Goal: Task Accomplishment & Management: Complete application form

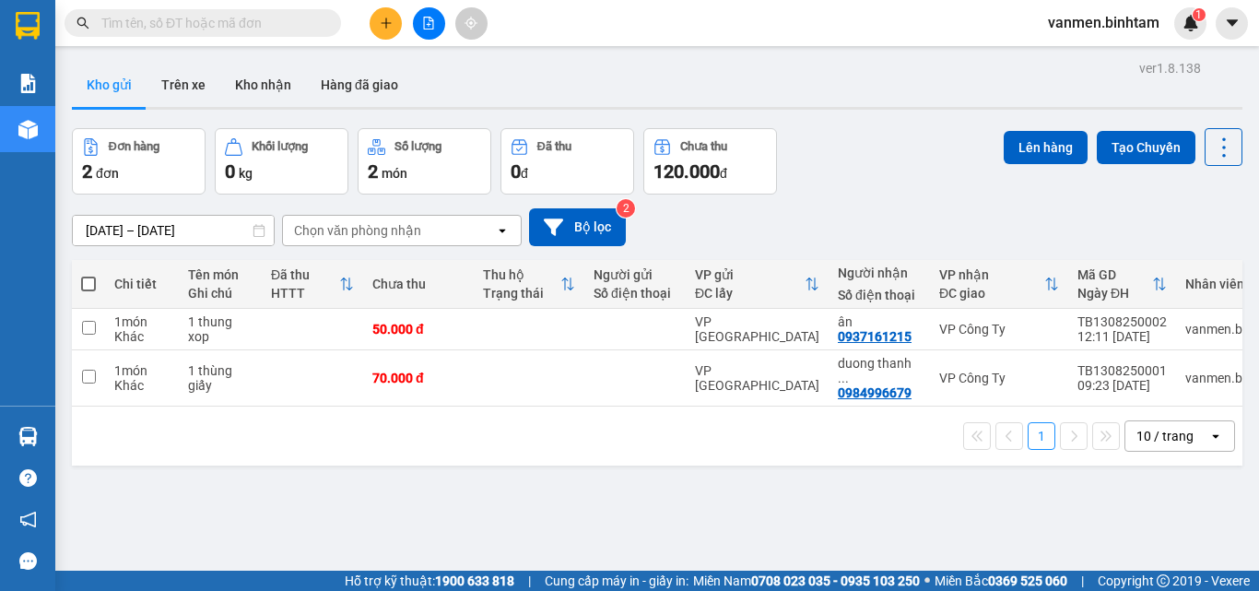
click at [372, 26] on button at bounding box center [386, 23] width 32 height 32
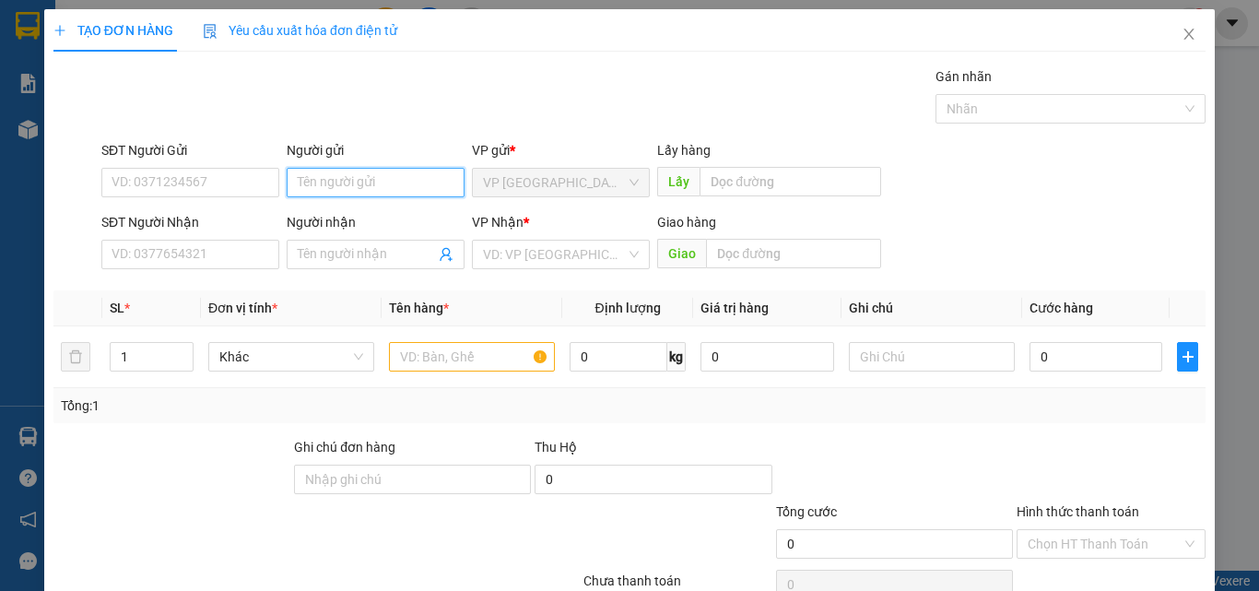
click at [364, 190] on input "Người gửi" at bounding box center [376, 182] width 178 height 29
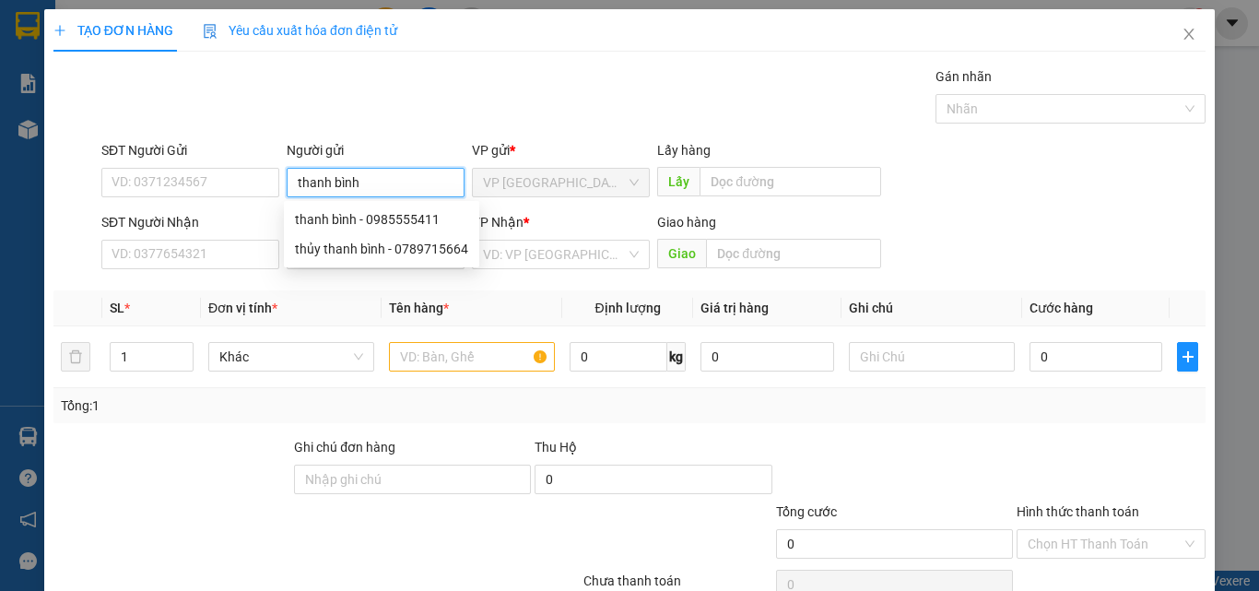
type input "thanh bình"
click at [233, 489] on div at bounding box center [172, 469] width 241 height 65
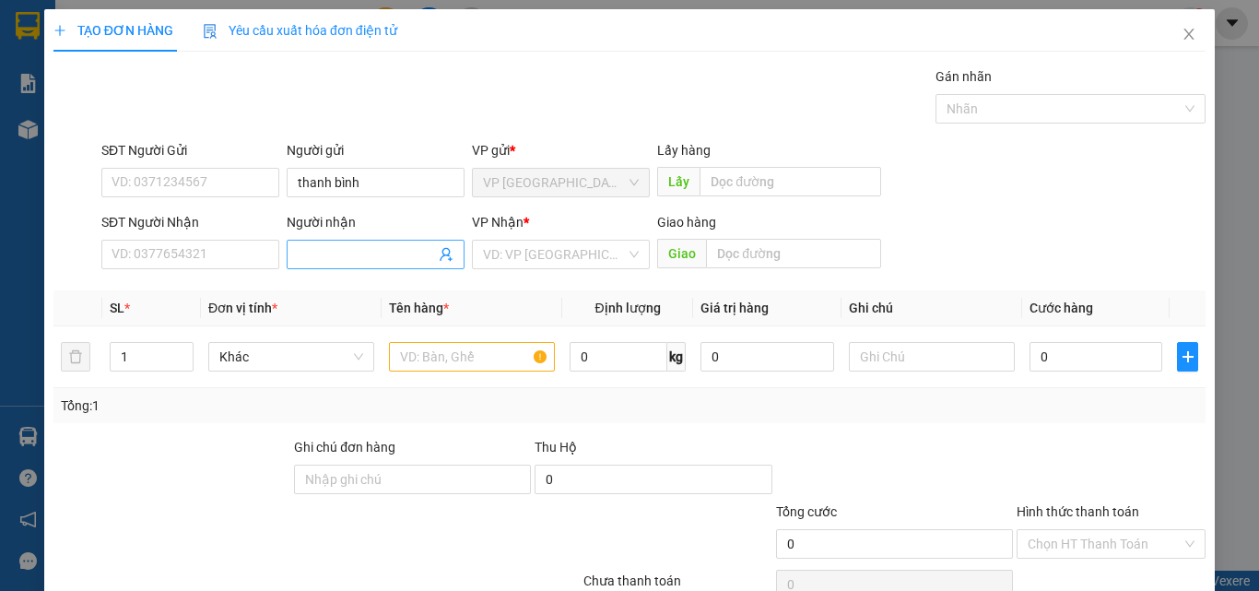
click at [346, 251] on input "Người nhận" at bounding box center [366, 254] width 137 height 20
type input "cô duyên"
click at [530, 266] on input "search" at bounding box center [554, 255] width 143 height 28
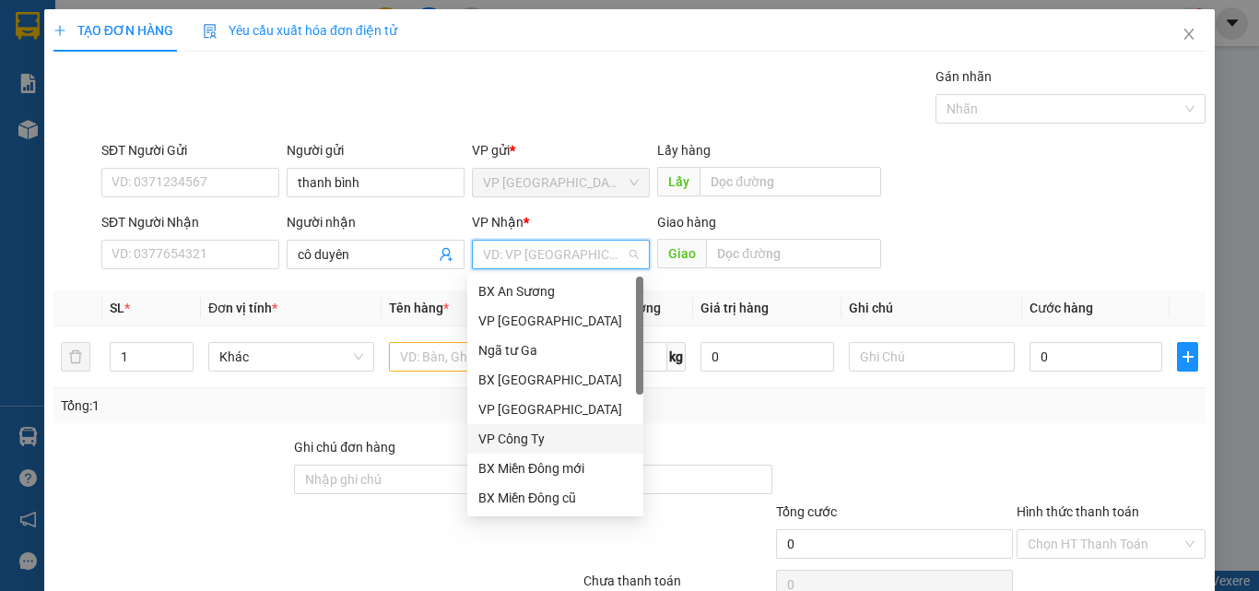
click at [512, 442] on div "VP Công Ty" at bounding box center [555, 438] width 154 height 20
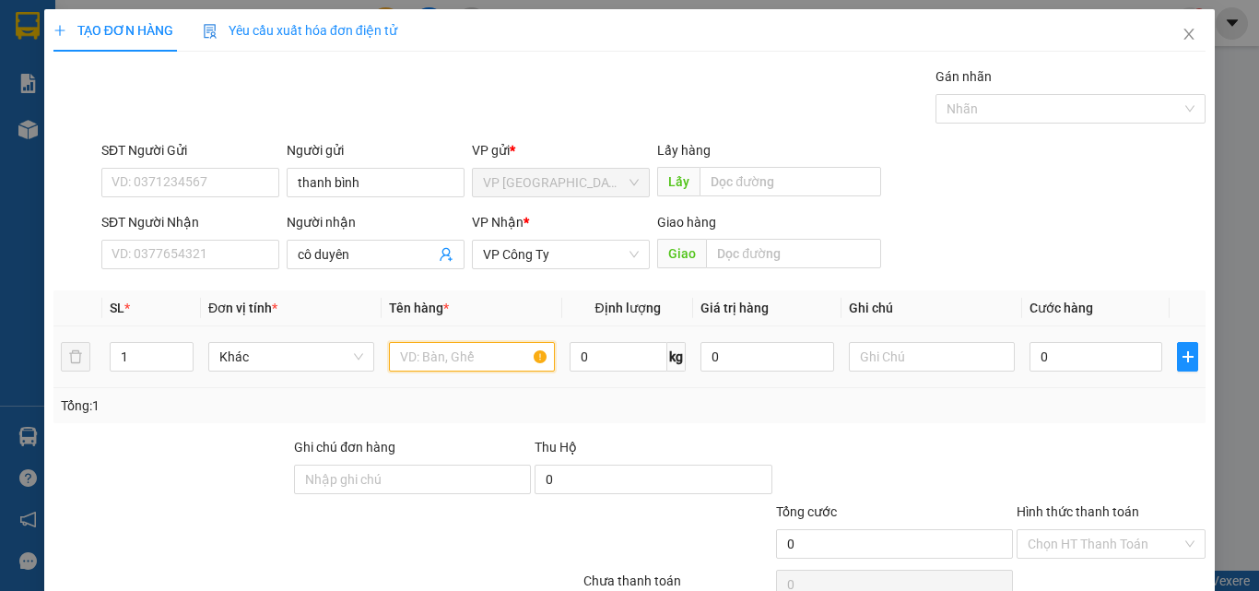
click at [426, 353] on input "text" at bounding box center [472, 356] width 166 height 29
type input "1 bao dép"
click at [1079, 358] on input "0" at bounding box center [1095, 356] width 133 height 29
type input "1"
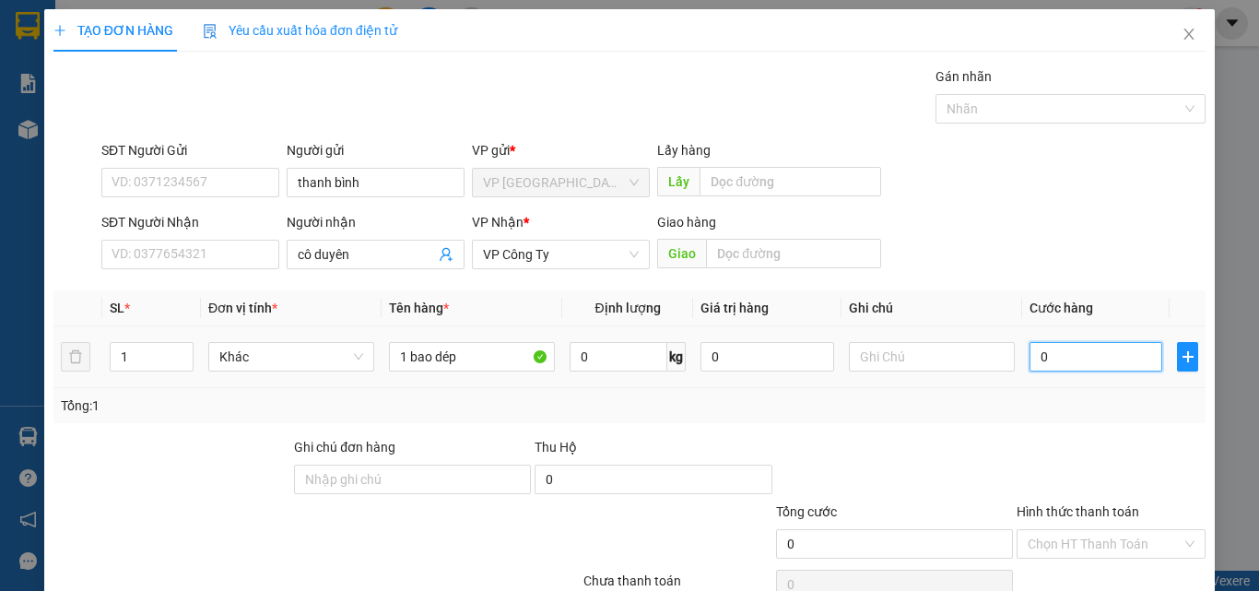
type input "1"
type input "10"
type input "100"
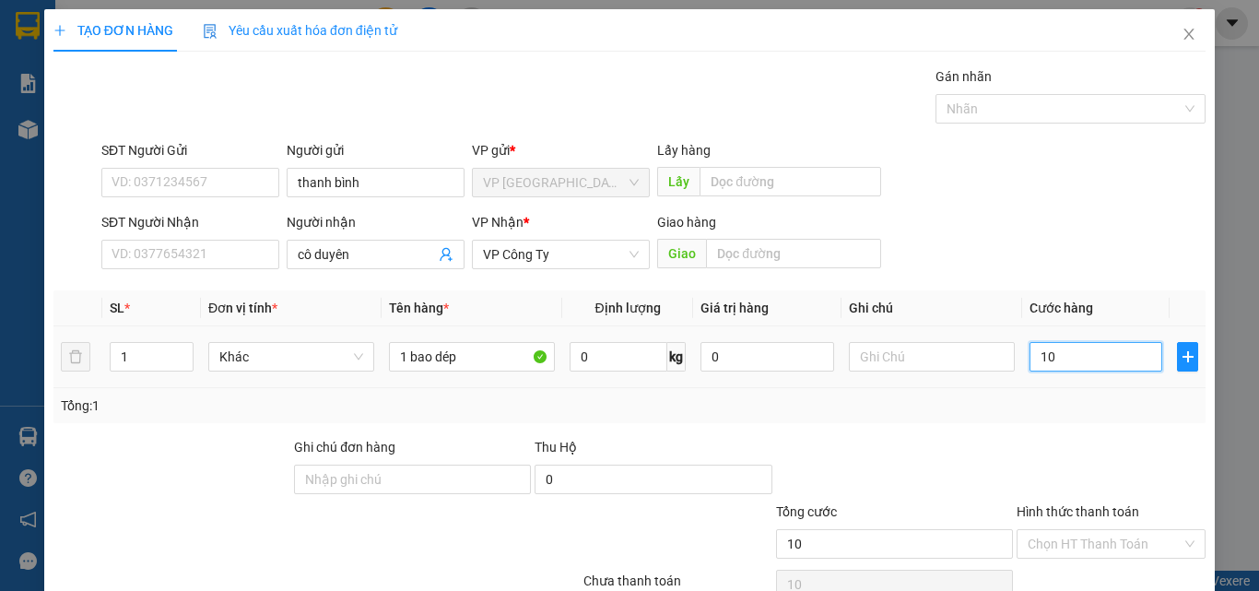
type input "100"
type input "1.000"
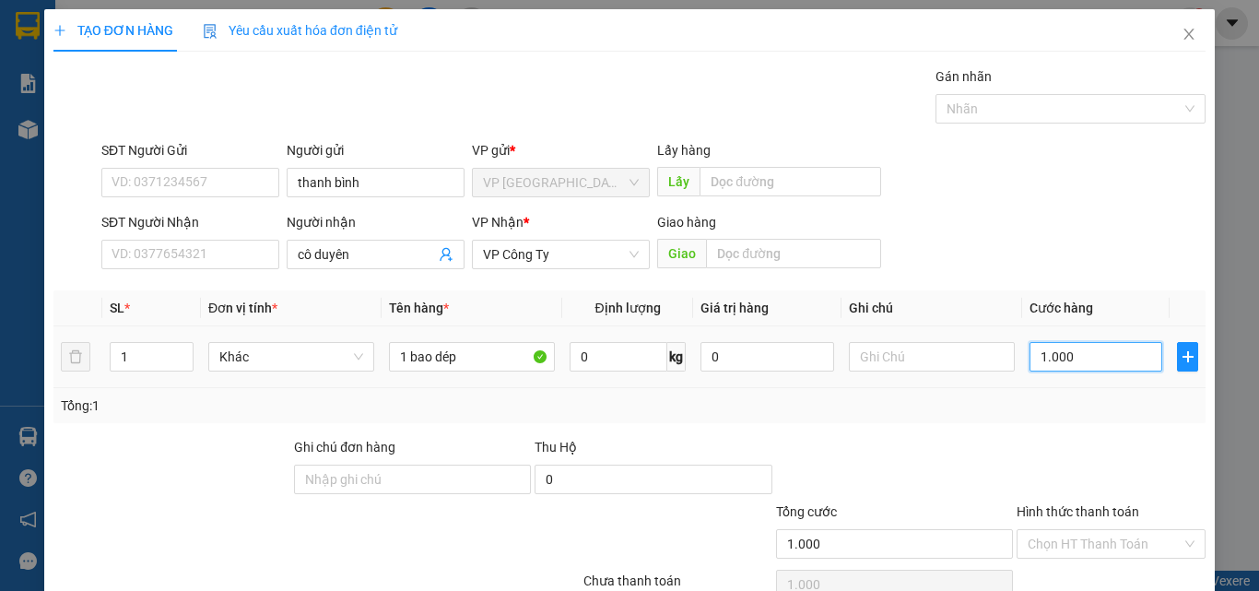
type input "10.000"
type input "100.000"
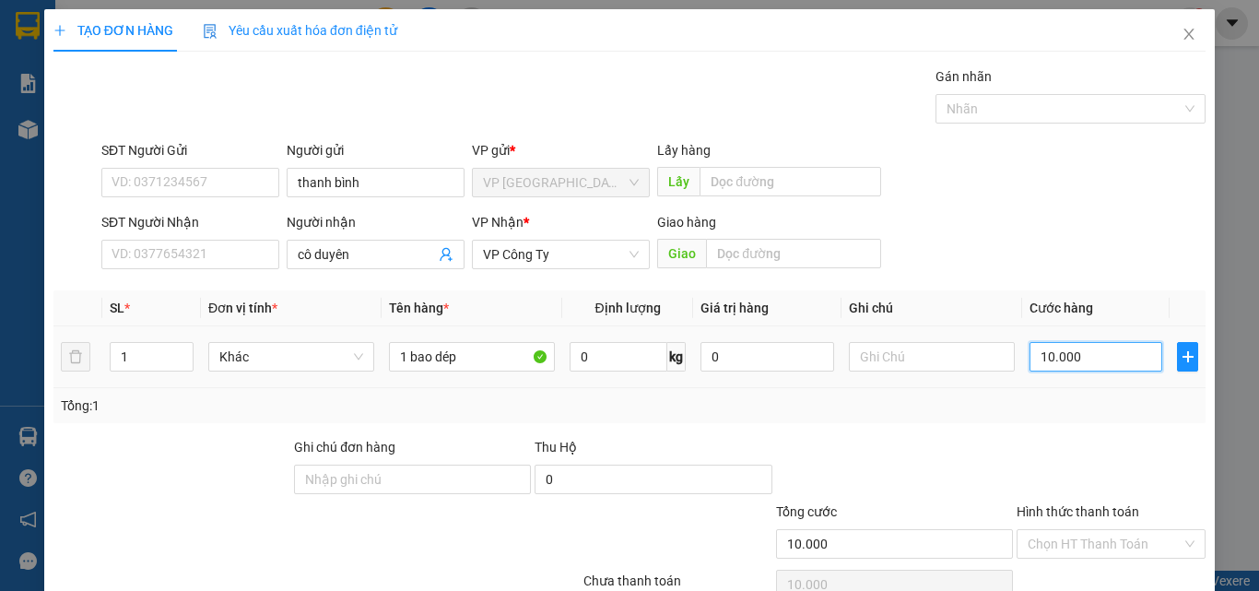
type input "100.000"
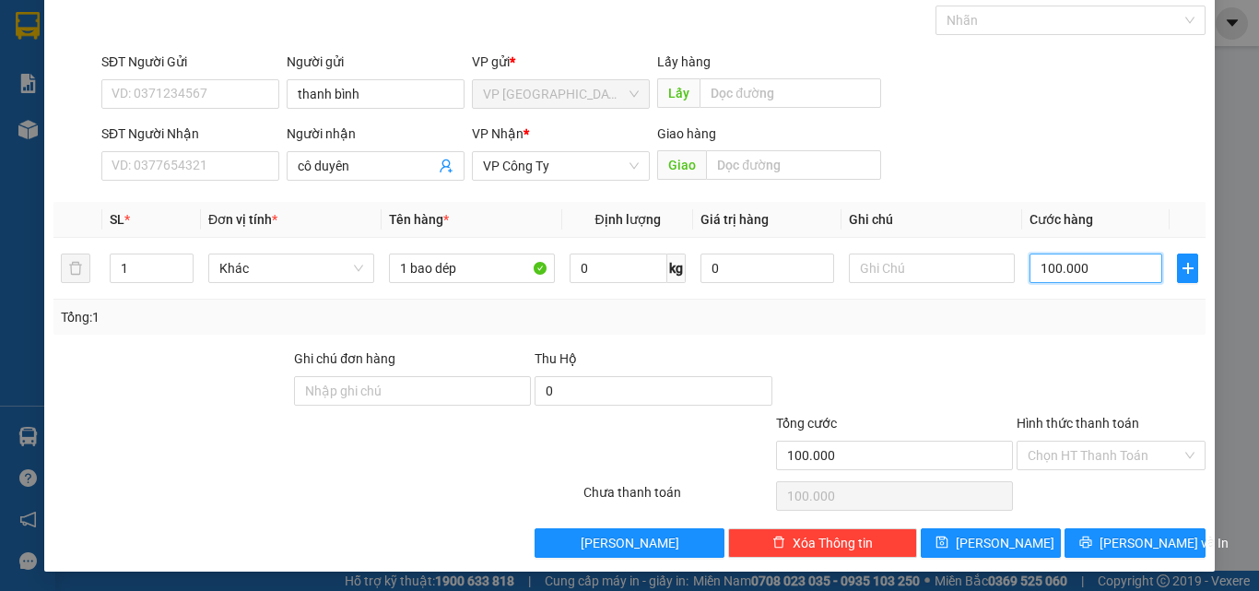
scroll to position [91, 0]
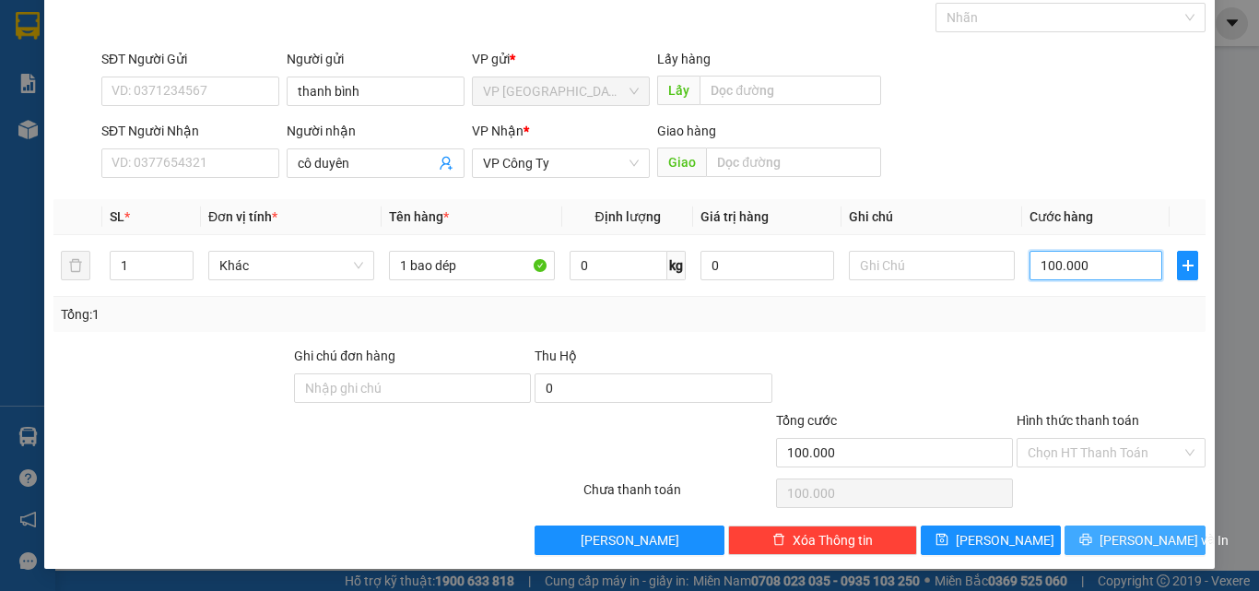
type input "100.000"
click at [1080, 536] on button "[PERSON_NAME] và In" at bounding box center [1134, 539] width 141 height 29
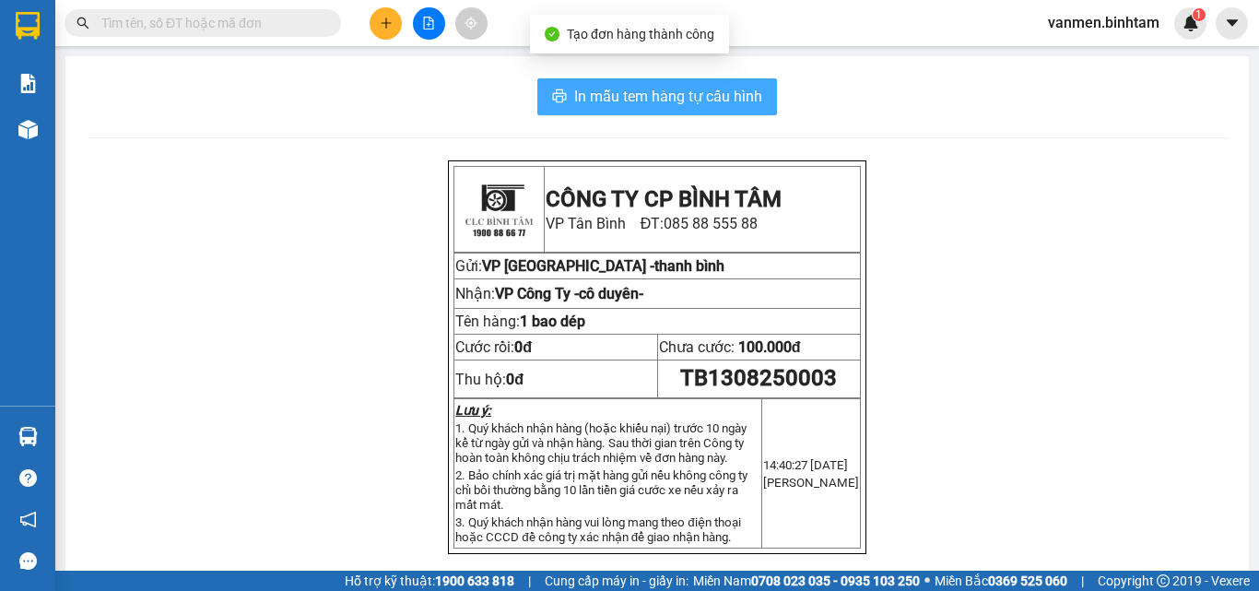
click at [677, 108] on span "In mẫu tem hàng tự cấu hình" at bounding box center [668, 96] width 188 height 23
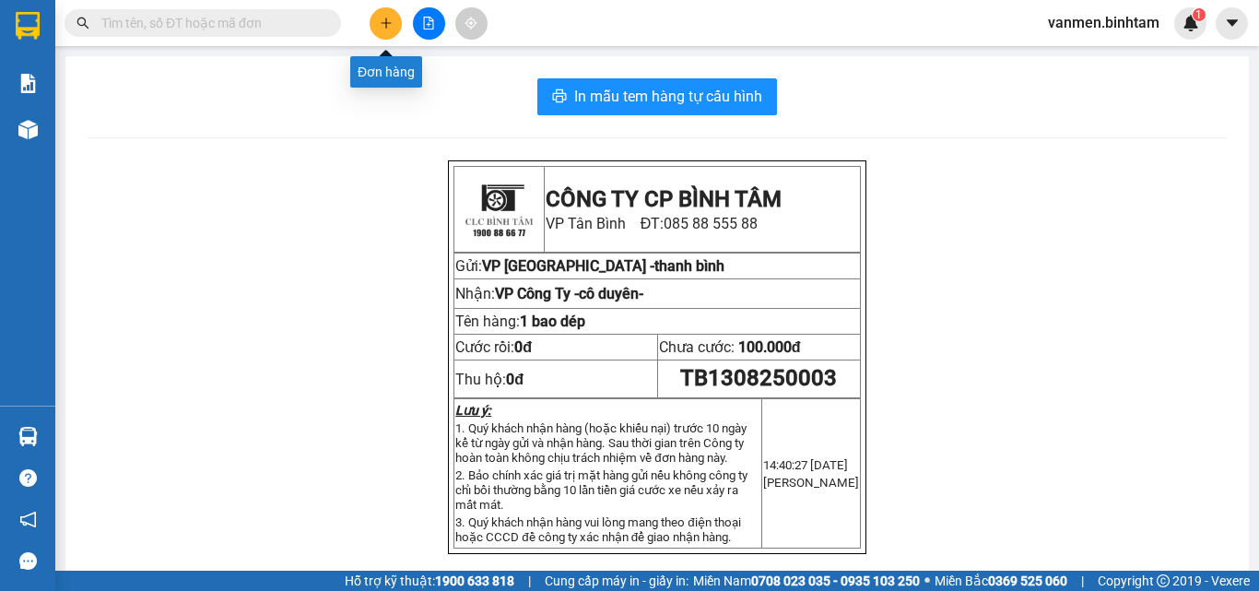
click at [378, 25] on button at bounding box center [386, 23] width 32 height 32
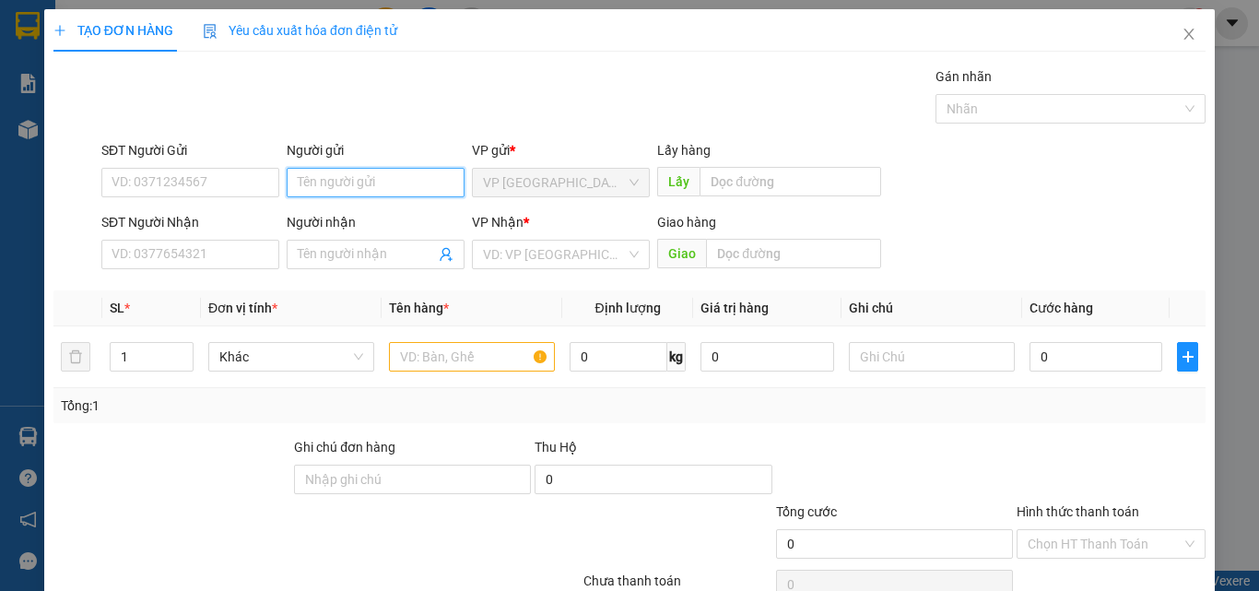
click at [359, 178] on input "Người gửi" at bounding box center [376, 182] width 178 height 29
type input "thuan phát"
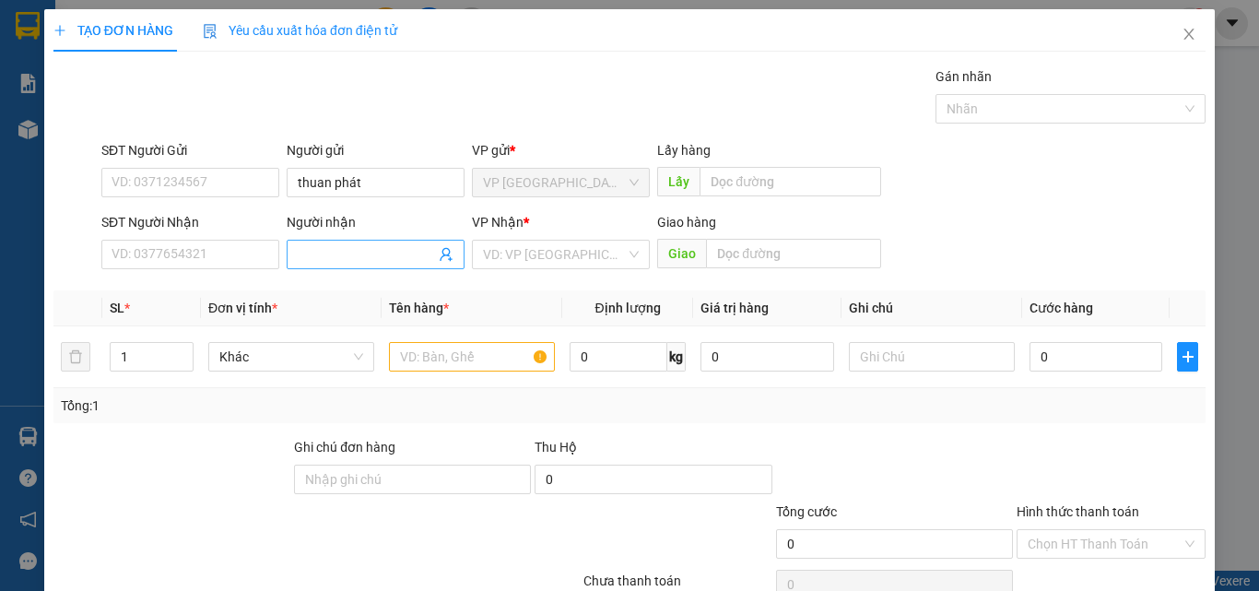
click at [310, 256] on input "Người nhận" at bounding box center [366, 254] width 137 height 20
type input "minh hien chị"
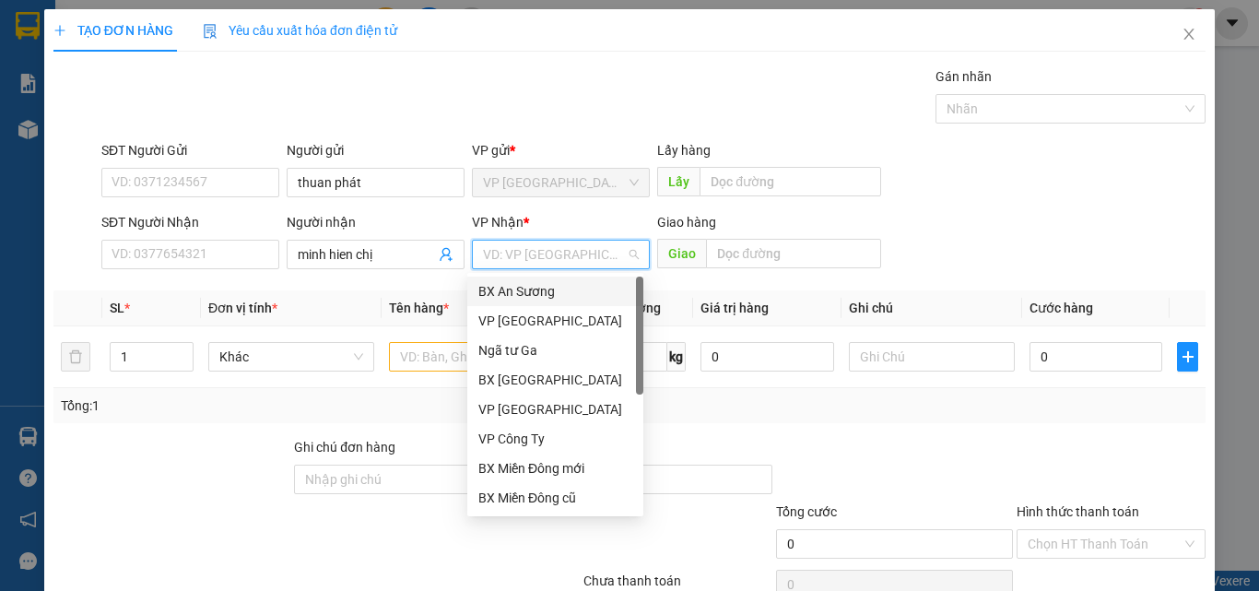
click at [501, 264] on input "search" at bounding box center [554, 255] width 143 height 28
click at [534, 435] on div "VP Công Ty" at bounding box center [555, 438] width 154 height 20
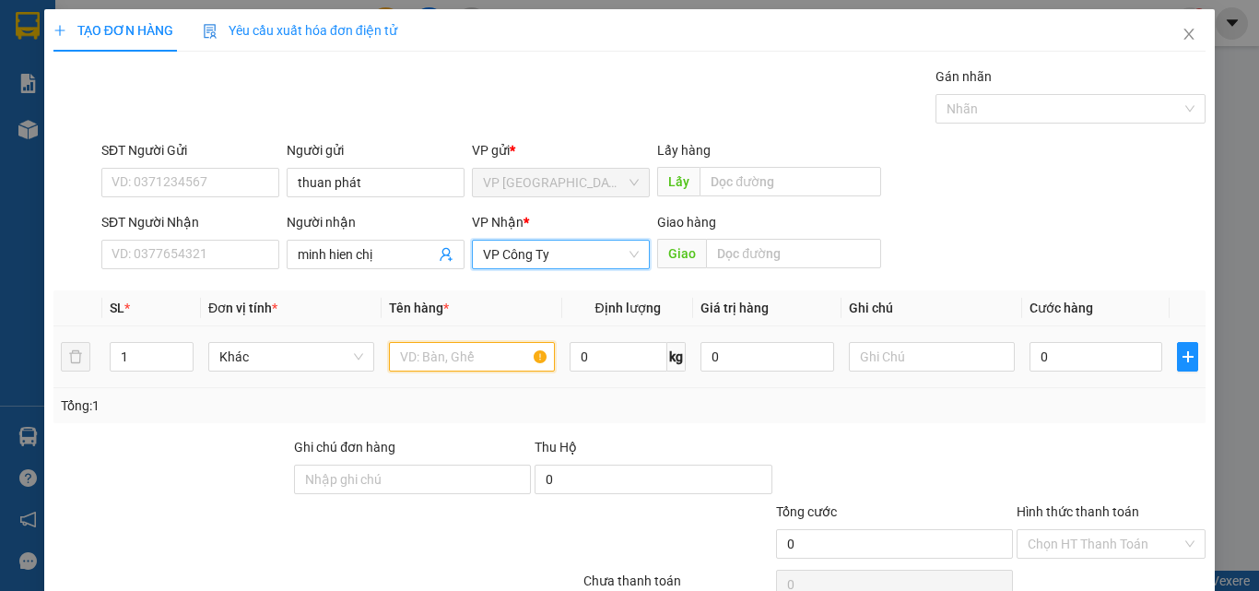
click at [420, 352] on input "text" at bounding box center [472, 356] width 166 height 29
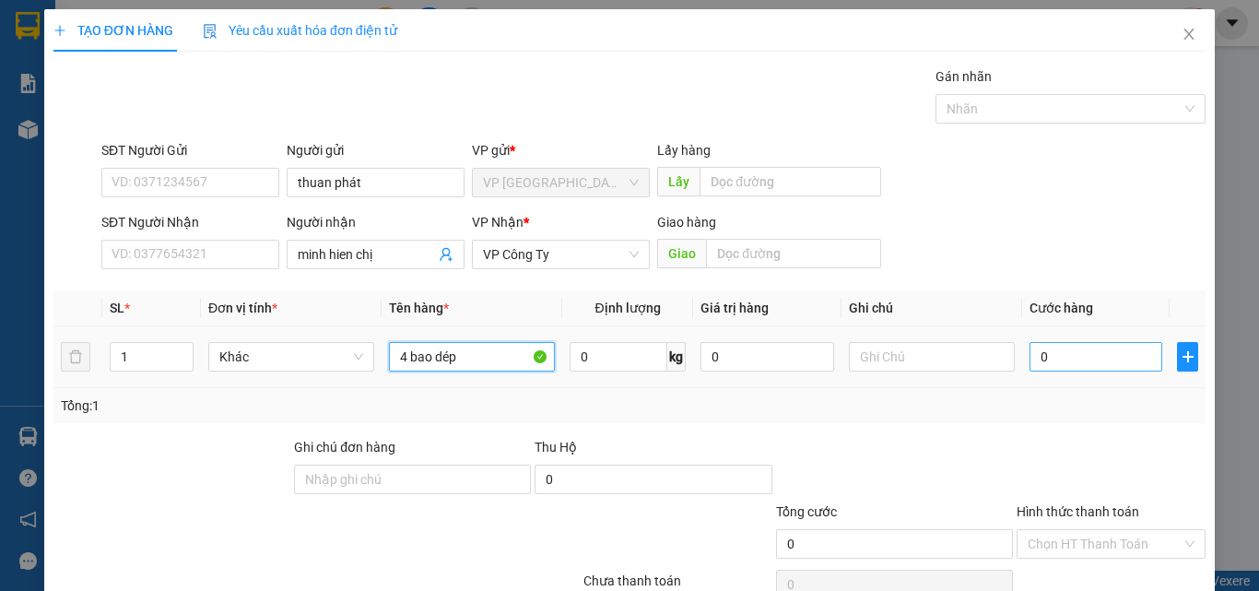
type input "4 bao dép"
click at [1092, 360] on input "0" at bounding box center [1095, 356] width 133 height 29
type input "4"
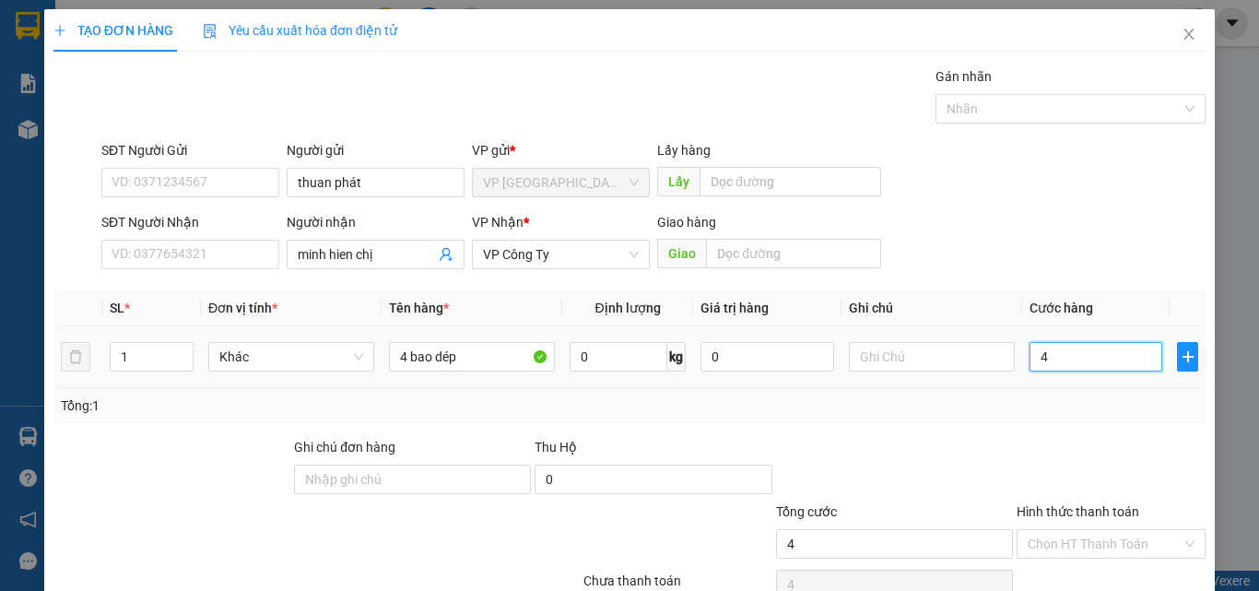
type input "40"
type input "400"
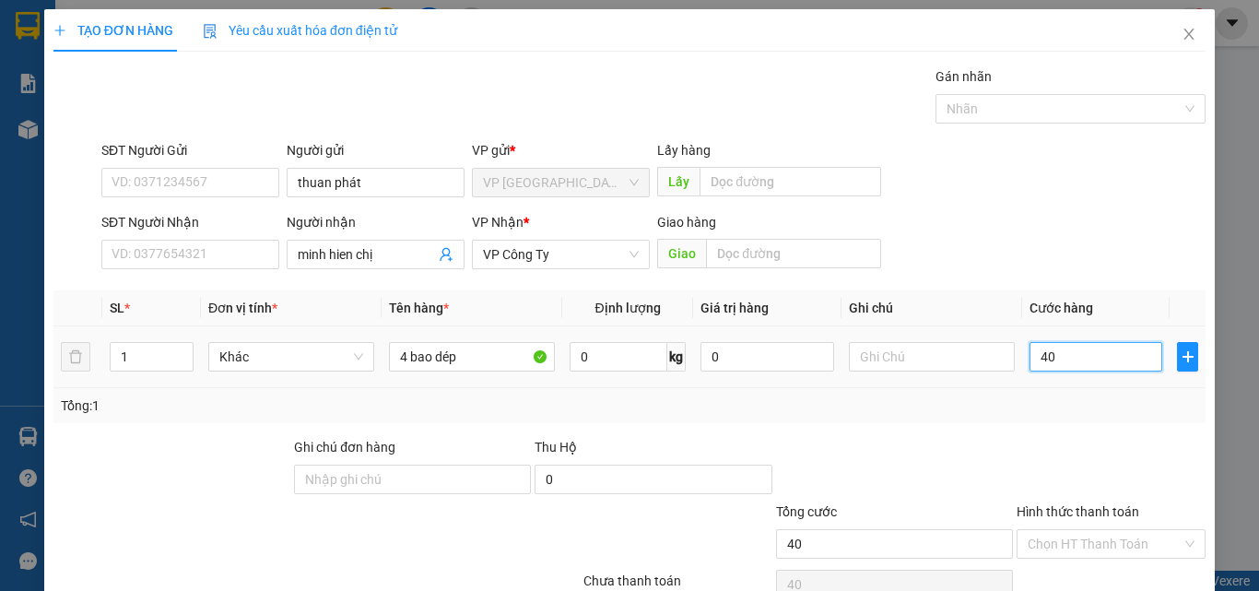
type input "400"
type input "4.000"
type input "40.000"
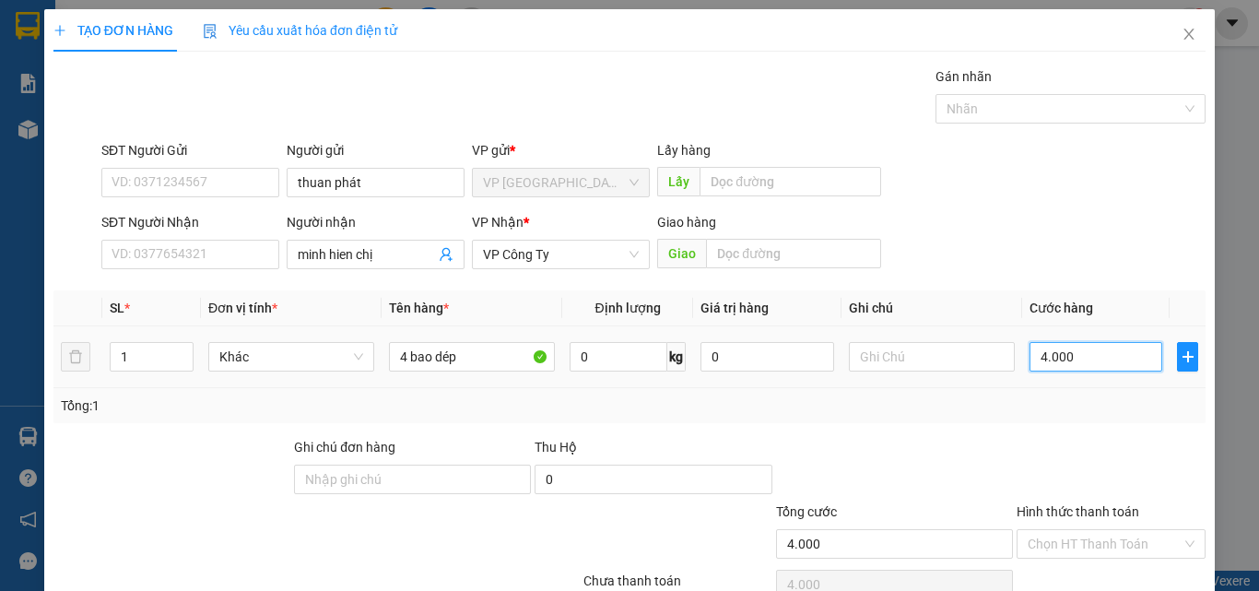
type input "40.000"
type input "400.000"
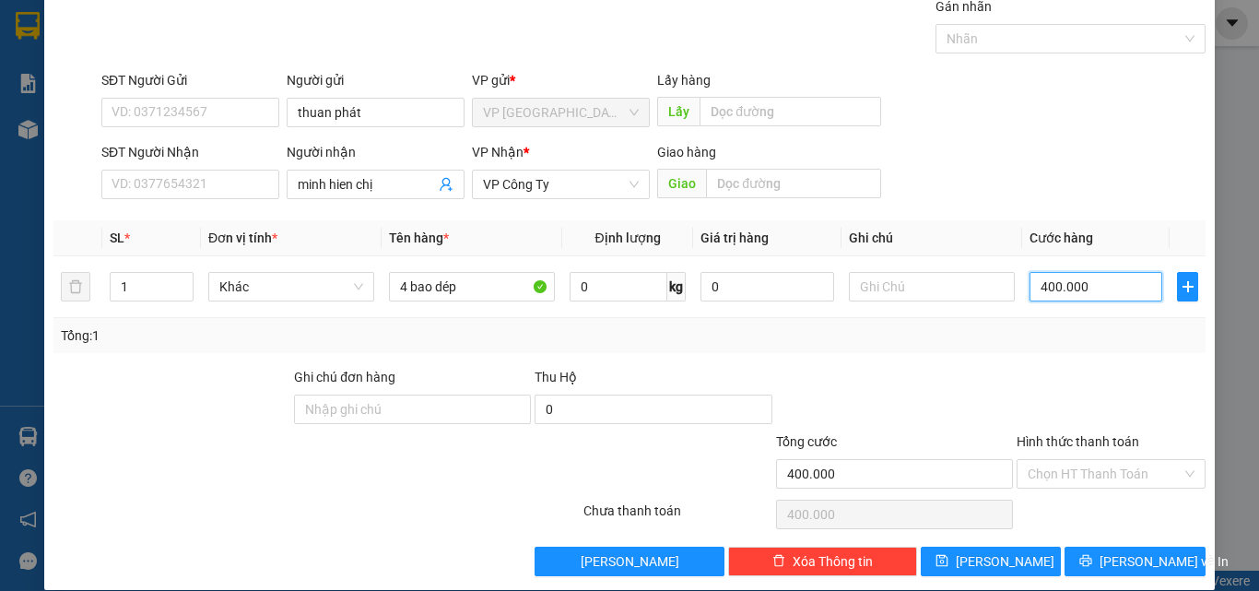
scroll to position [91, 0]
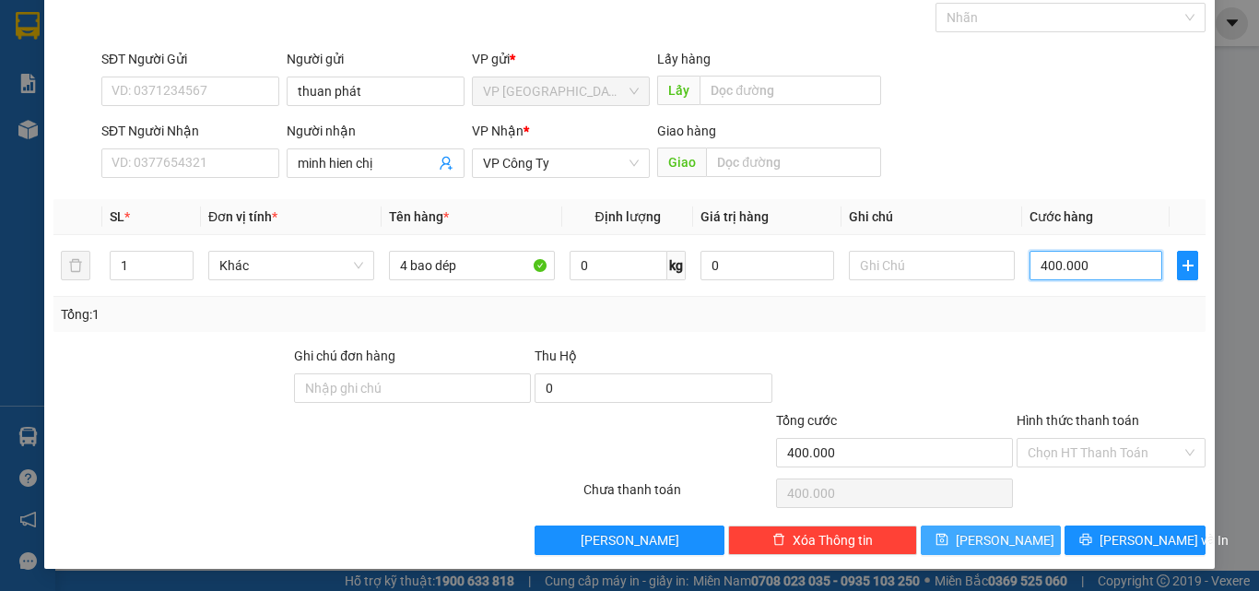
type input "400.000"
click at [985, 547] on span "[PERSON_NAME]" at bounding box center [1005, 540] width 99 height 20
type input "0"
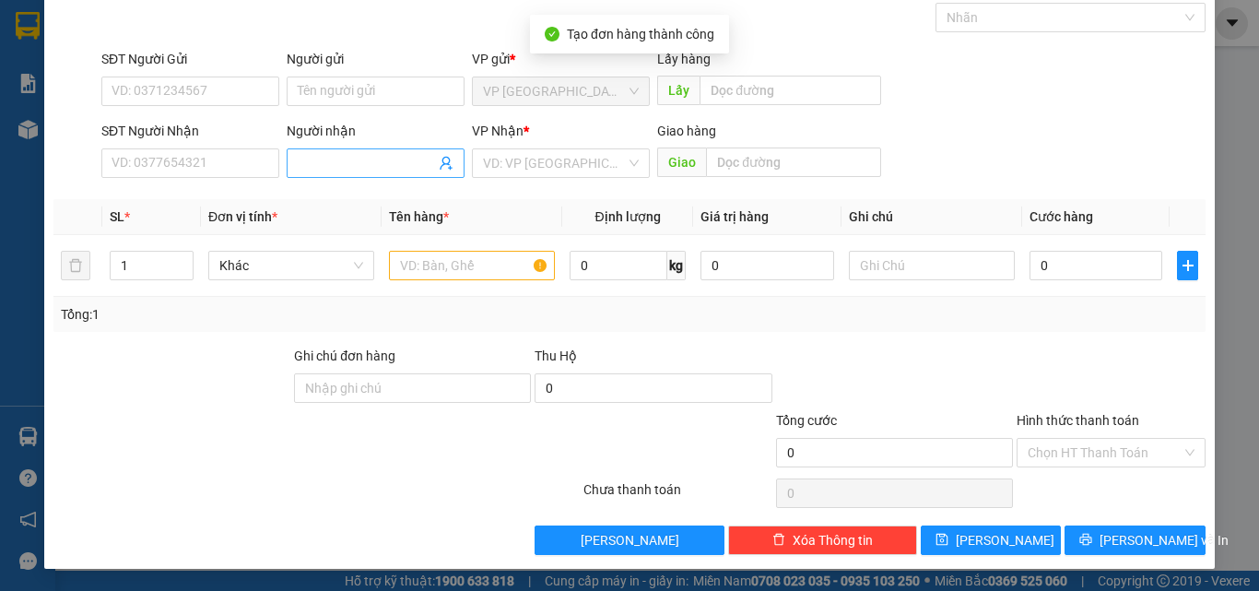
click at [292, 153] on span at bounding box center [376, 162] width 178 height 29
click at [331, 166] on input "Người nhận" at bounding box center [366, 163] width 137 height 20
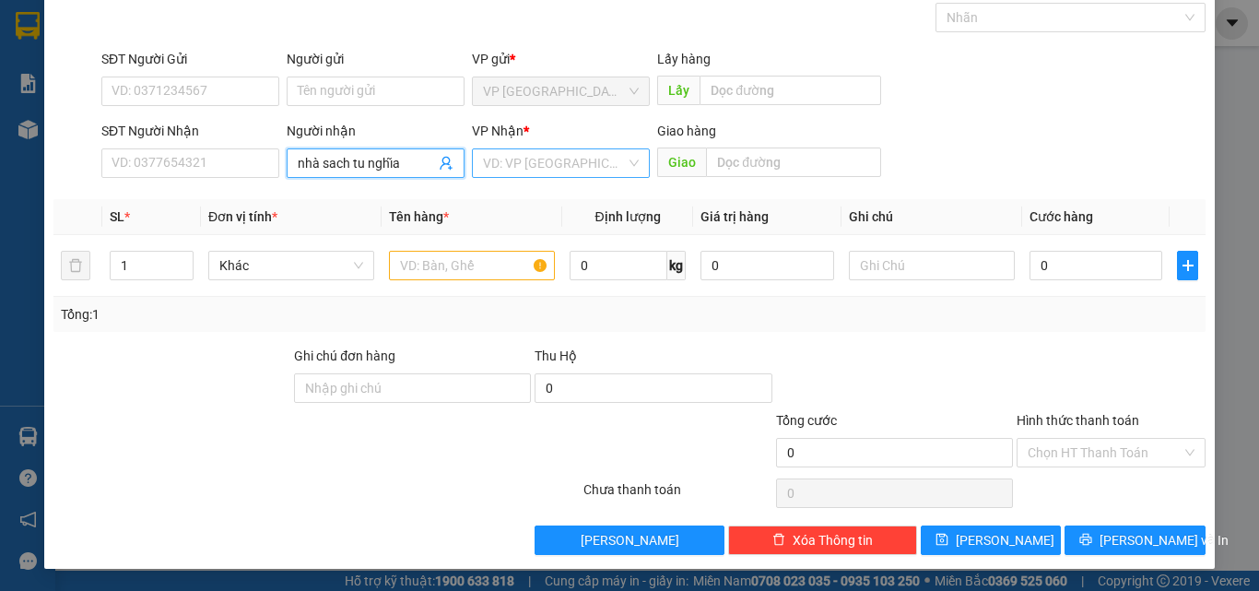
type input "nhà sach tu nghĩa"
click at [536, 167] on input "search" at bounding box center [554, 163] width 143 height 28
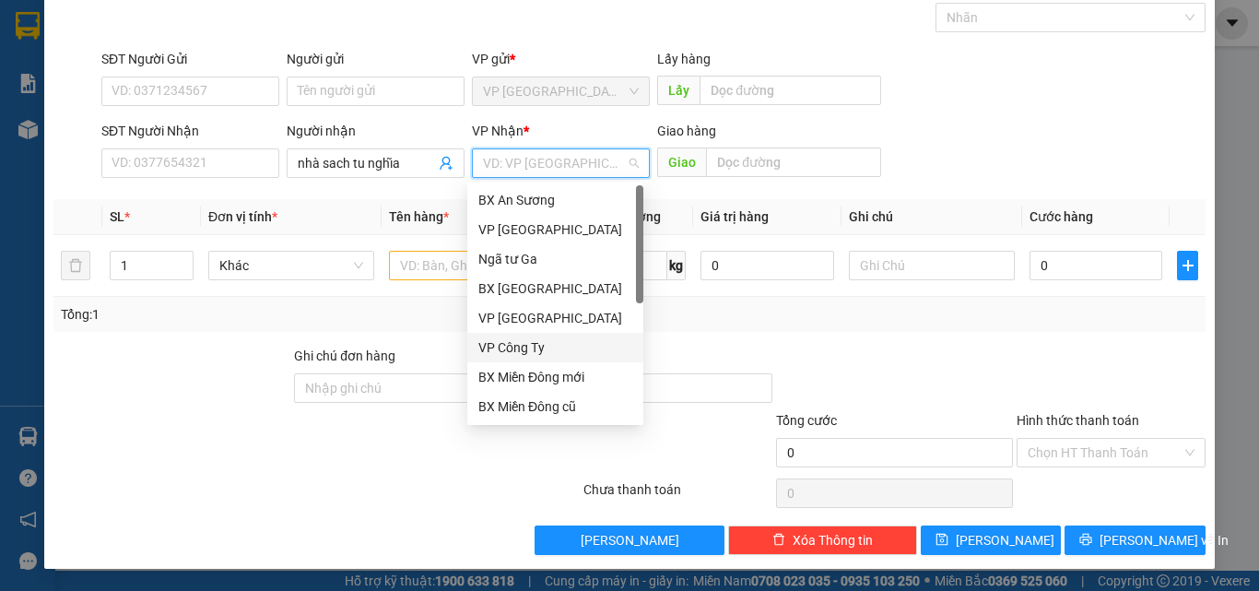
click at [517, 344] on div "VP Công Ty" at bounding box center [555, 347] width 154 height 20
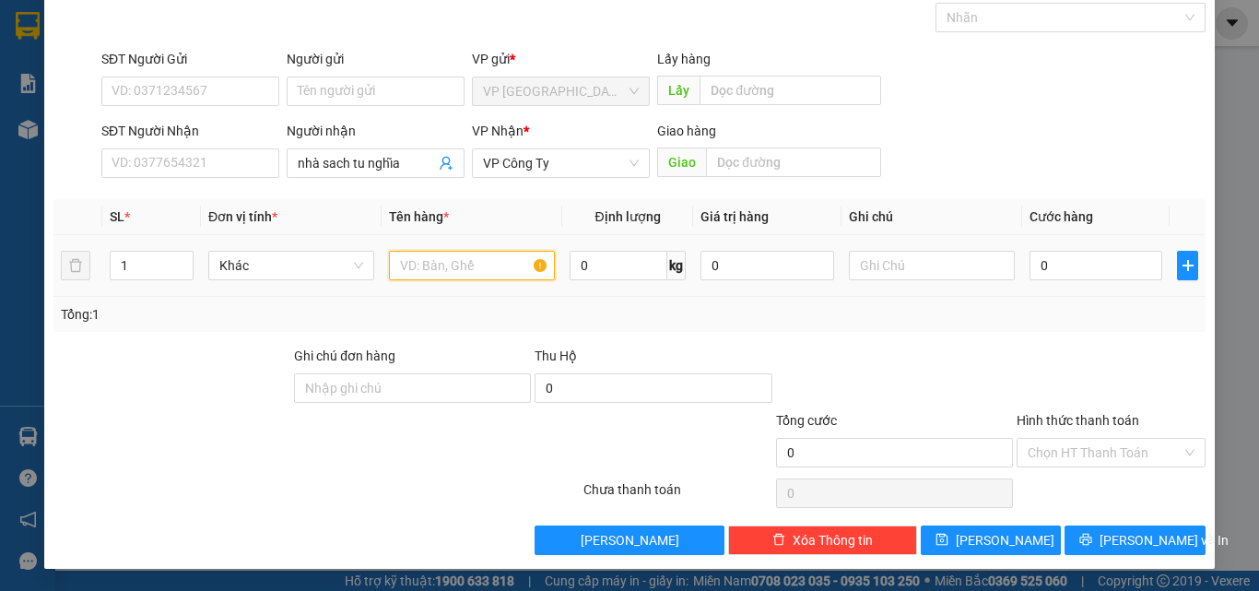
click at [431, 265] on input "text" at bounding box center [472, 265] width 166 height 29
type input "6 thùng giay"
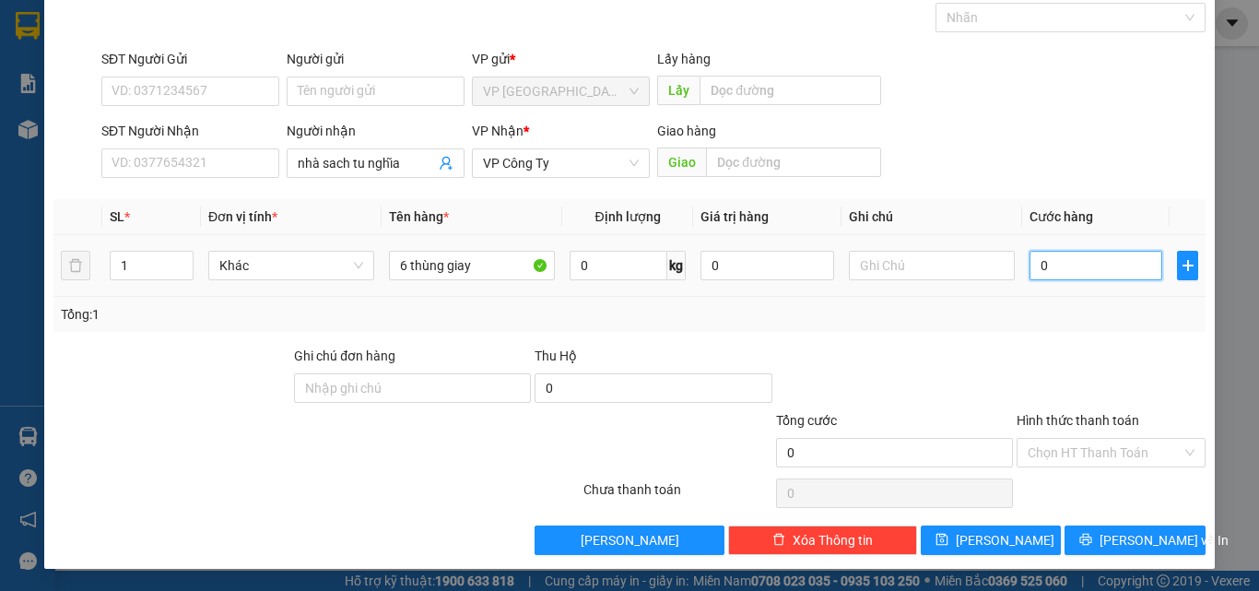
click at [1076, 268] on input "0" at bounding box center [1095, 265] width 133 height 29
type input "1"
type input "18"
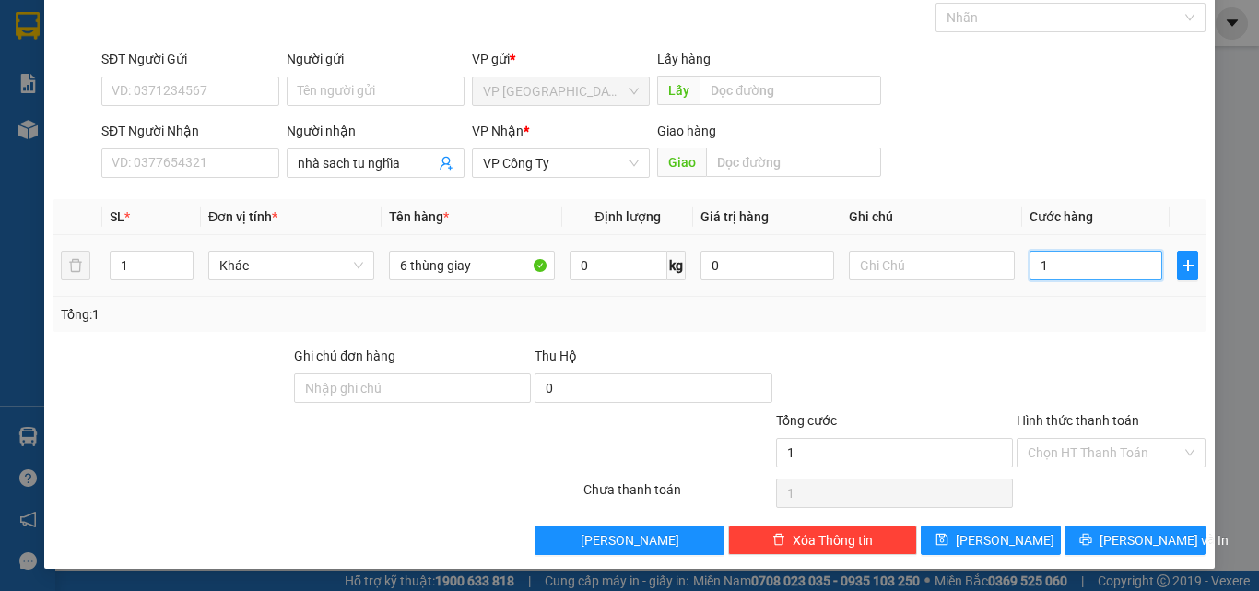
type input "18"
type input "180"
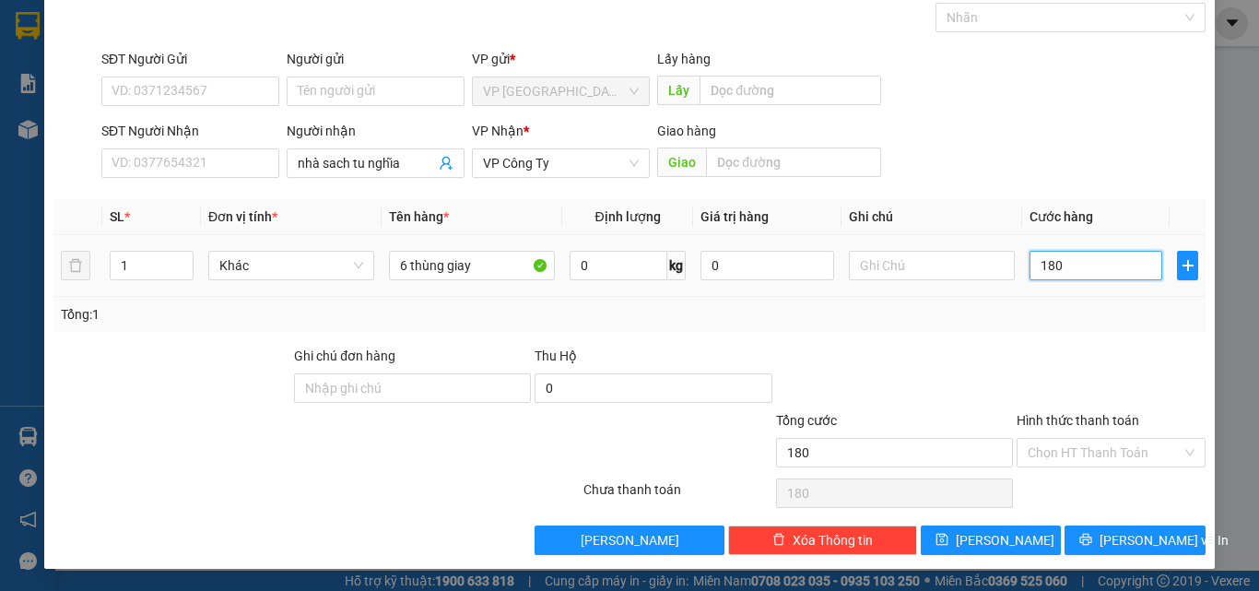
type input "1.800"
type input "18.000"
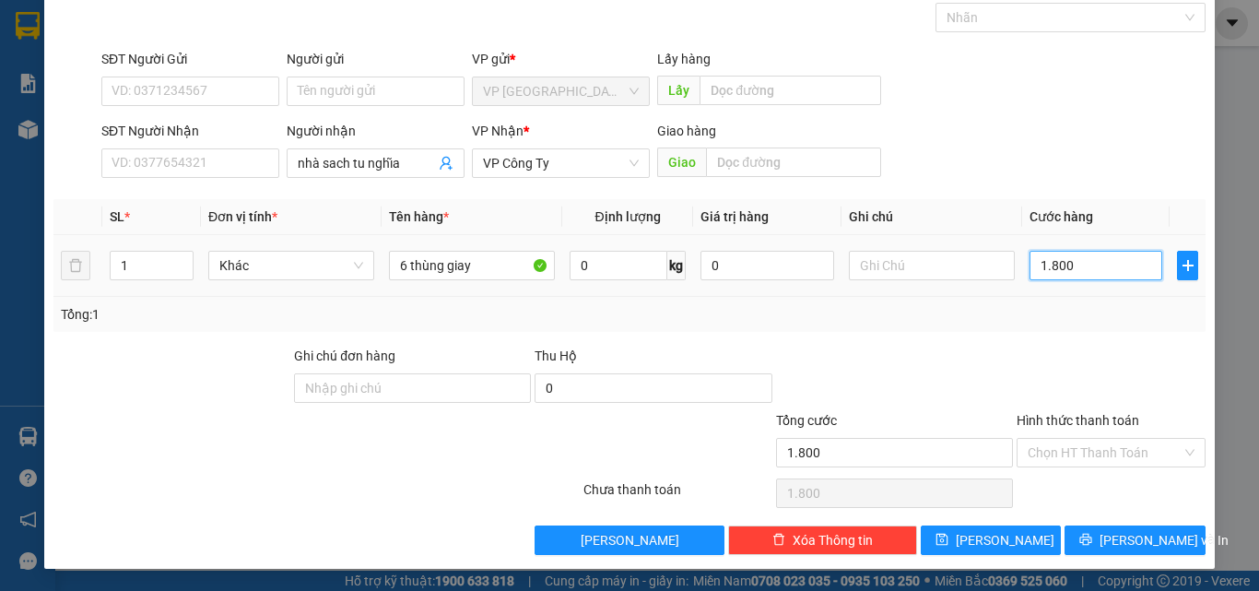
type input "18.000"
type input "180.000"
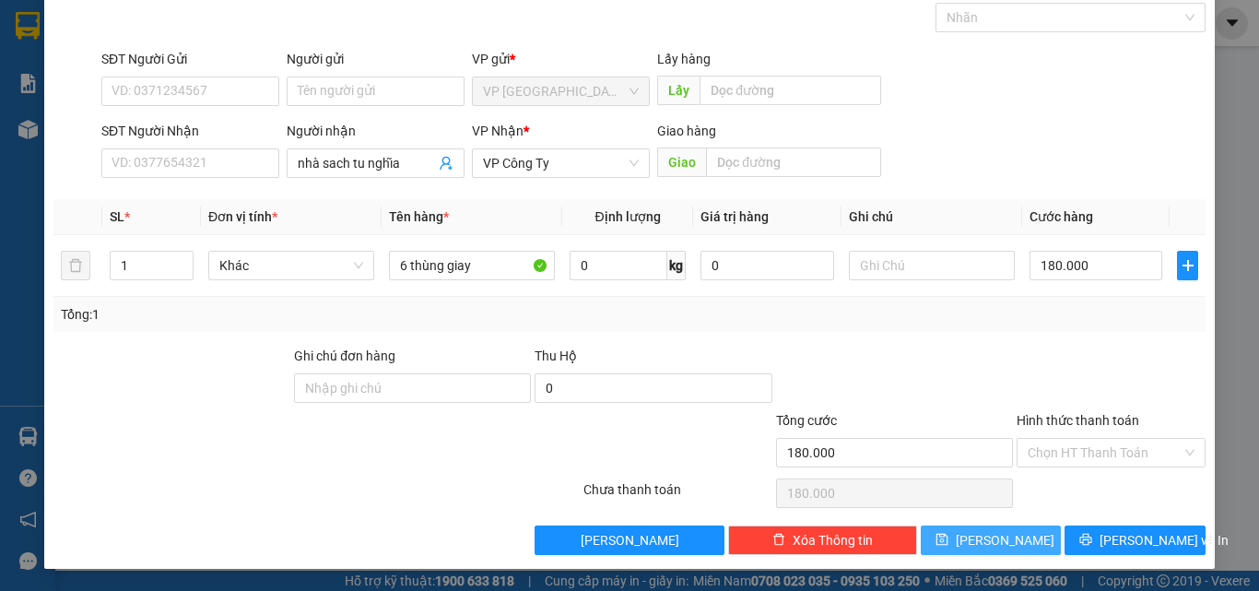
click at [948, 546] on icon "save" at bounding box center [941, 539] width 13 height 13
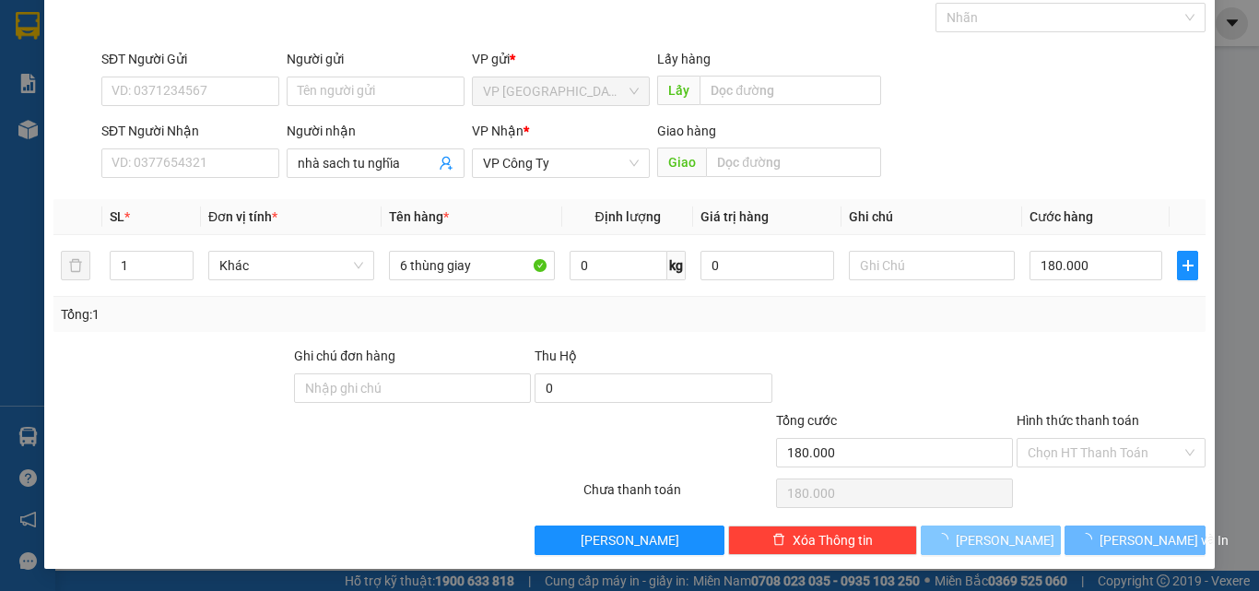
type input "0"
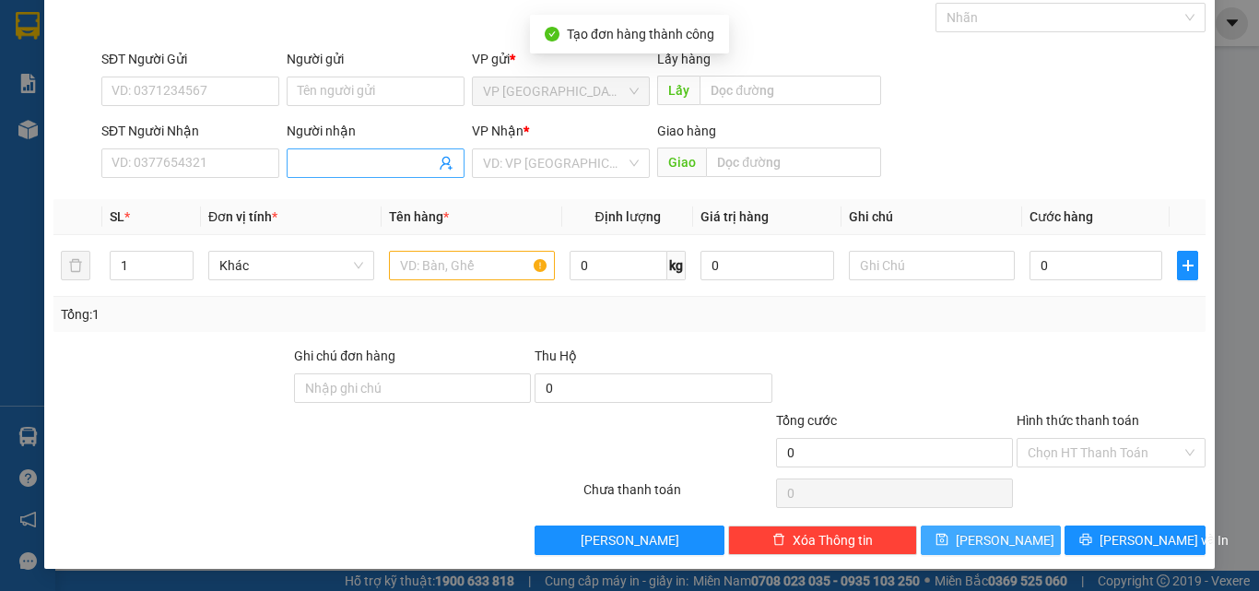
click at [310, 160] on input "Người nhận" at bounding box center [366, 163] width 137 height 20
click at [328, 170] on input "Người nhận" at bounding box center [366, 163] width 137 height 20
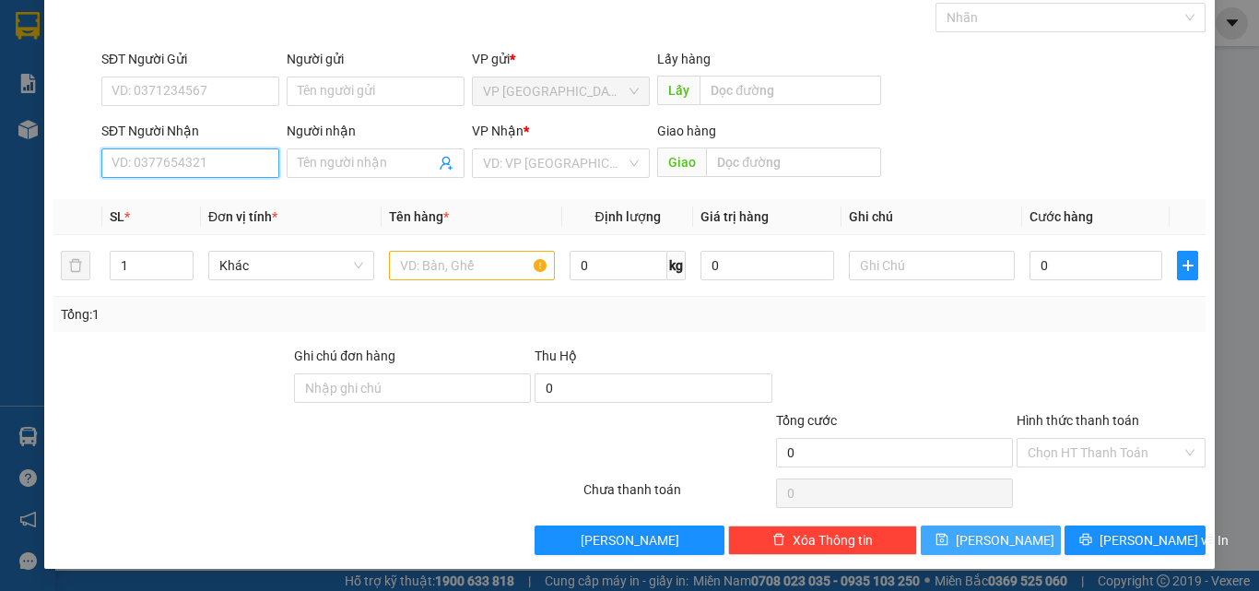
click at [162, 170] on input "SĐT Người Nhận" at bounding box center [190, 162] width 178 height 29
type input "0964709572"
click at [205, 195] on div "0964709572 - hoa lan" at bounding box center [188, 200] width 154 height 20
type input "hoa lan"
type input "nghĩa hành"
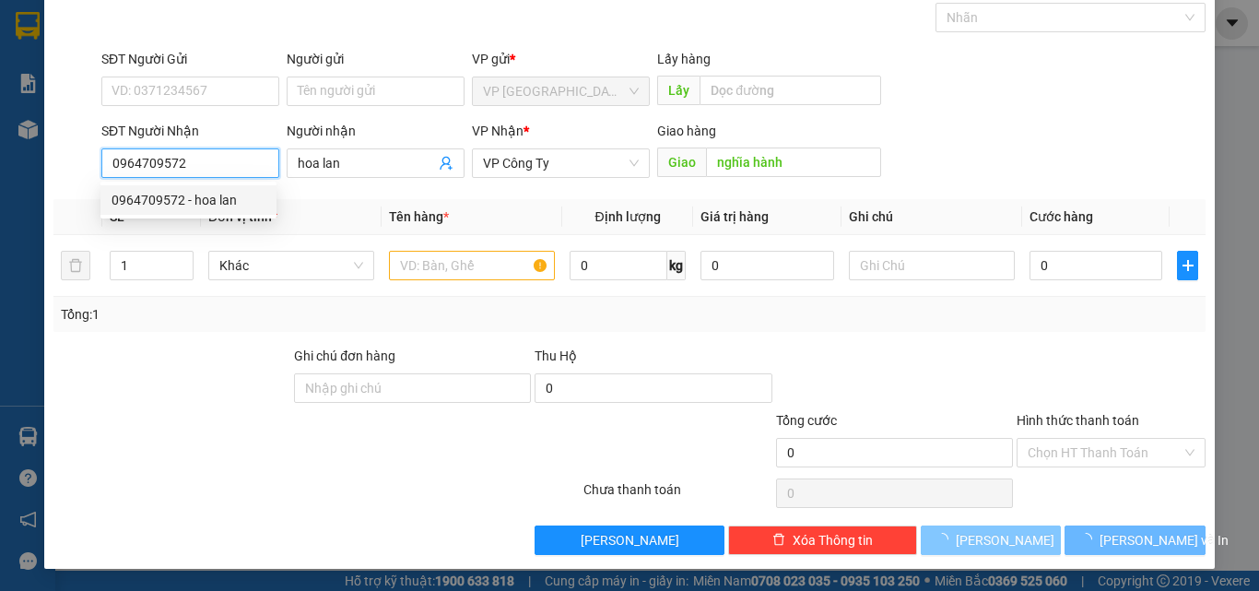
type input "500.000"
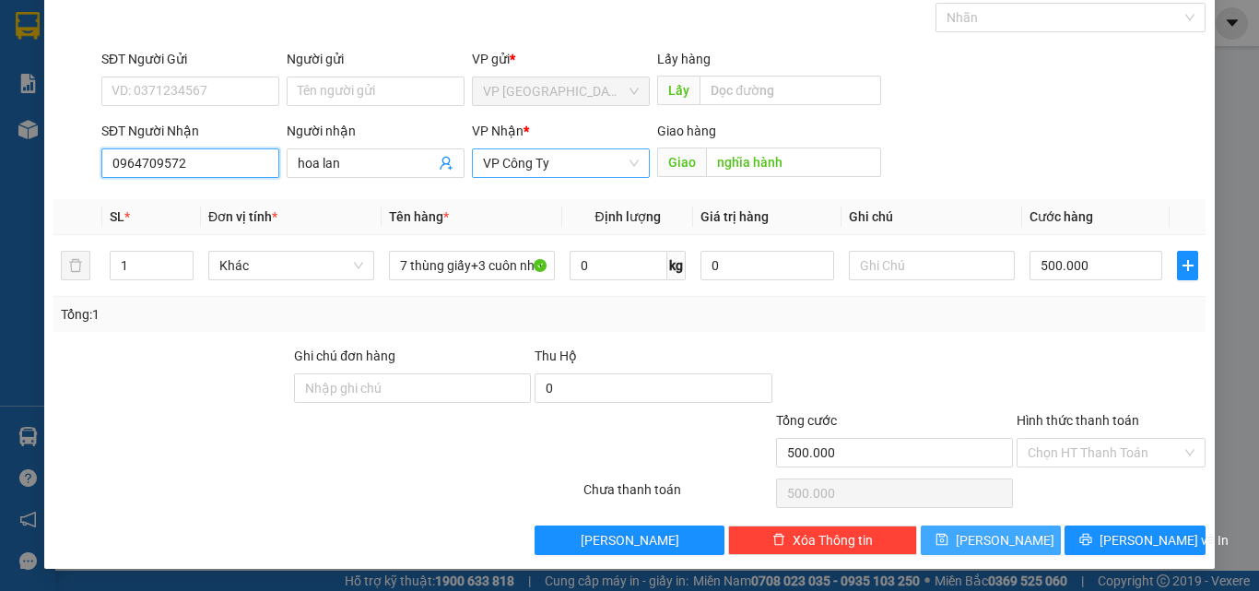
click at [611, 170] on span "VP Công Ty" at bounding box center [561, 163] width 156 height 28
type input "0964709572"
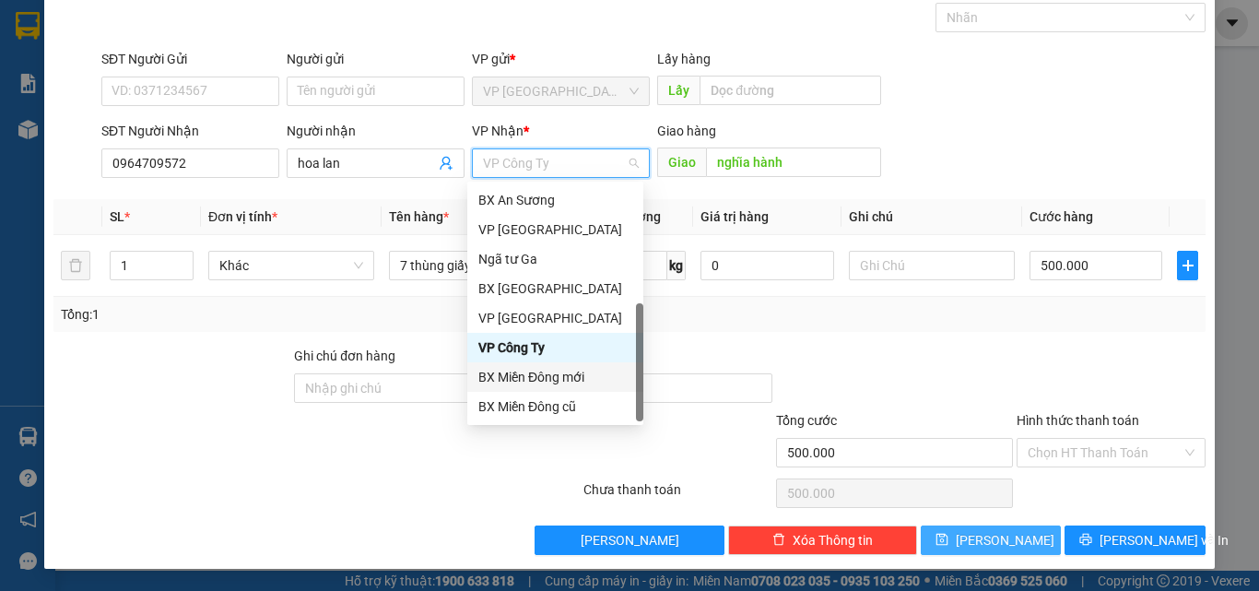
scroll to position [59, 0]
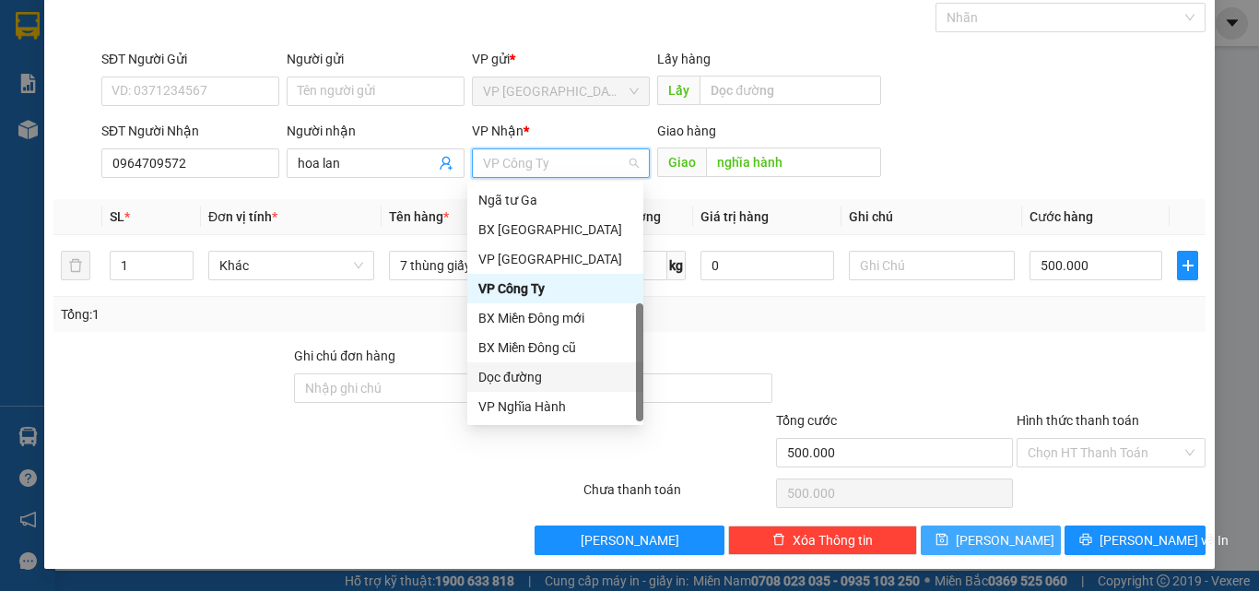
click at [510, 381] on div "Dọc đường" at bounding box center [555, 377] width 154 height 20
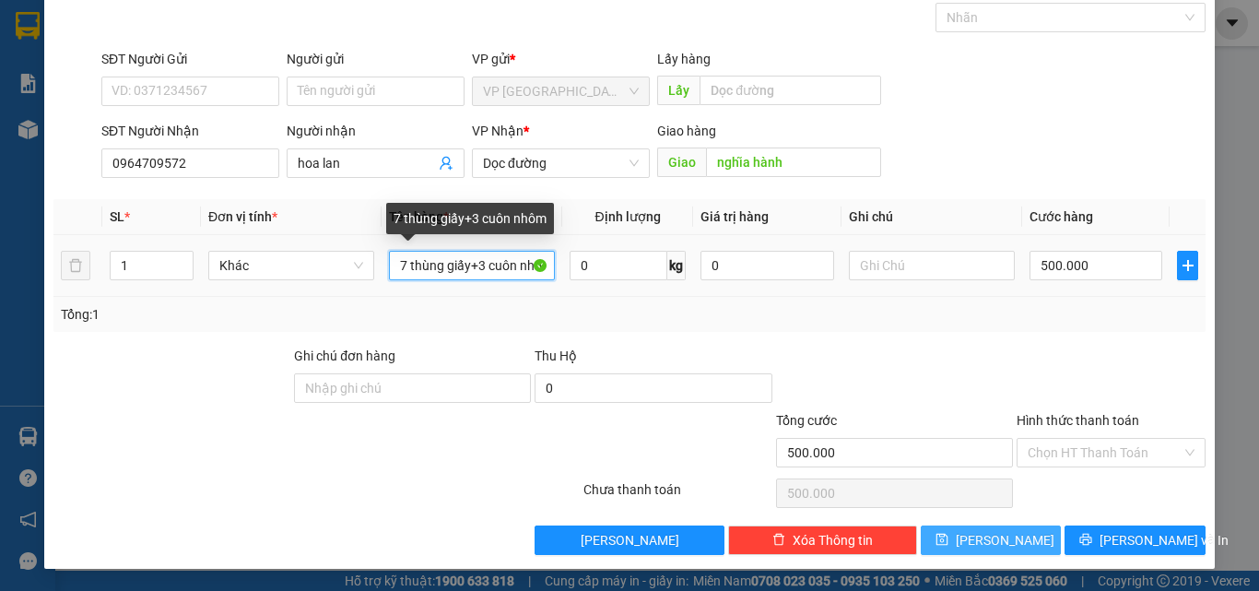
click at [404, 263] on input "7 thùng giấy+3 cuôn nhôm" at bounding box center [472, 265] width 166 height 29
click at [512, 264] on input "4 thùng giấy+3 cuôn nhôm" at bounding box center [472, 265] width 166 height 29
click at [512, 264] on input "4 thùng giấy+3 nhôm" at bounding box center [472, 265] width 166 height 29
click at [512, 264] on input "4 thùng giấy+3 m" at bounding box center [472, 265] width 166 height 29
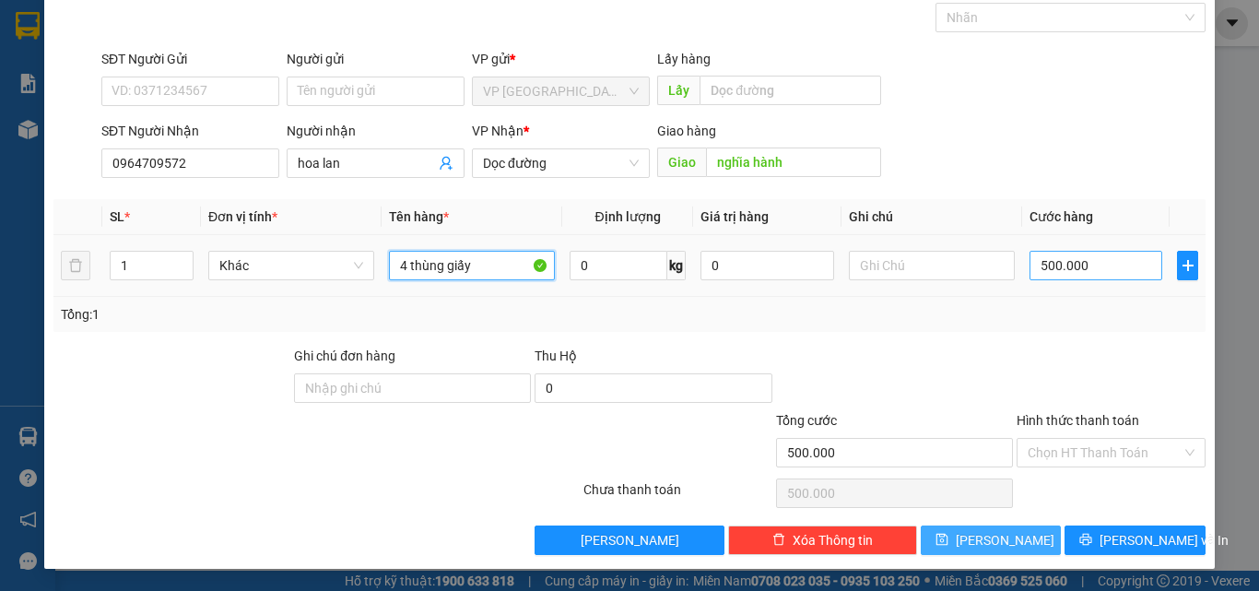
type input "4 thùng giấy"
click at [1065, 264] on input "500.000" at bounding box center [1095, 265] width 133 height 29
type input "0"
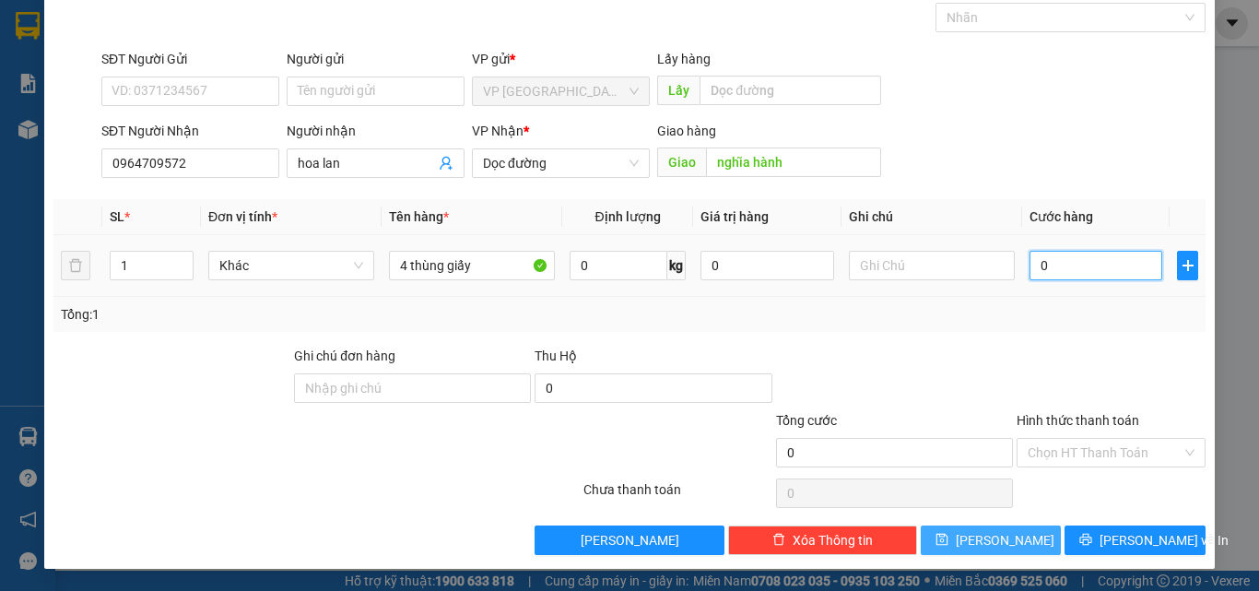
click at [1029, 260] on input "0" at bounding box center [1095, 265] width 133 height 29
type input "20"
type input "200"
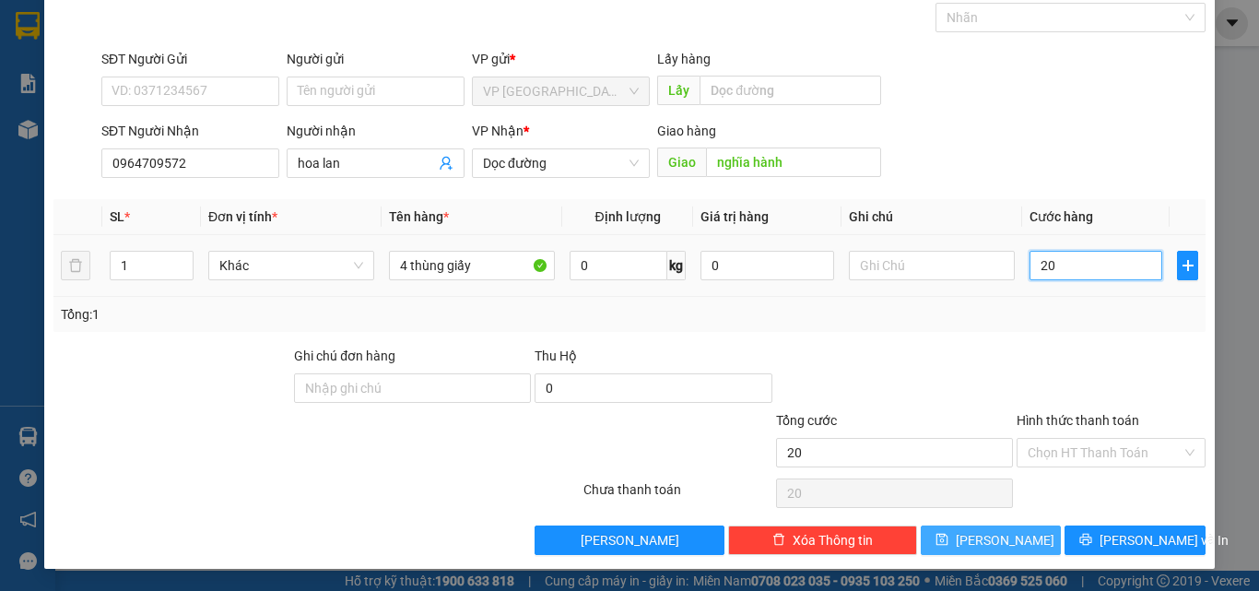
type input "200"
type input "2.000"
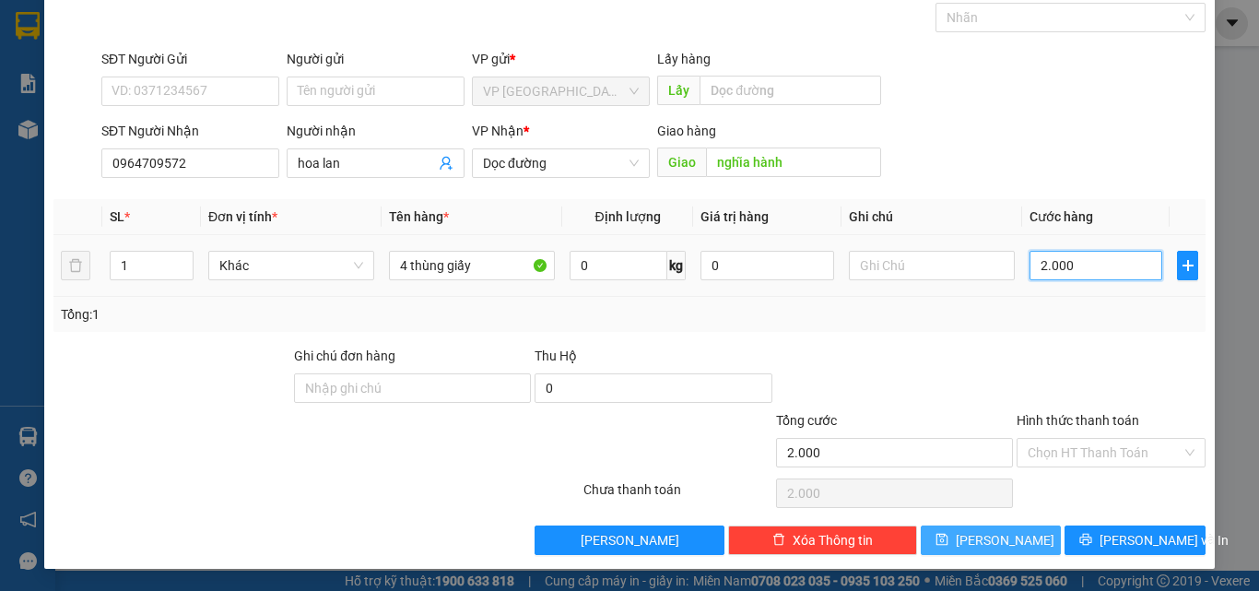
type input "20.000"
type input "200.000"
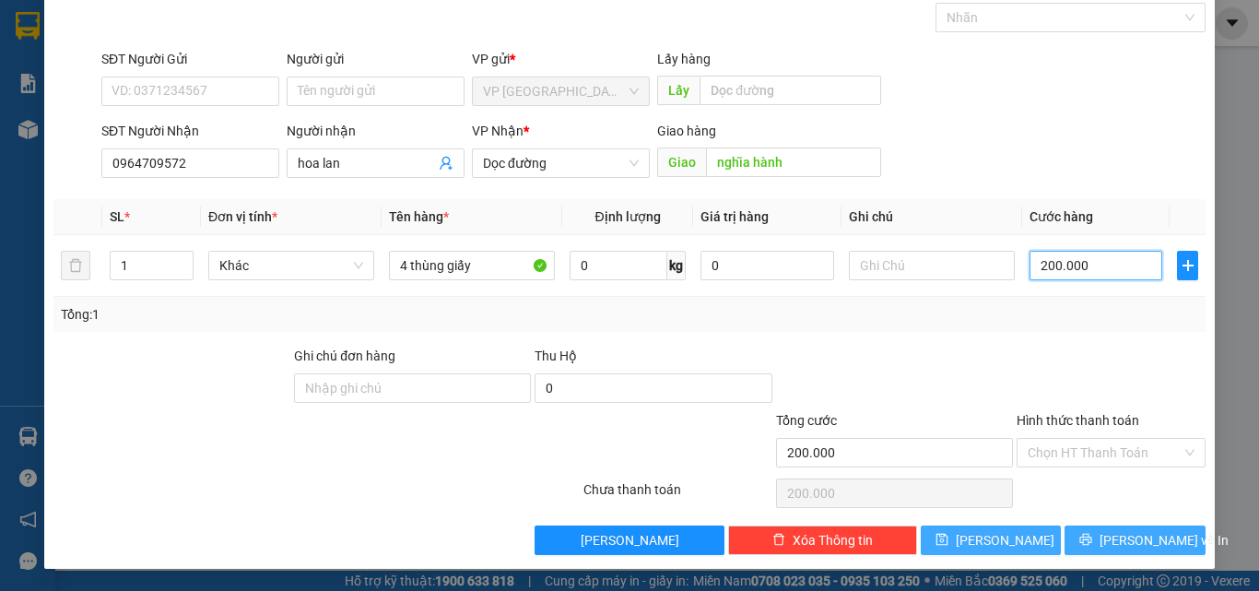
type input "200.000"
click at [1092, 537] on icon "printer" at bounding box center [1086, 540] width 12 height 12
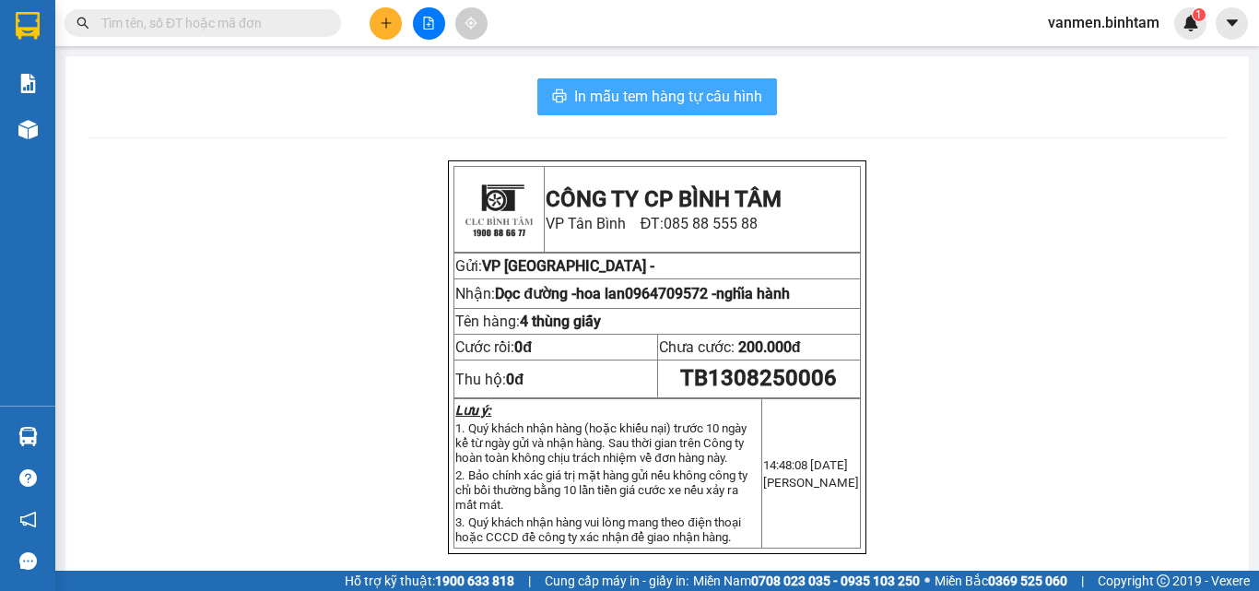
click at [616, 98] on span "In mẫu tem hàng tự cấu hình" at bounding box center [668, 96] width 188 height 23
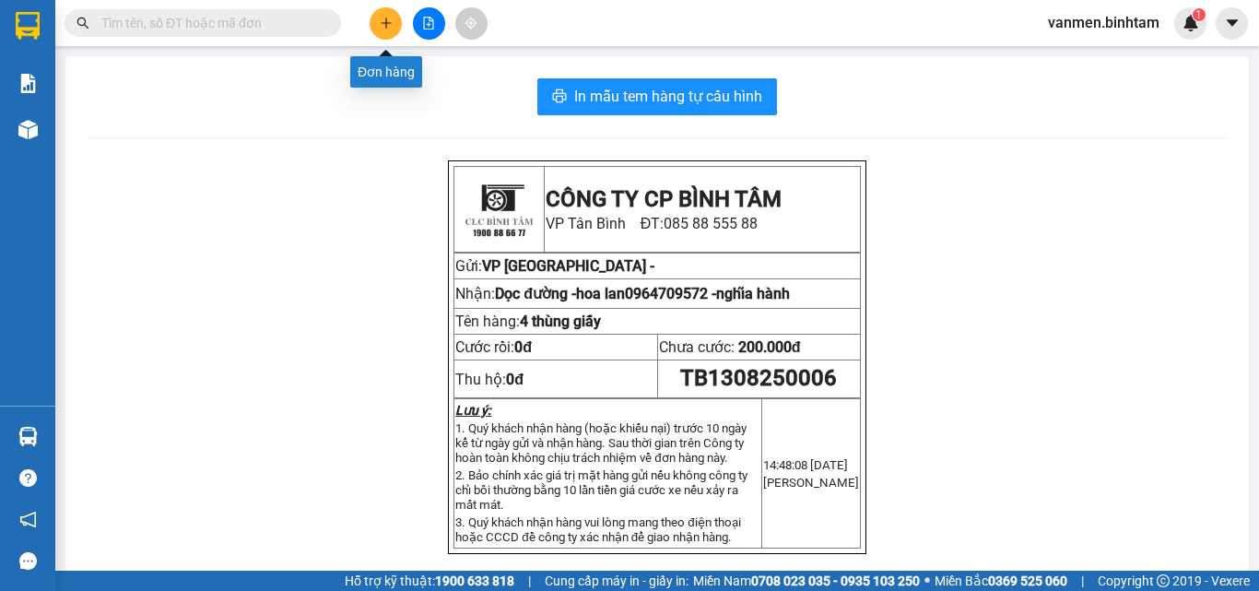
click at [374, 23] on button at bounding box center [386, 23] width 32 height 32
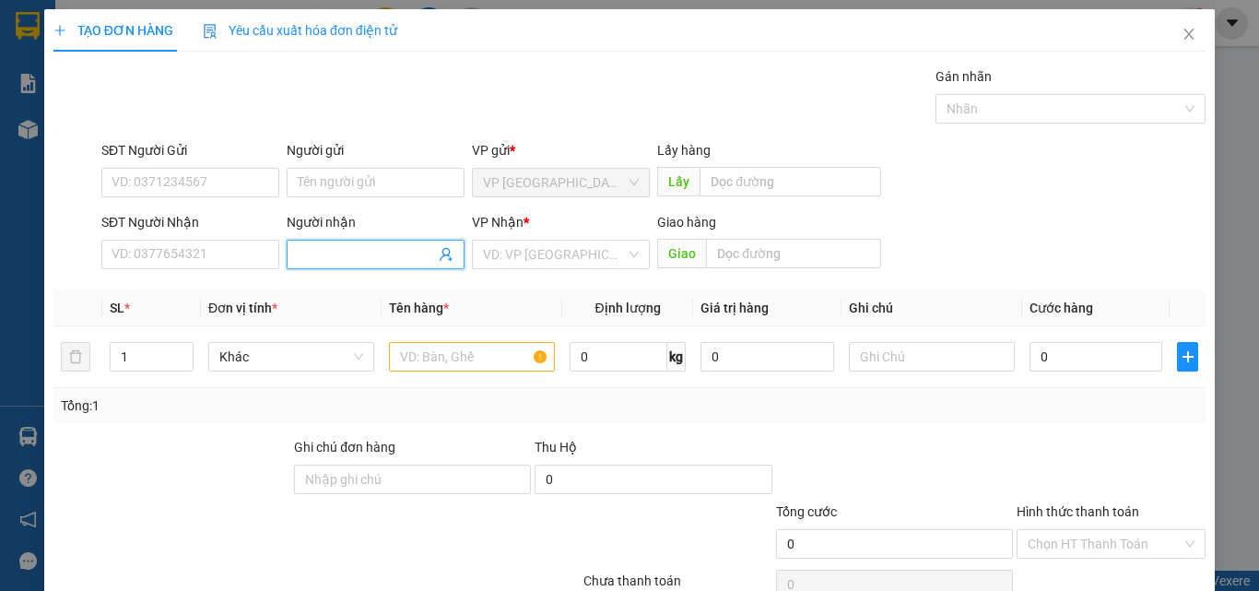
click at [352, 249] on input "Người nhận" at bounding box center [366, 254] width 137 height 20
type input "thinh phát"
click at [496, 244] on input "search" at bounding box center [554, 255] width 143 height 28
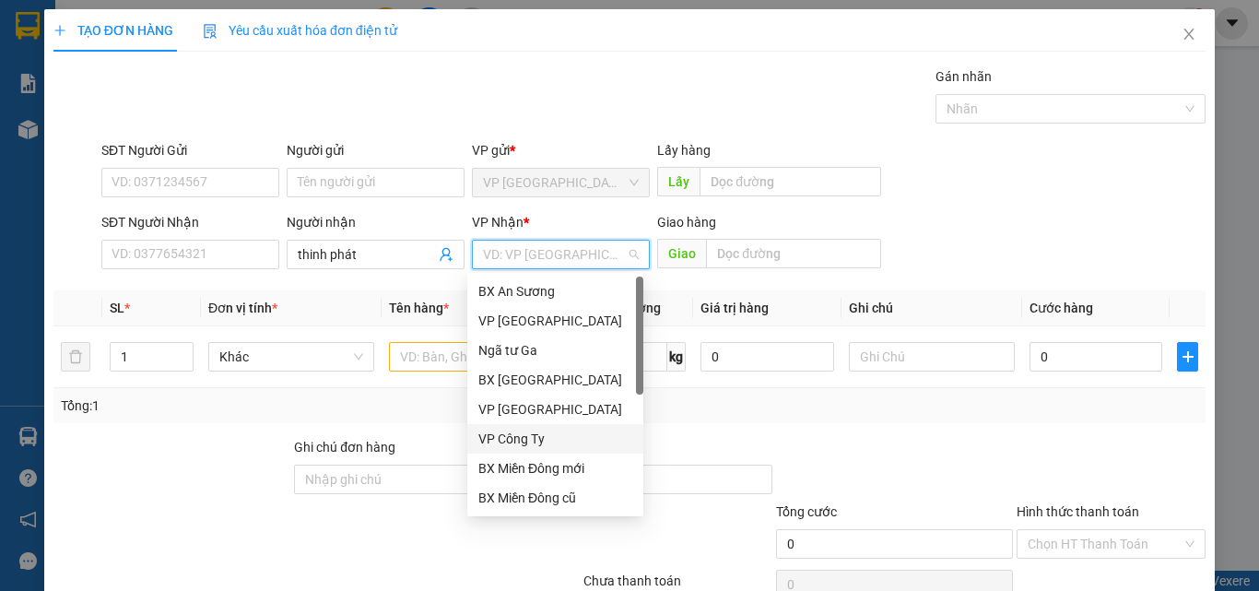
click at [493, 430] on div "VP Công Ty" at bounding box center [555, 438] width 154 height 20
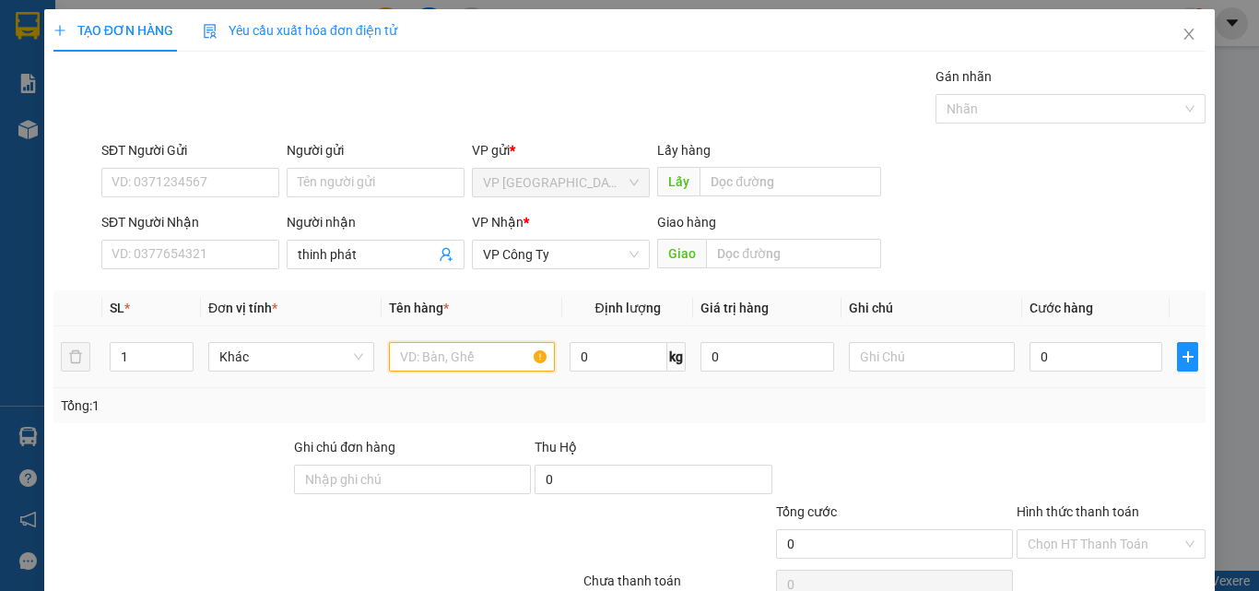
click at [406, 362] on input "text" at bounding box center [472, 356] width 166 height 29
type input "1 bao xanh"
click at [1064, 345] on input "0" at bounding box center [1095, 356] width 133 height 29
type input "8"
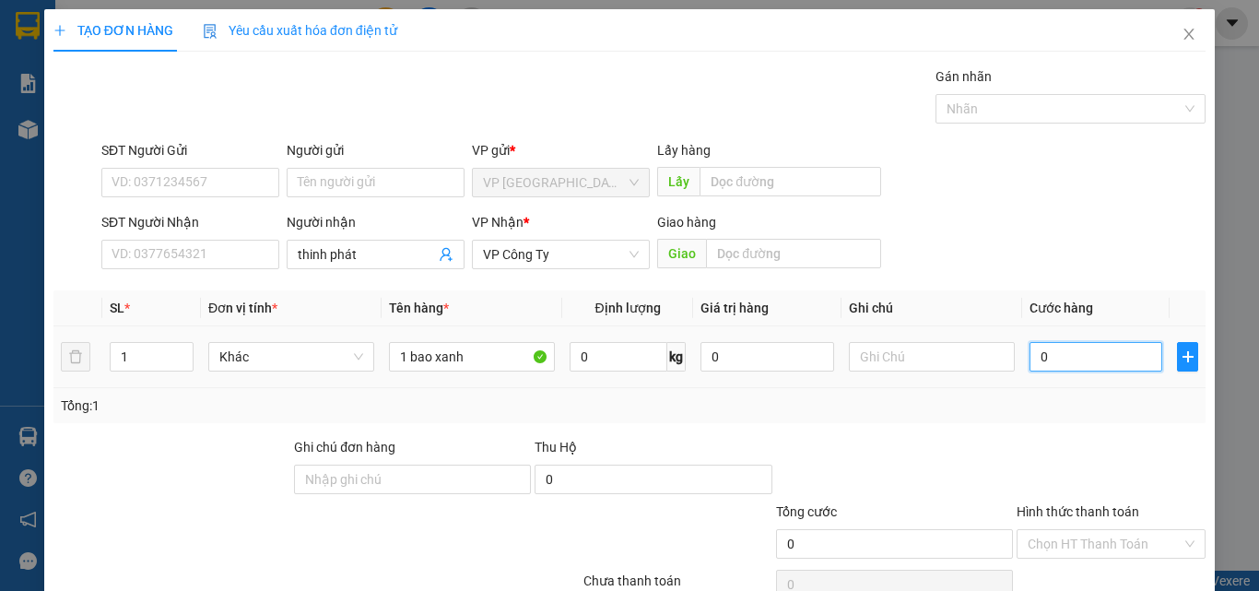
type input "8"
type input "80"
type input "800"
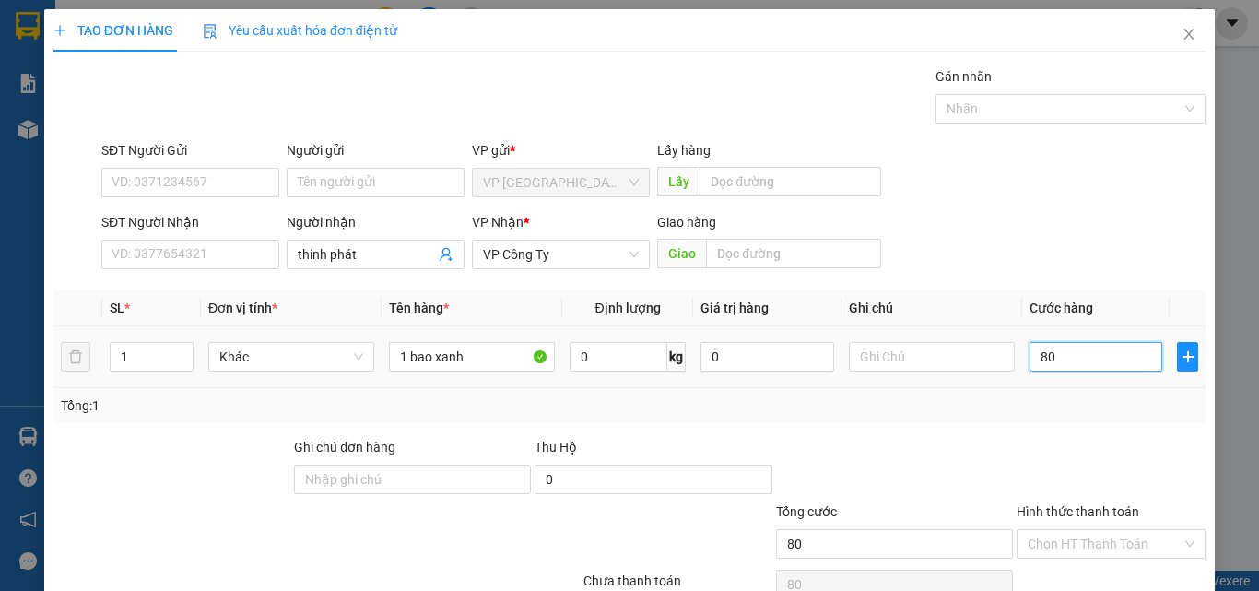
type input "800"
type input "8.000"
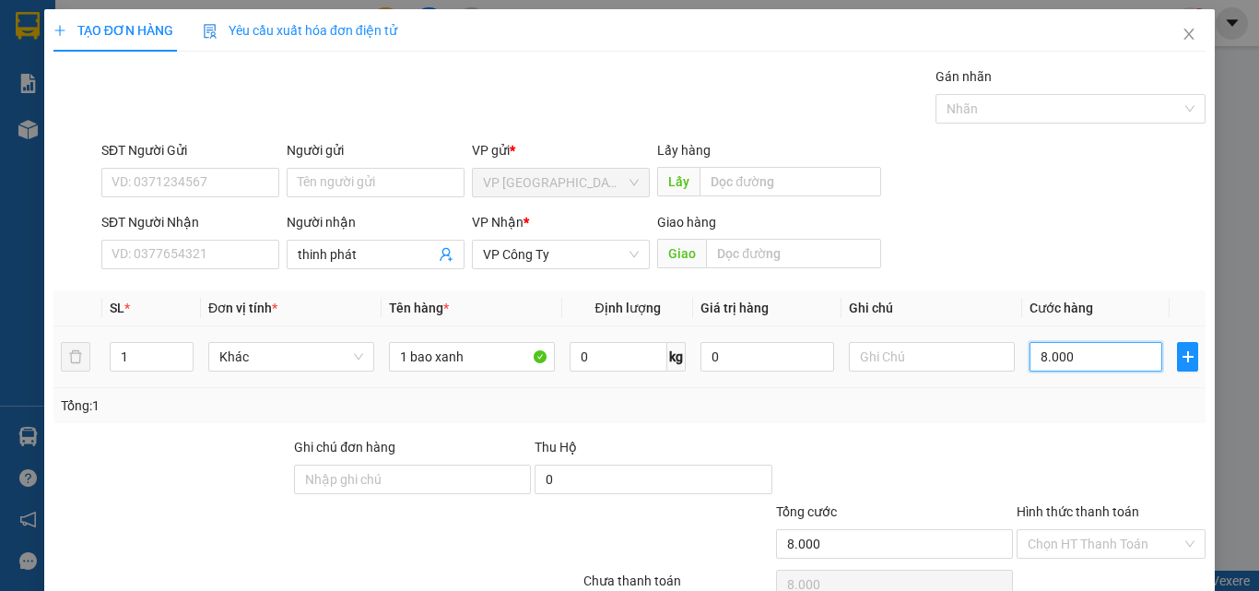
type input "80.000"
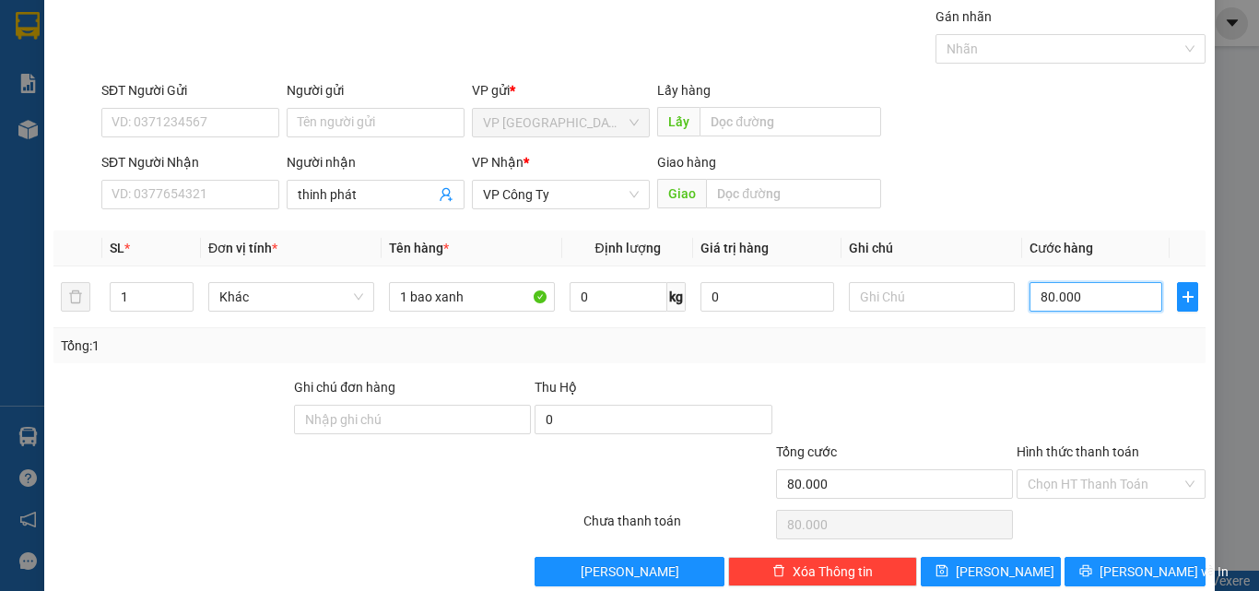
scroll to position [91, 0]
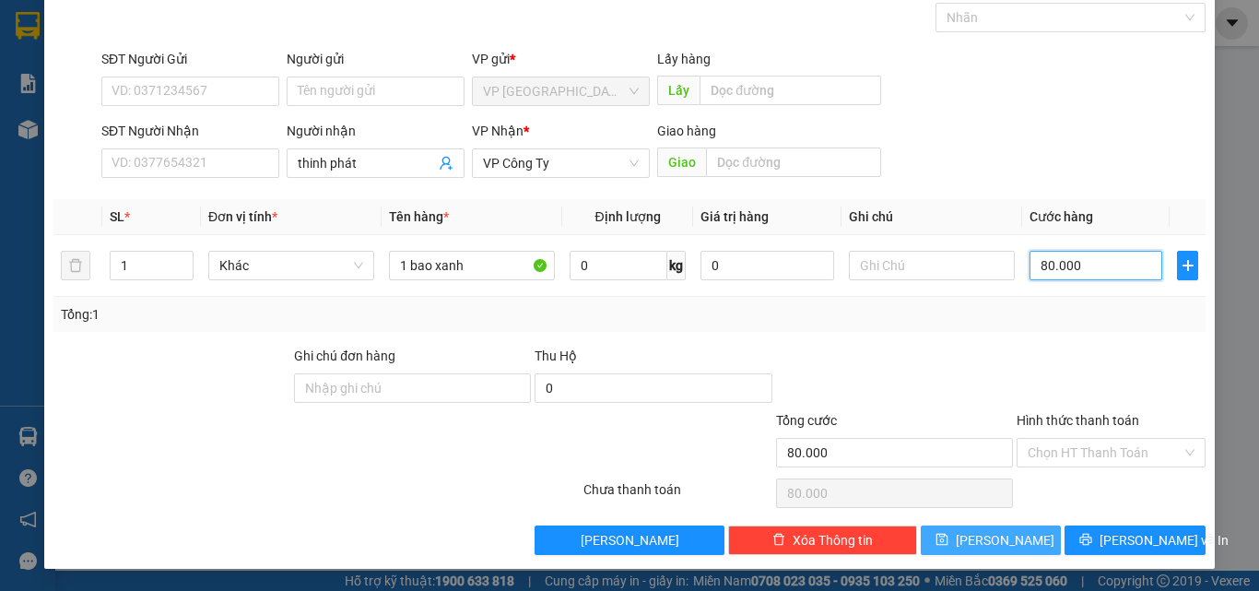
type input "80.000"
click at [936, 542] on button "[PERSON_NAME]" at bounding box center [991, 539] width 141 height 29
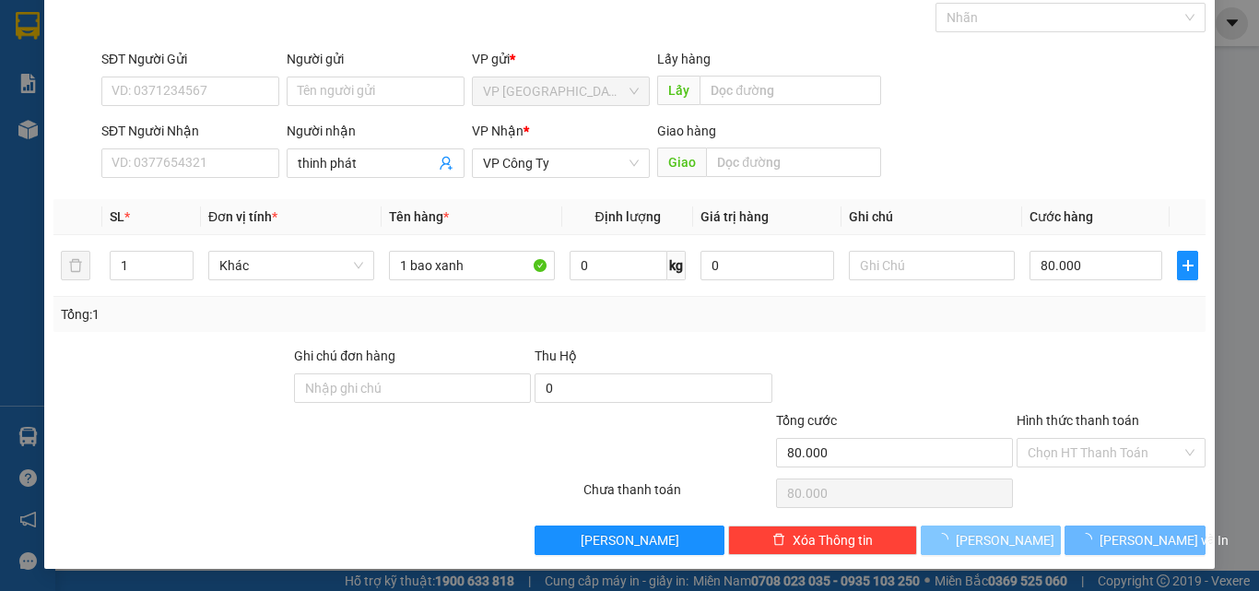
type input "0"
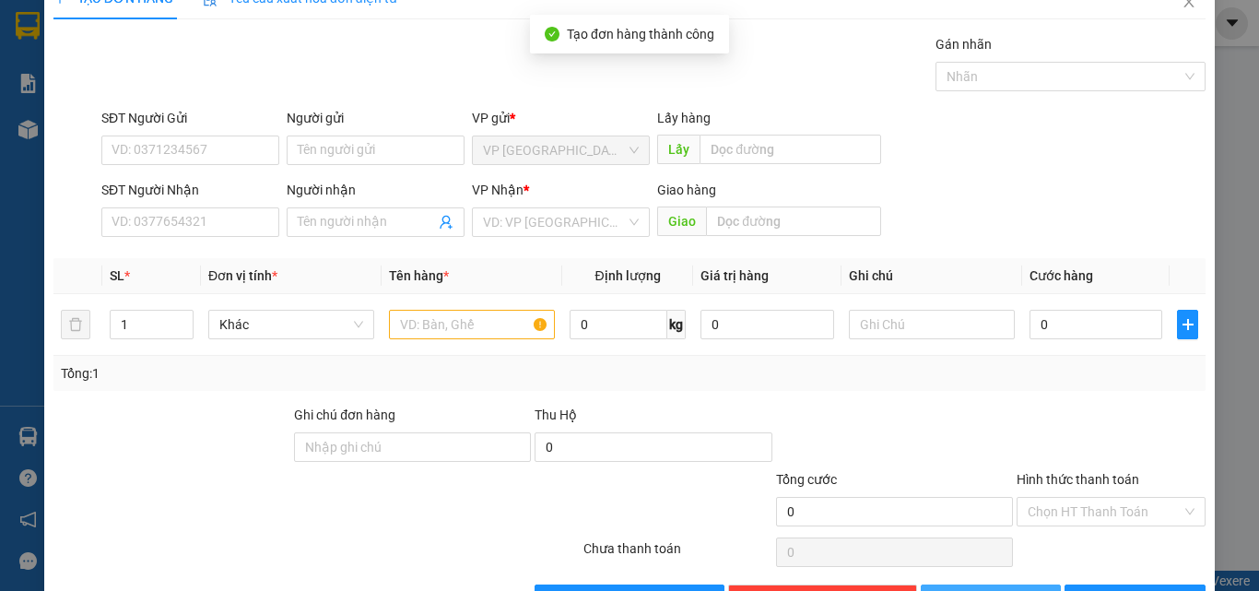
scroll to position [0, 0]
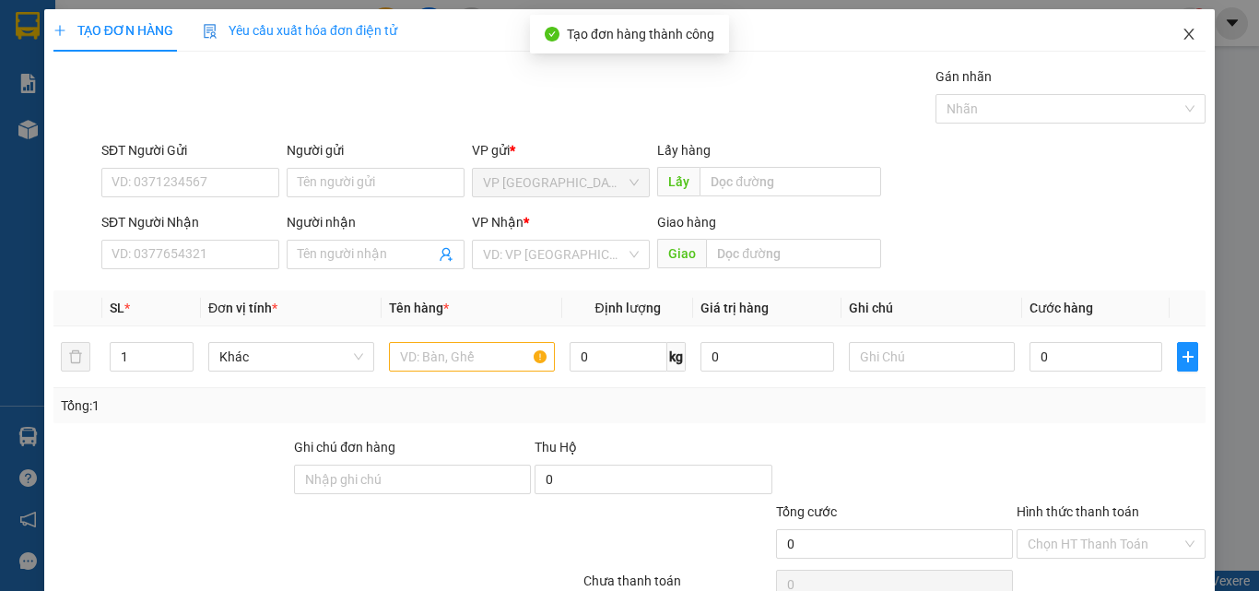
click at [1181, 36] on icon "close" at bounding box center [1188, 34] width 15 height 15
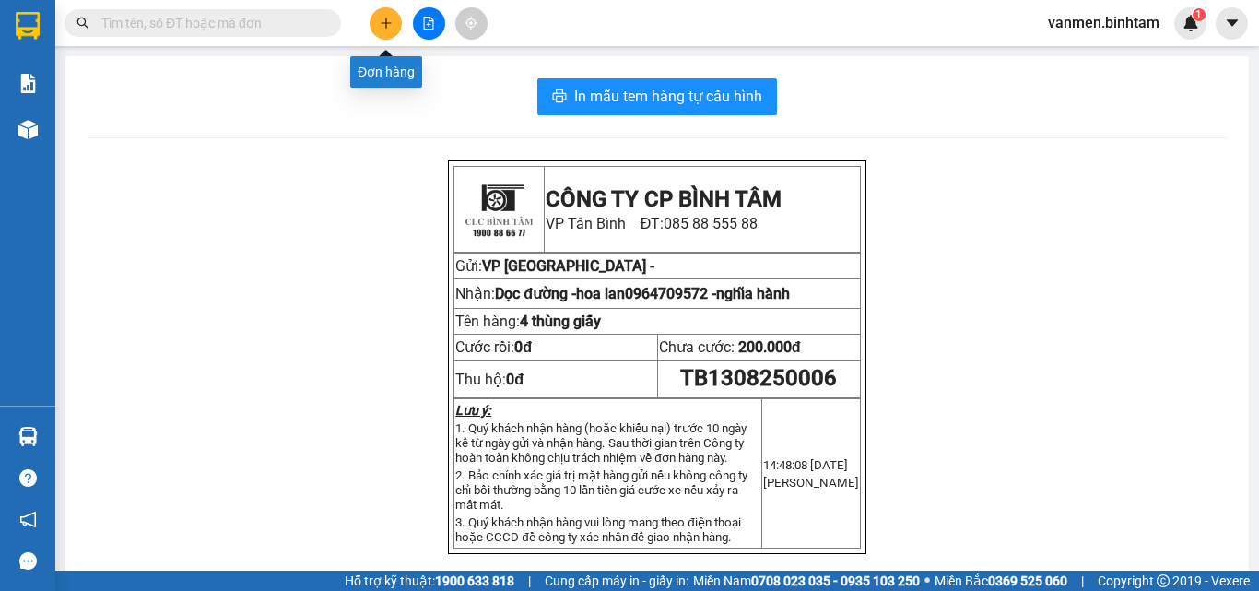
click at [387, 28] on icon "plus" at bounding box center [386, 23] width 13 height 13
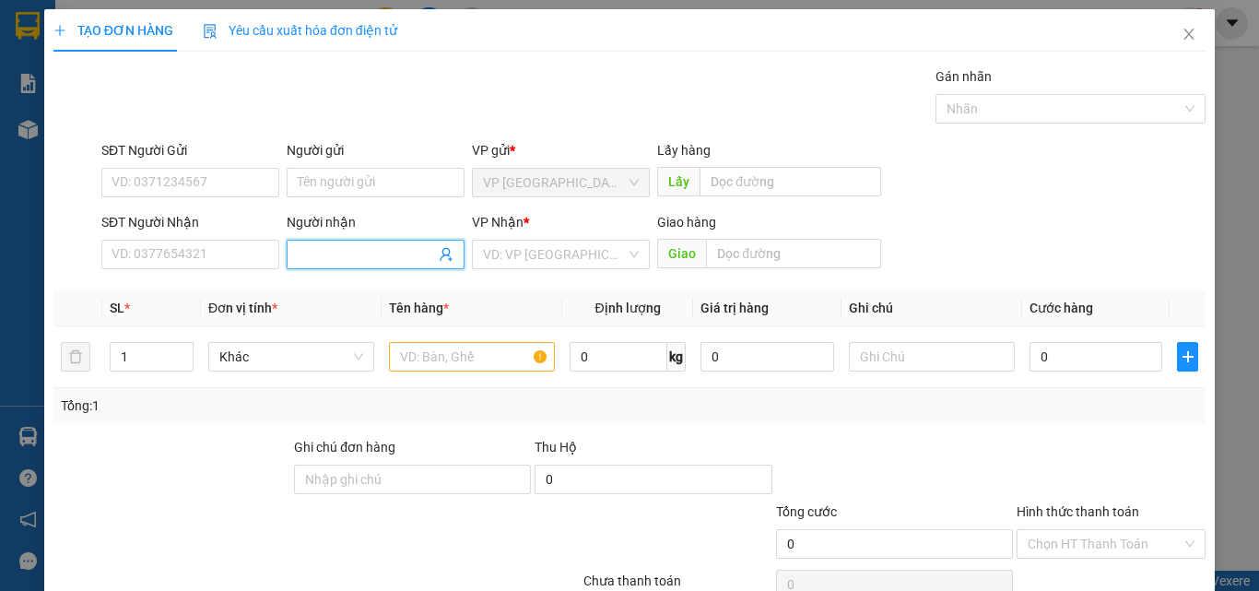
click at [313, 252] on input "Người nhận" at bounding box center [366, 254] width 137 height 20
type input "cô lien cty"
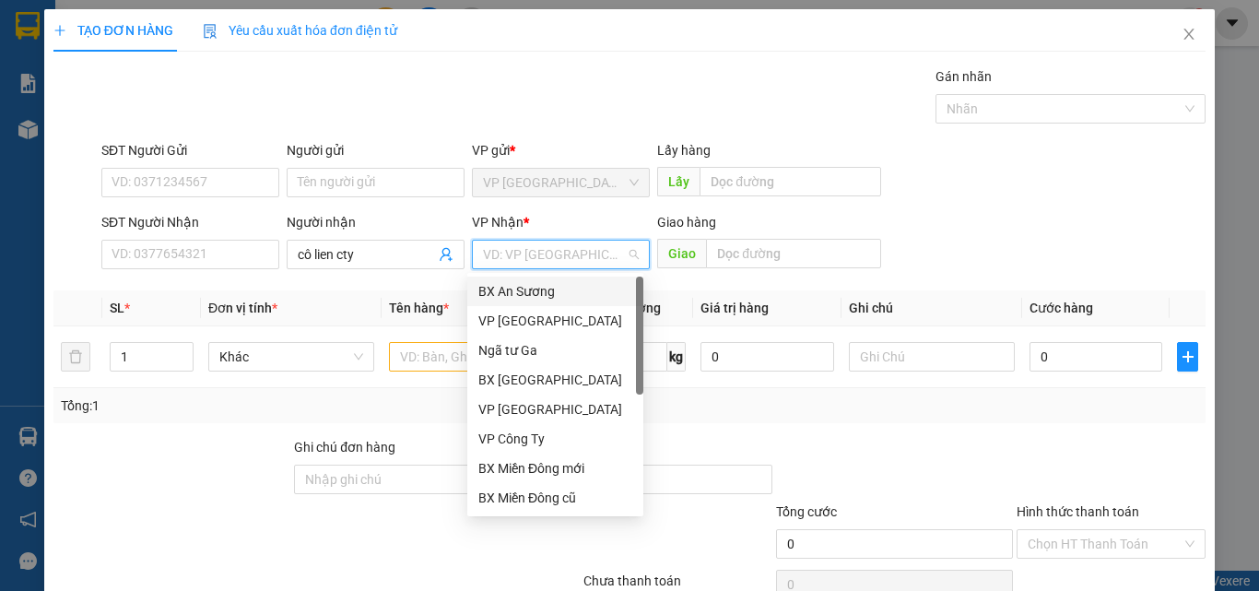
click at [558, 258] on input "search" at bounding box center [554, 255] width 143 height 28
click at [515, 438] on div "VP Công Ty" at bounding box center [555, 438] width 154 height 20
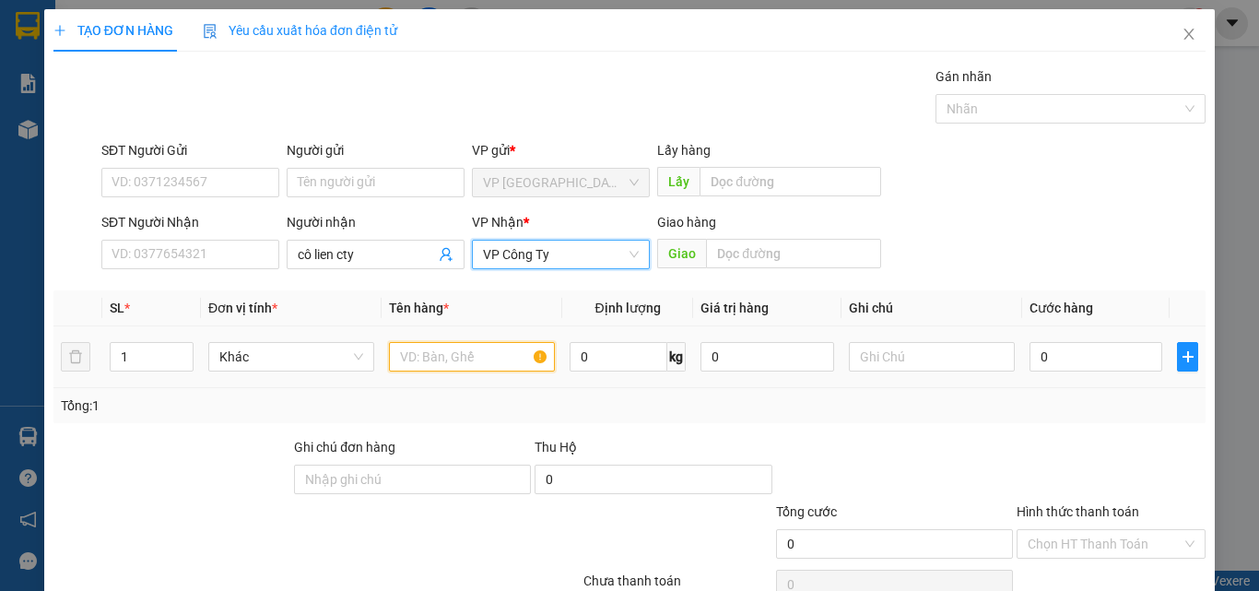
click at [434, 347] on input "text" at bounding box center [472, 356] width 166 height 29
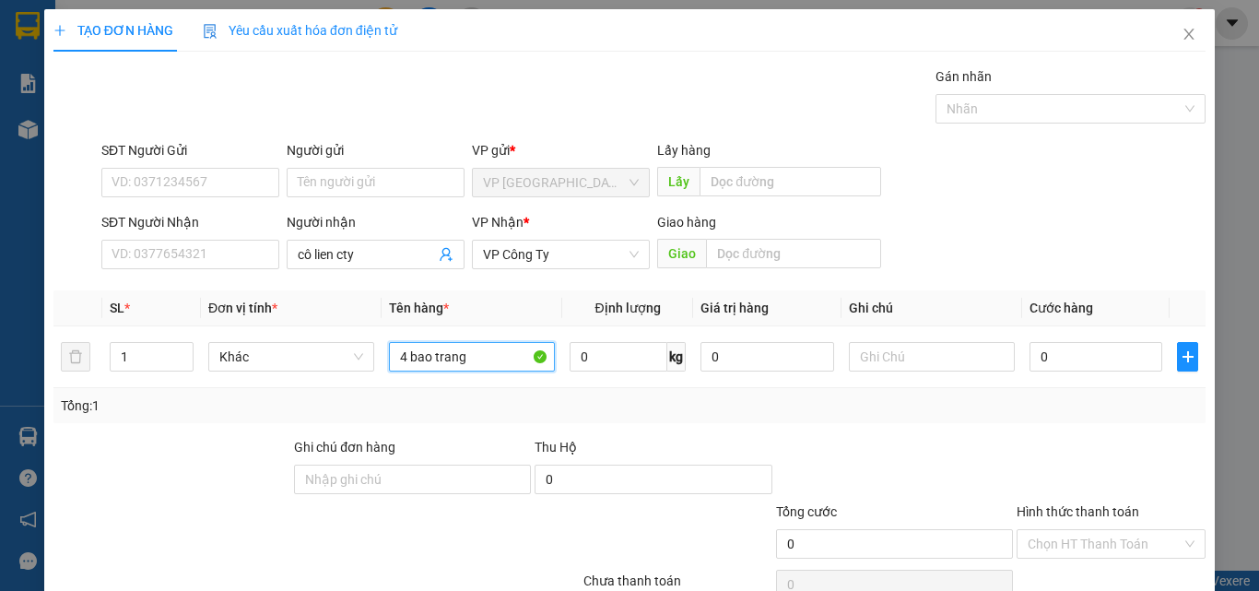
type input "4 bao trang"
click at [1055, 508] on label "Hình thức thanh toán" at bounding box center [1077, 511] width 123 height 15
click at [1055, 530] on input "Hình thức thanh toán" at bounding box center [1104, 544] width 154 height 28
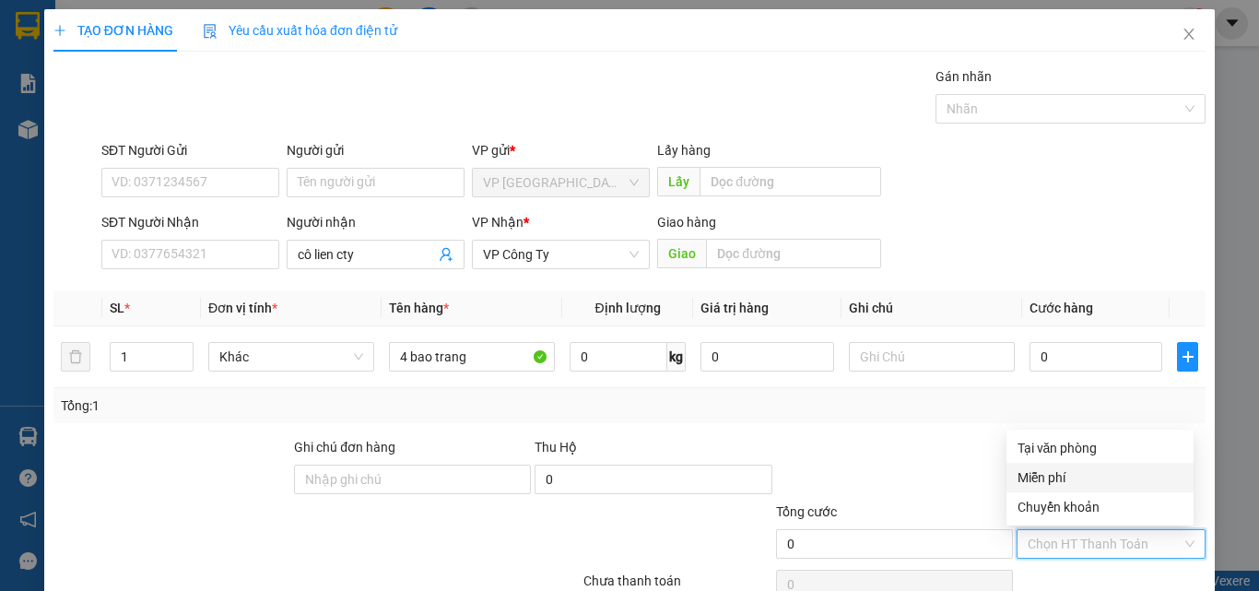
click at [1045, 472] on div "Miễn phí" at bounding box center [1099, 477] width 165 height 20
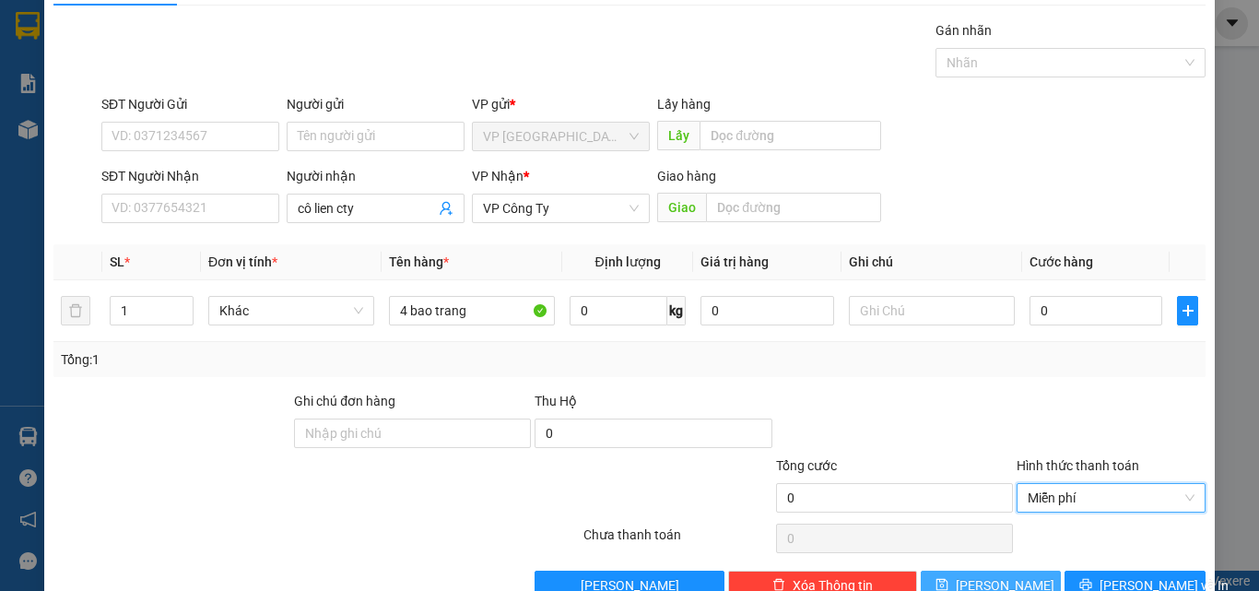
scroll to position [91, 0]
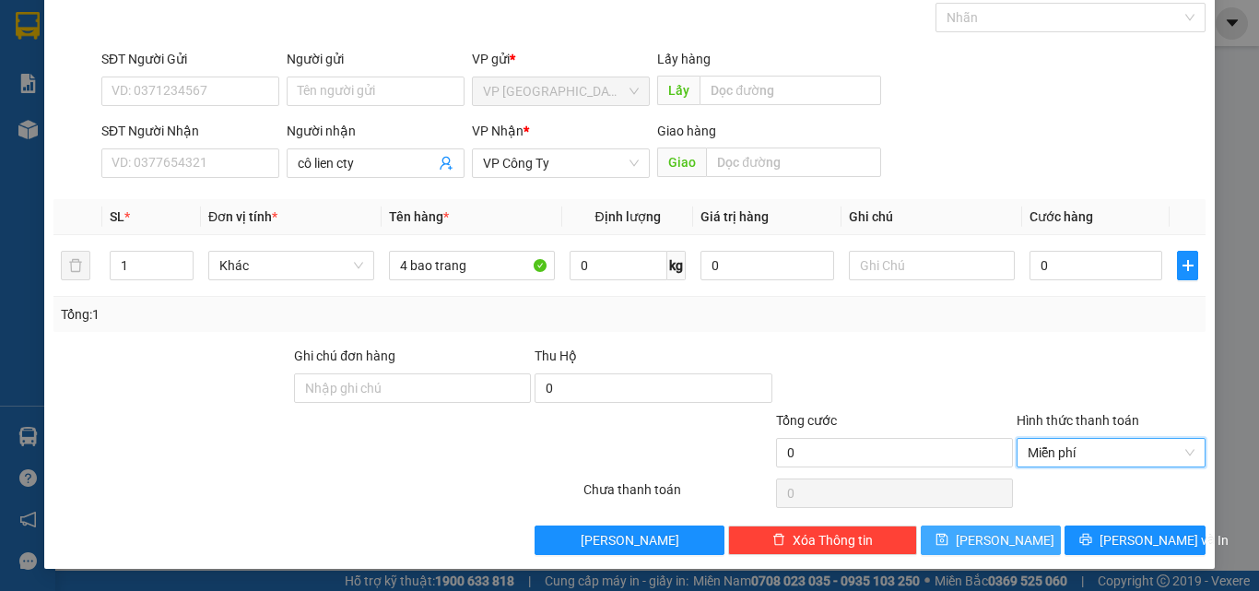
click at [973, 536] on button "[PERSON_NAME]" at bounding box center [991, 539] width 141 height 29
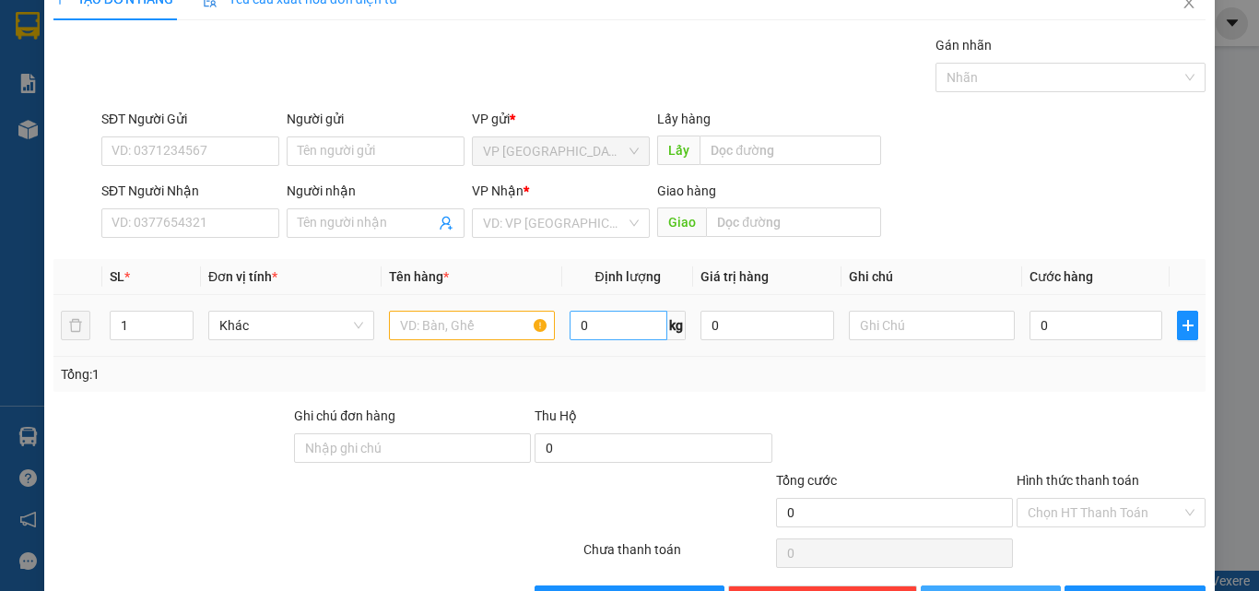
scroll to position [0, 0]
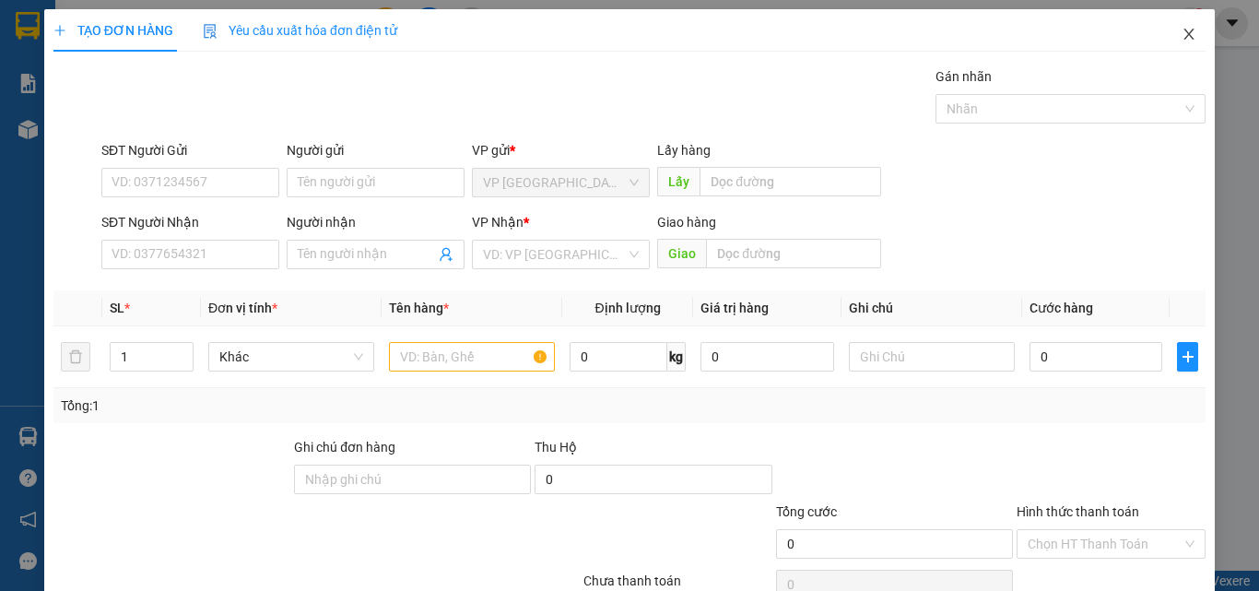
click at [1181, 33] on icon "close" at bounding box center [1188, 34] width 15 height 15
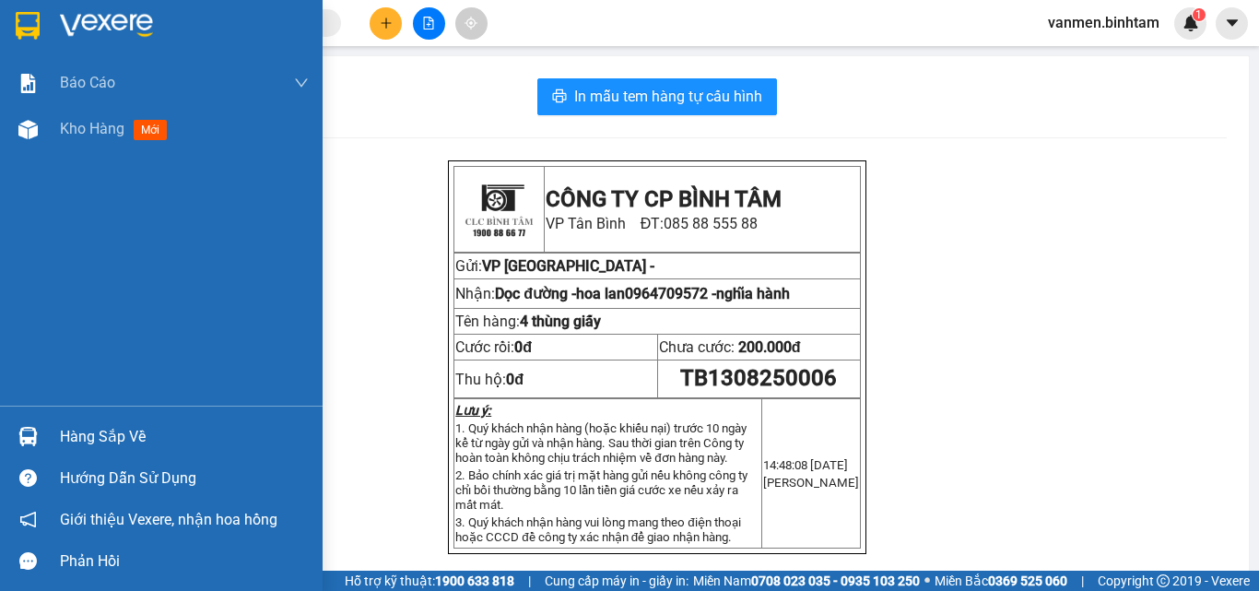
click at [34, 125] on img at bounding box center [27, 129] width 19 height 19
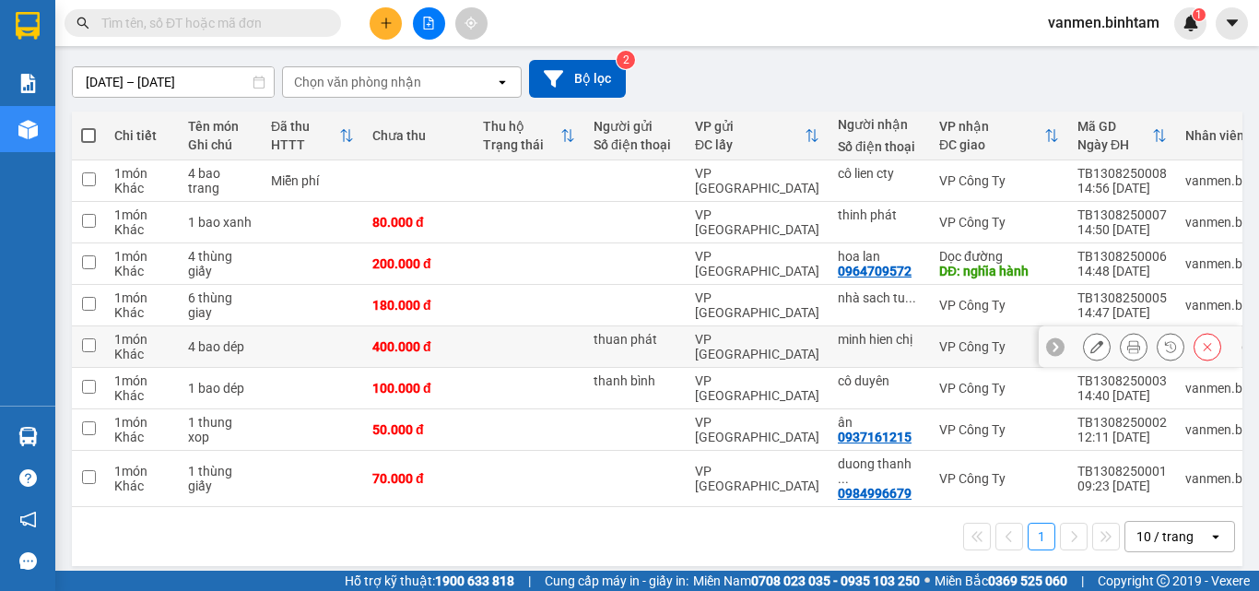
scroll to position [153, 0]
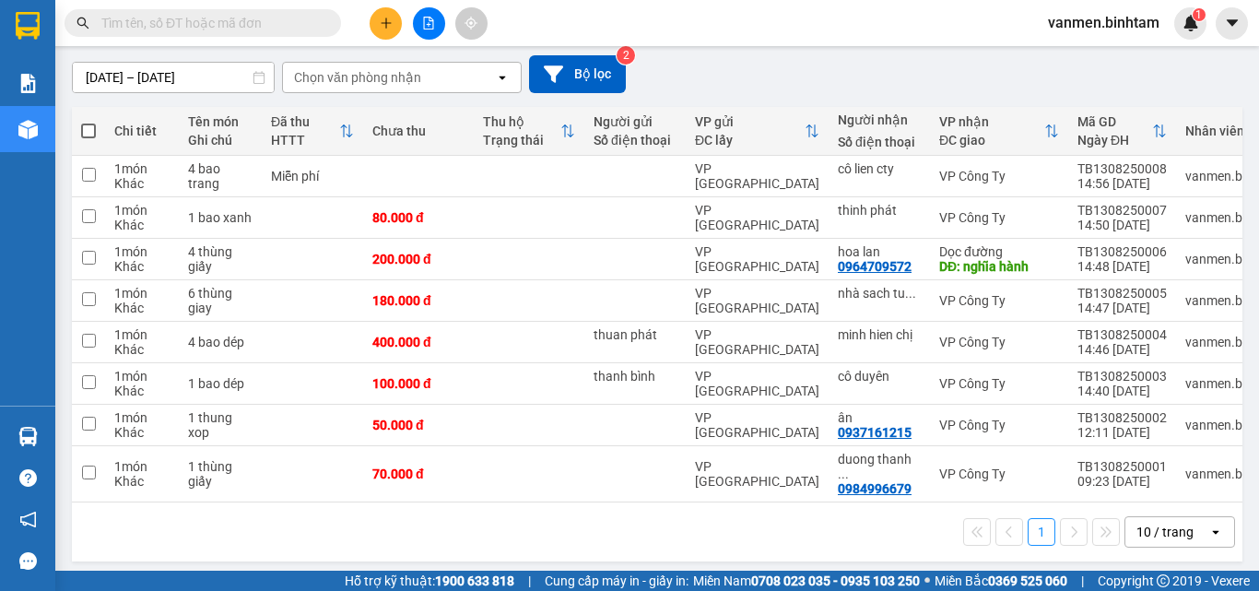
click at [85, 132] on span at bounding box center [88, 130] width 15 height 15
click at [88, 122] on input "checkbox" at bounding box center [88, 122] width 0 height 0
checkbox input "true"
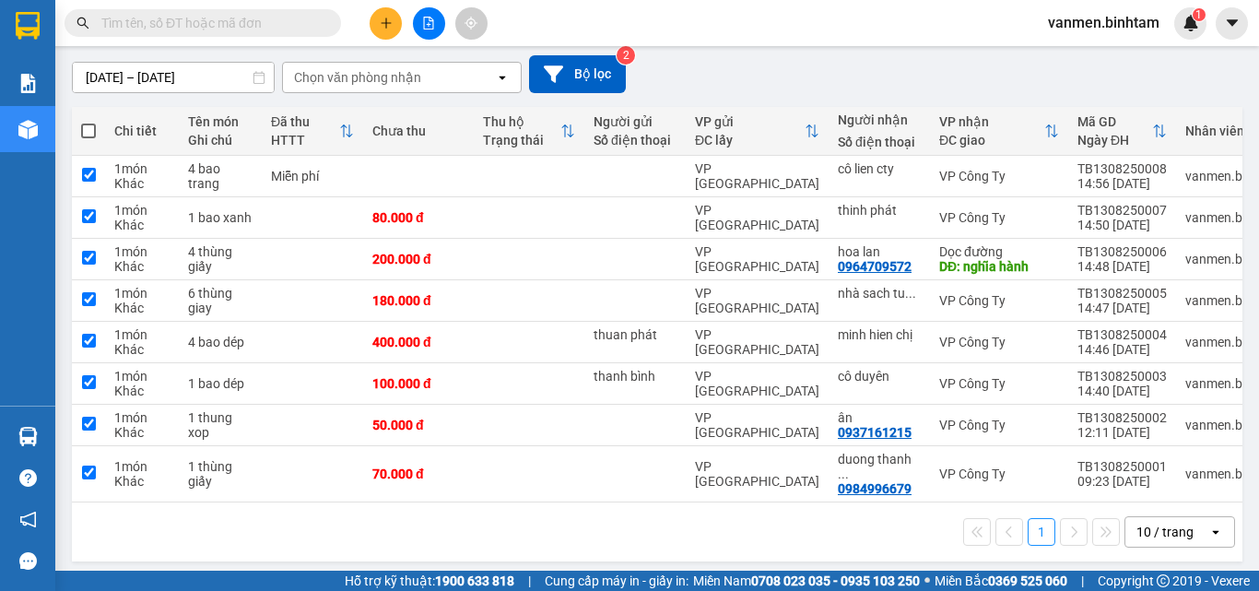
checkbox input "true"
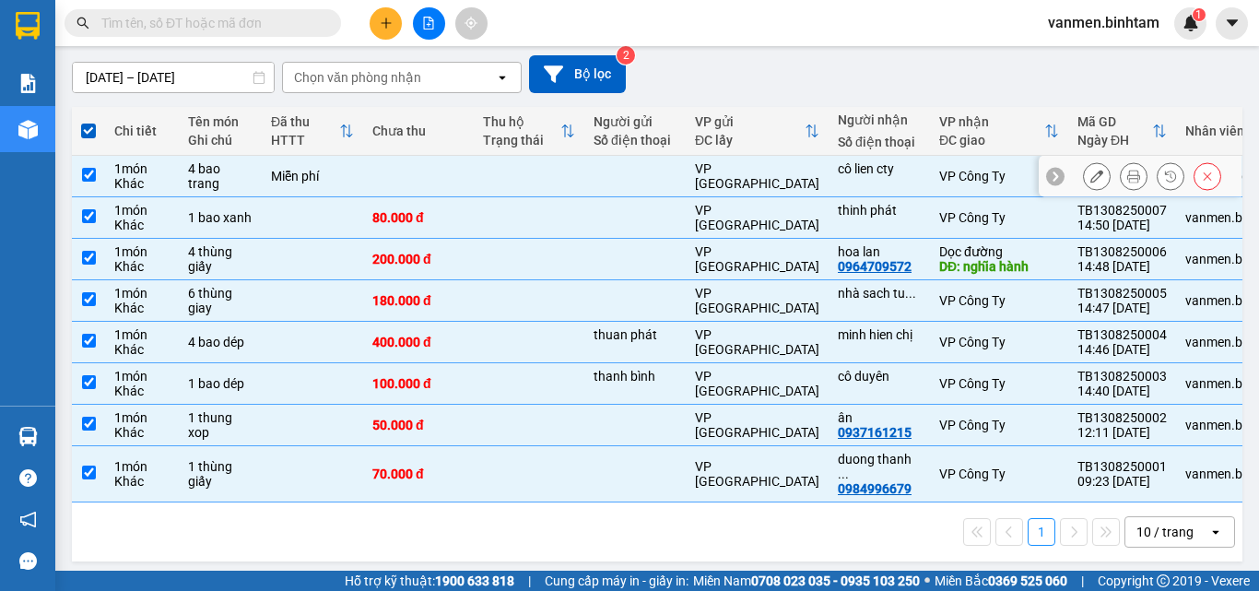
scroll to position [0, 0]
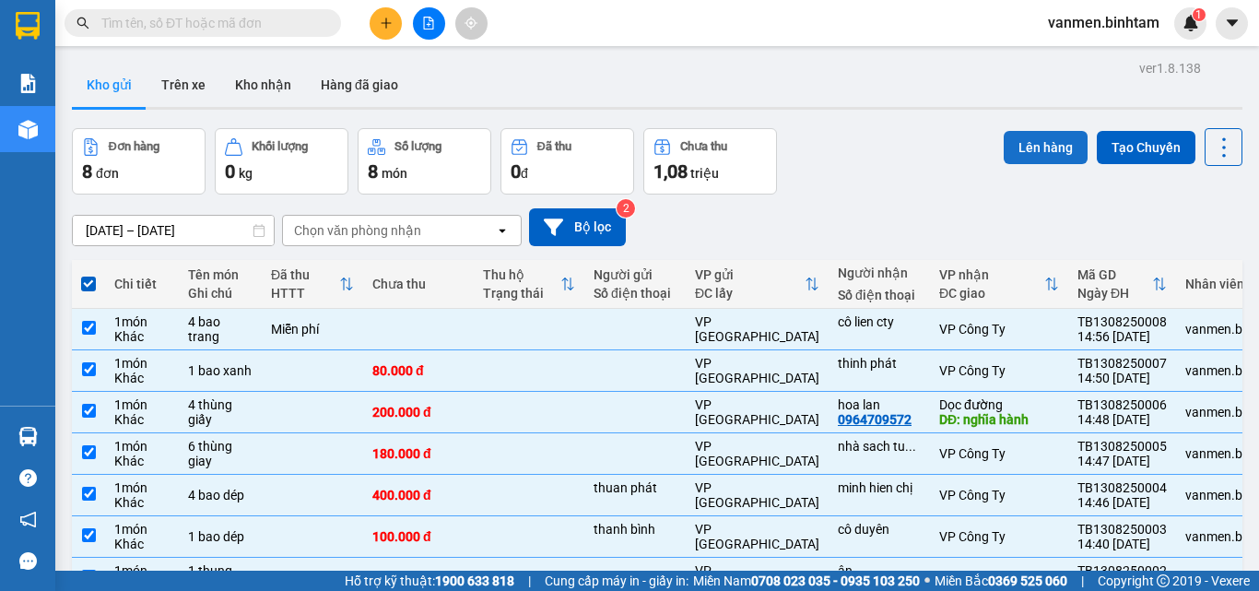
click at [1014, 145] on button "Lên hàng" at bounding box center [1045, 147] width 84 height 33
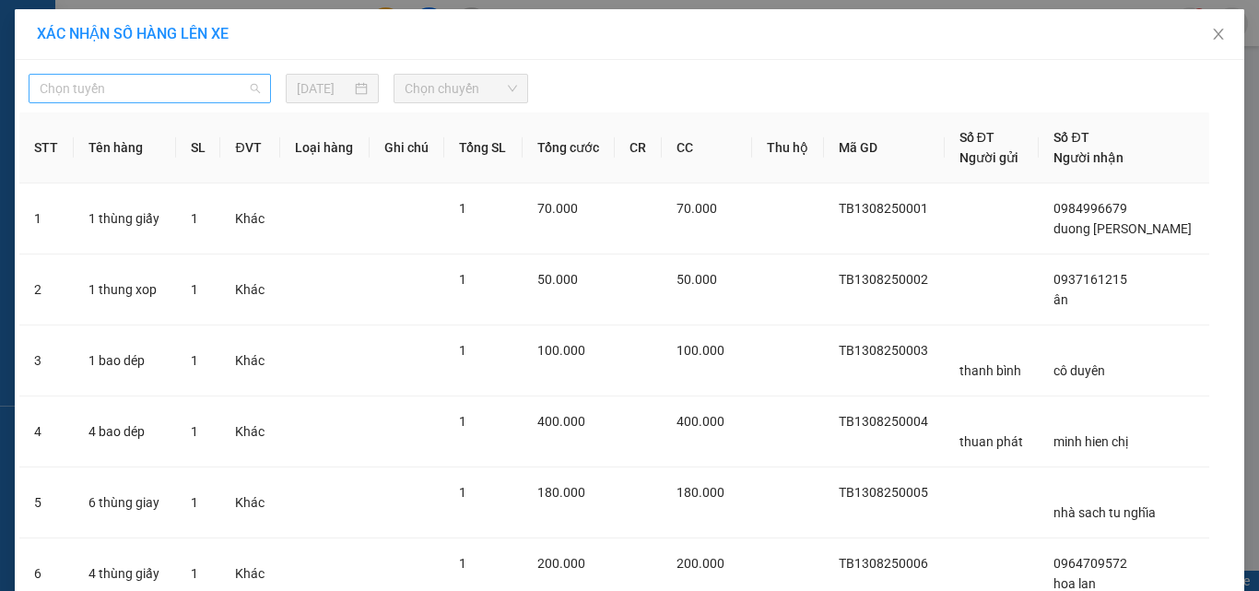
click at [41, 94] on span "Chọn tuyến" at bounding box center [150, 89] width 220 height 28
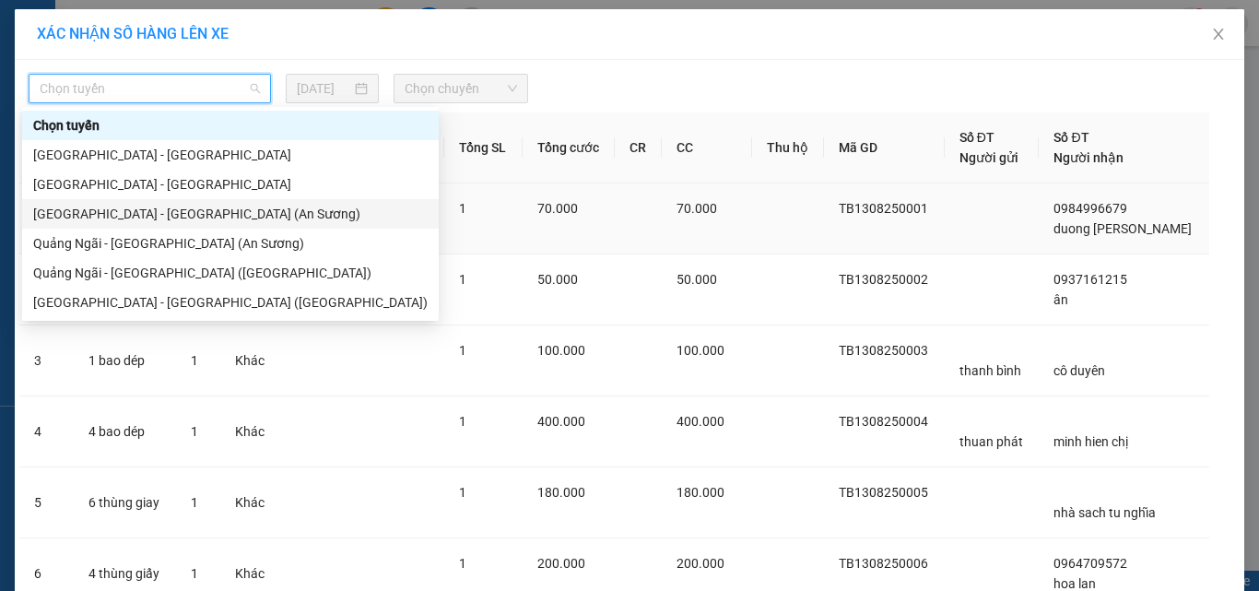
click at [63, 217] on div "[GEOGRAPHIC_DATA] - [GEOGRAPHIC_DATA] (An Sương)" at bounding box center [230, 214] width 394 height 20
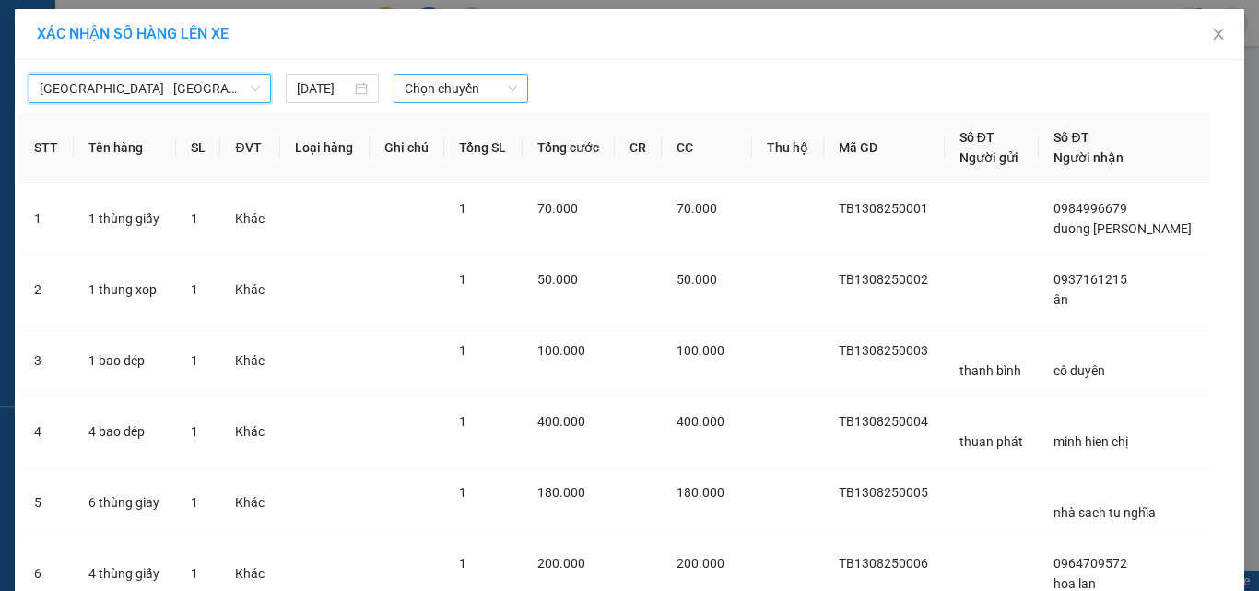
click at [428, 87] on span "Chọn chuyến" at bounding box center [461, 89] width 113 height 28
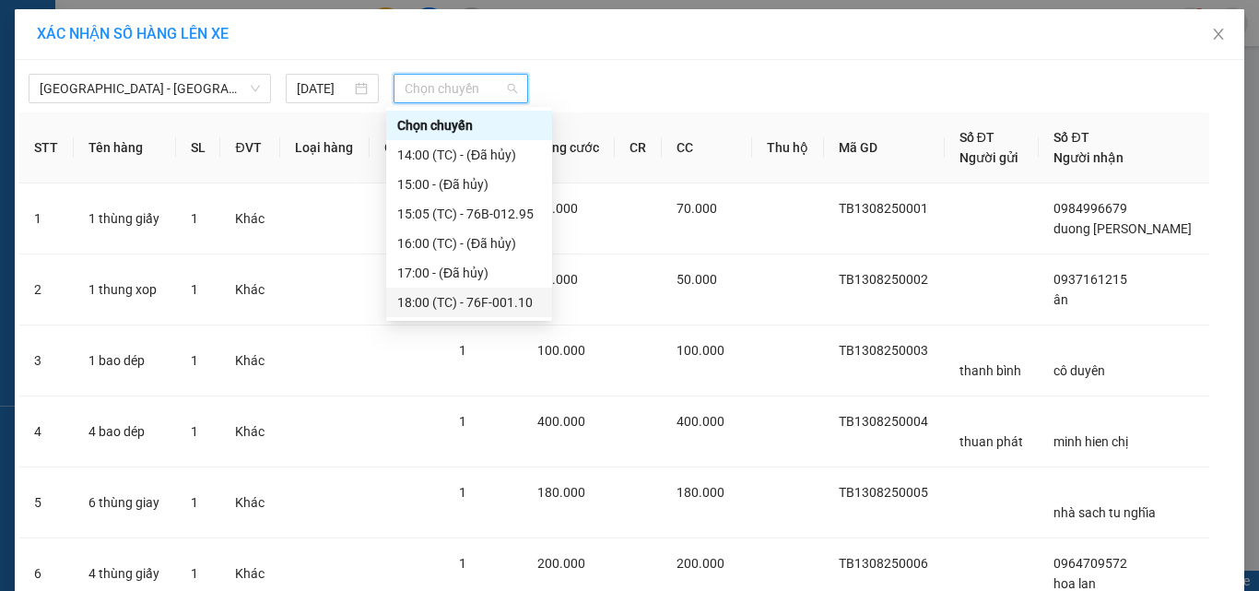
click at [456, 303] on div "18:00 (TC) - 76F-001.10" at bounding box center [469, 302] width 144 height 20
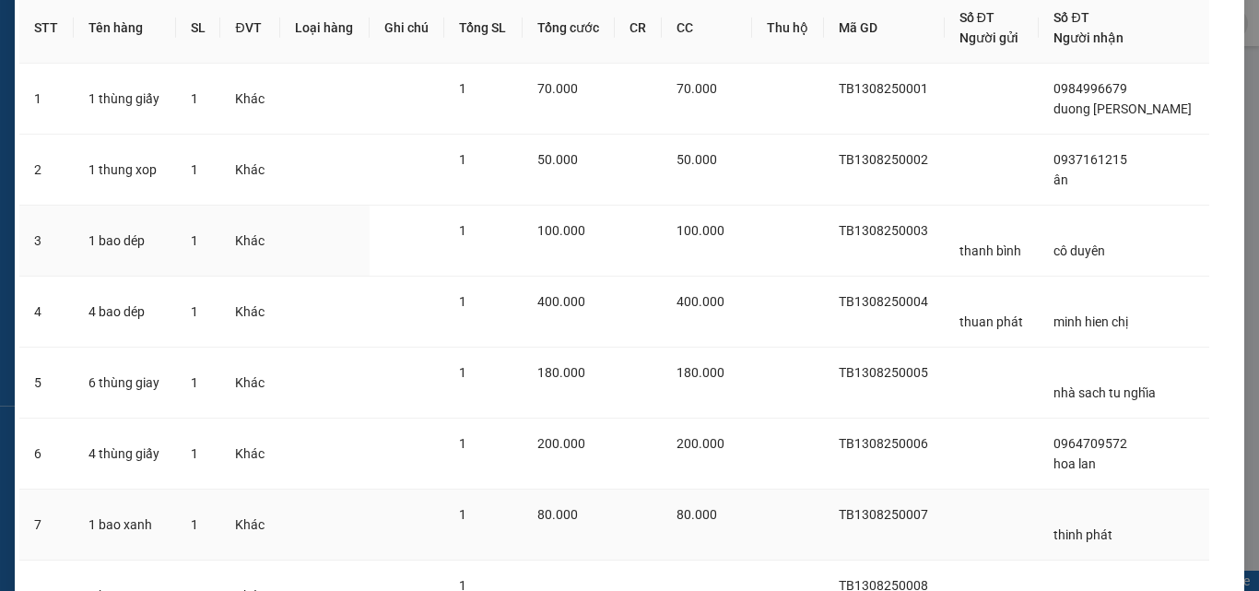
scroll to position [306, 0]
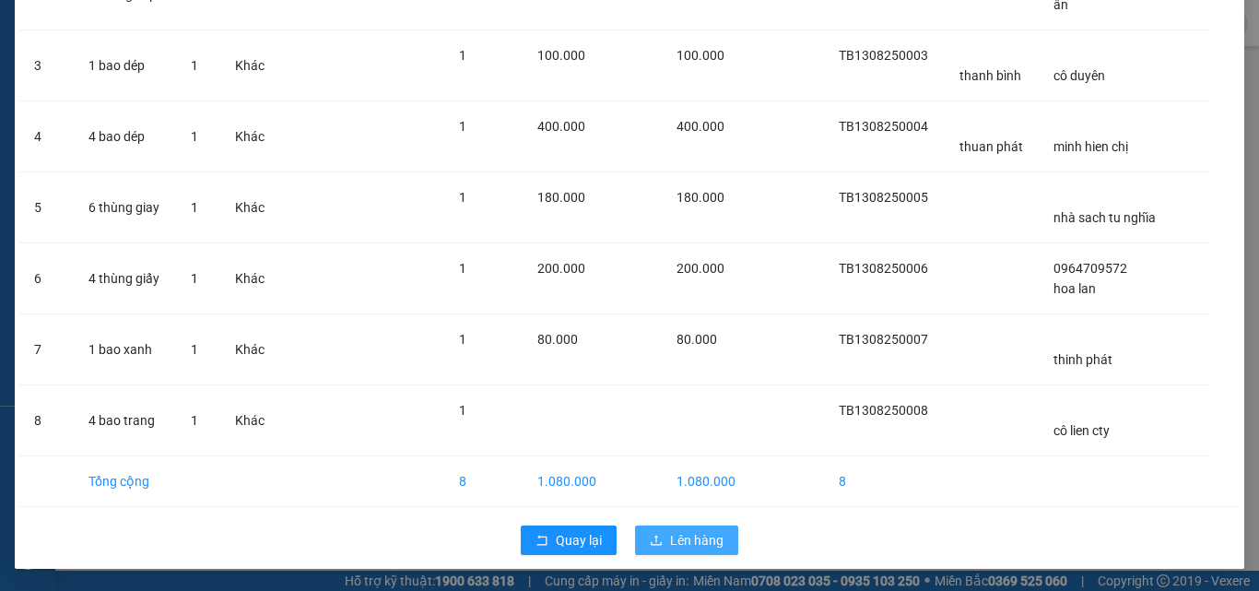
click at [684, 548] on span "Lên hàng" at bounding box center [696, 540] width 53 height 20
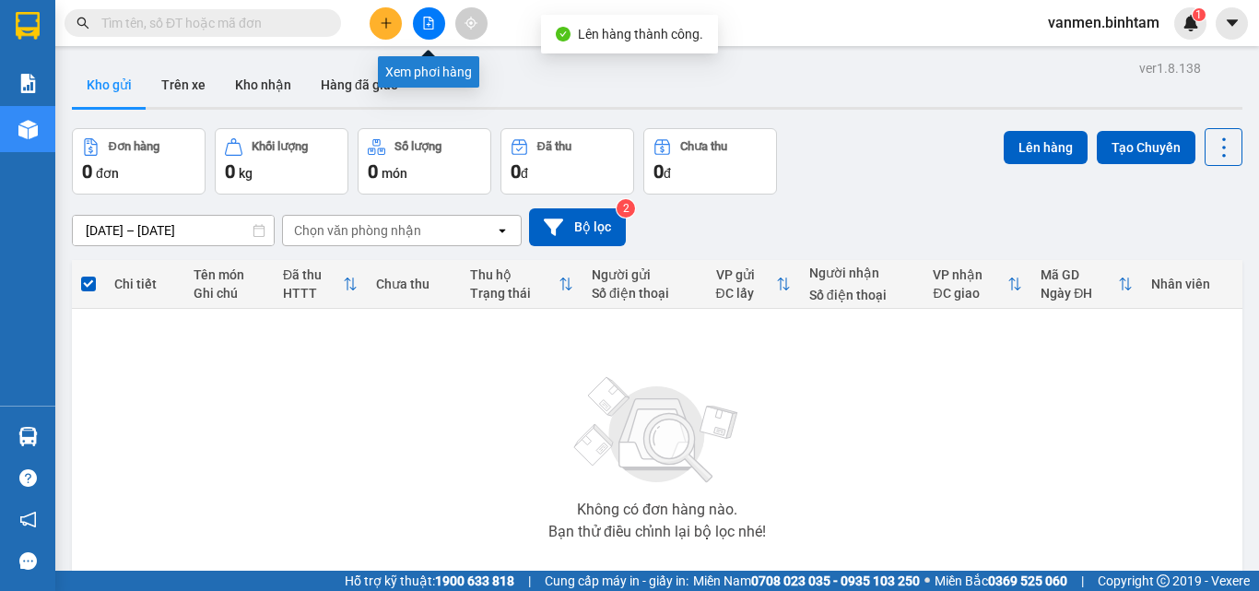
click at [430, 21] on icon "file-add" at bounding box center [429, 23] width 10 height 13
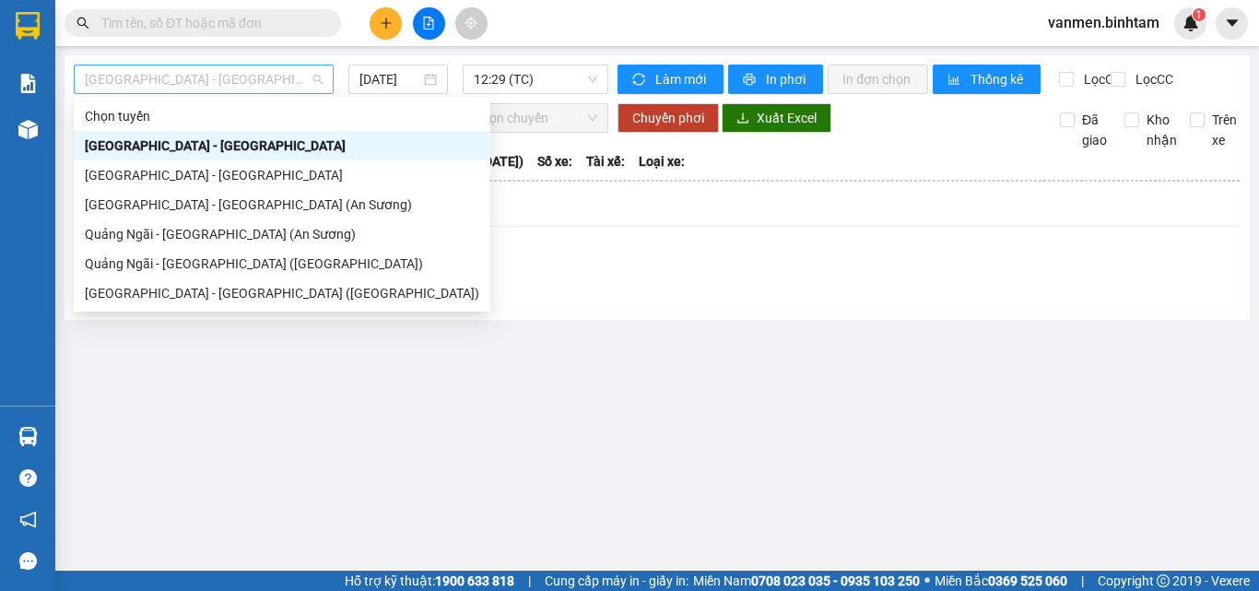
click at [125, 76] on span "[GEOGRAPHIC_DATA] - [GEOGRAPHIC_DATA]" at bounding box center [204, 79] width 238 height 28
click at [124, 206] on div "[GEOGRAPHIC_DATA] - [GEOGRAPHIC_DATA] (An Sương)" at bounding box center [282, 204] width 394 height 20
type input "[DATE]"
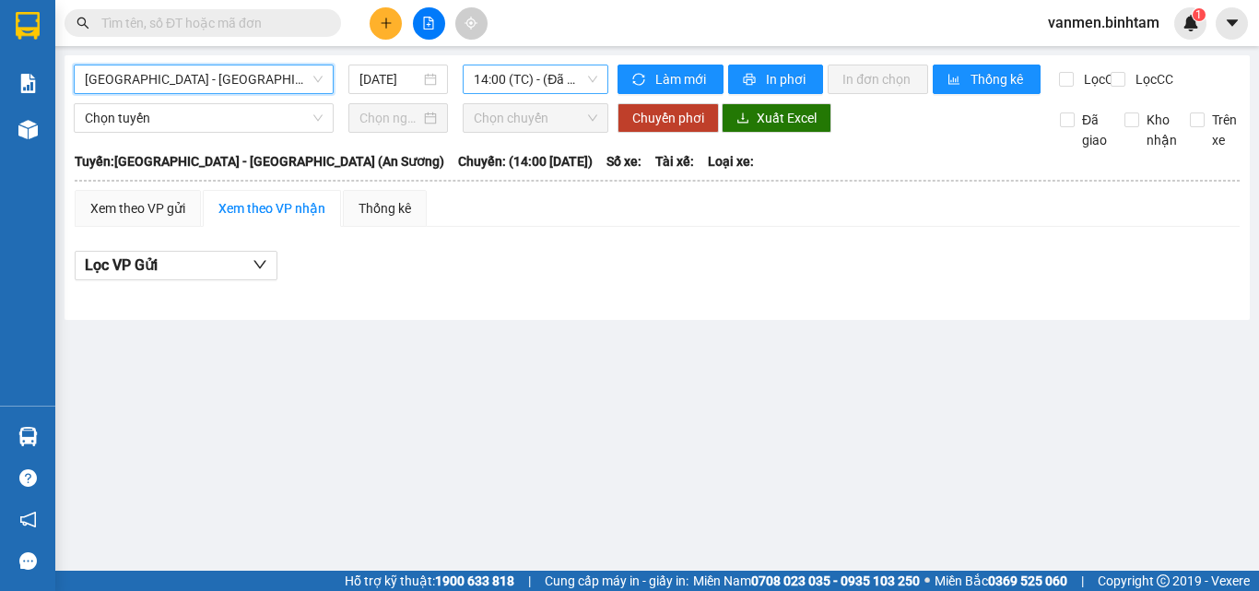
click at [566, 80] on span "14:00 (TC) - (Đã hủy)" at bounding box center [535, 79] width 123 height 28
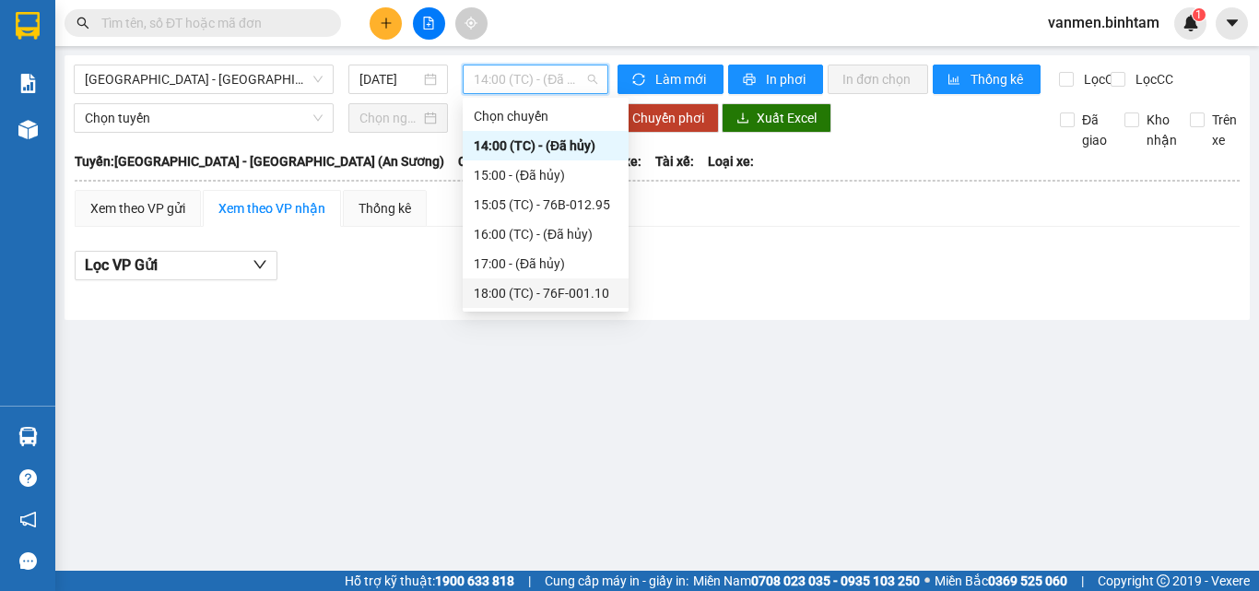
click at [499, 295] on div "18:00 (TC) - 76F-001.10" at bounding box center [546, 293] width 144 height 20
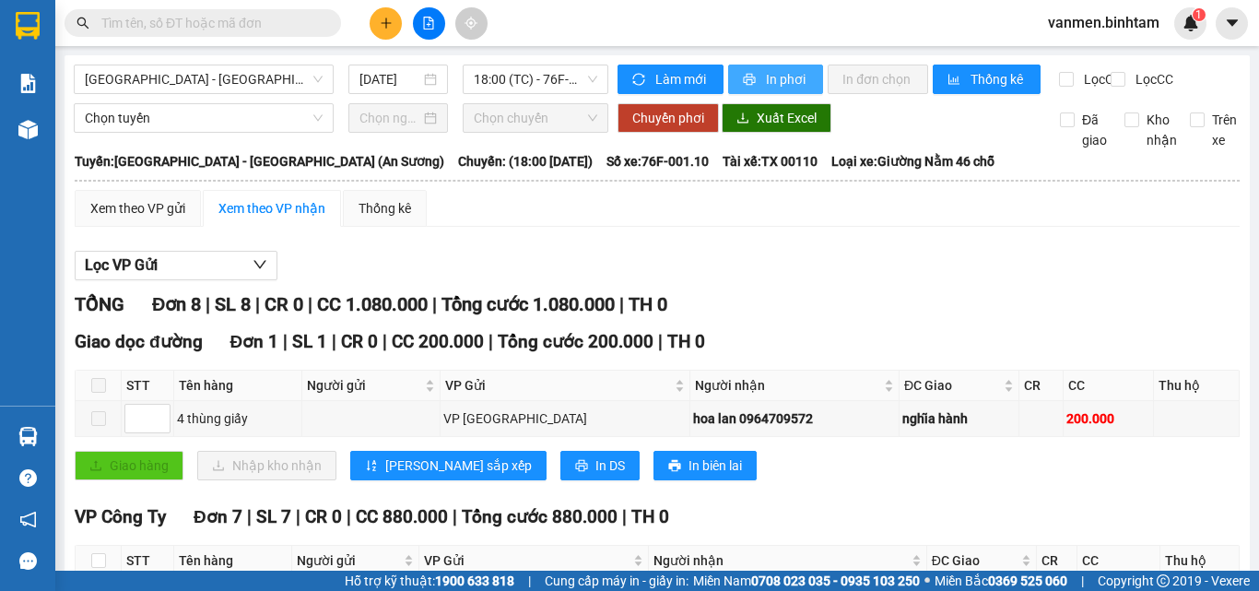
click at [775, 79] on span "In phơi" at bounding box center [787, 79] width 42 height 20
click at [391, 21] on icon "plus" at bounding box center [386, 23] width 13 height 13
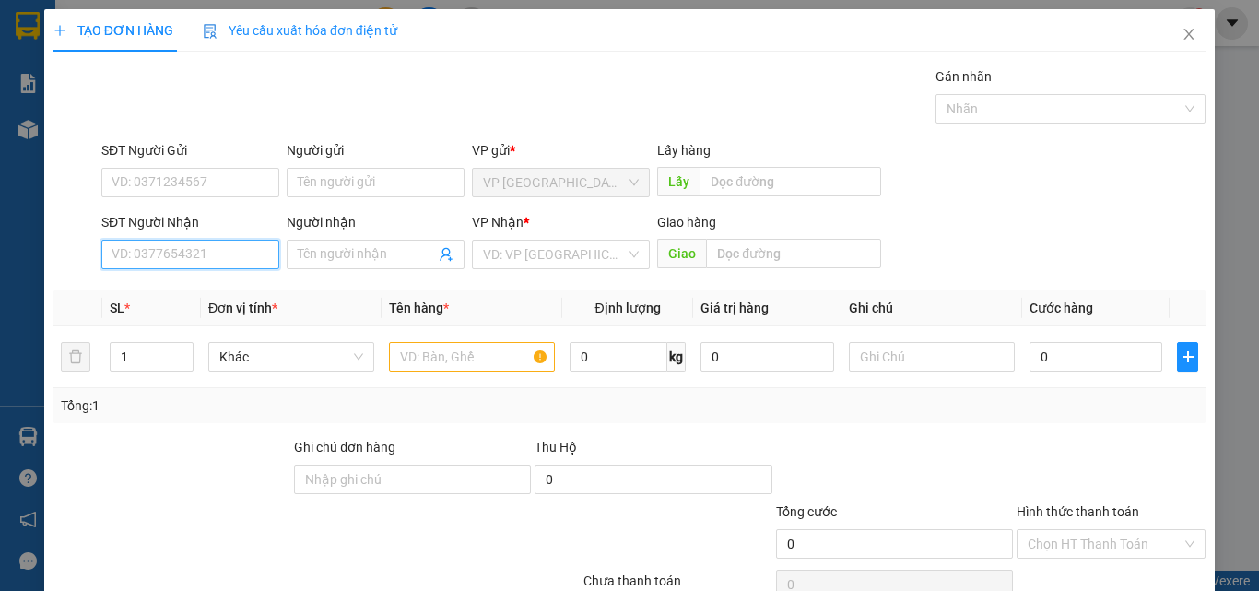
click at [164, 248] on input "SĐT Người Nhận" at bounding box center [190, 254] width 178 height 29
type input "0767306306"
click at [209, 296] on div "0767306306 - OLV" at bounding box center [188, 291] width 154 height 20
type input "OLV"
type input "70.000"
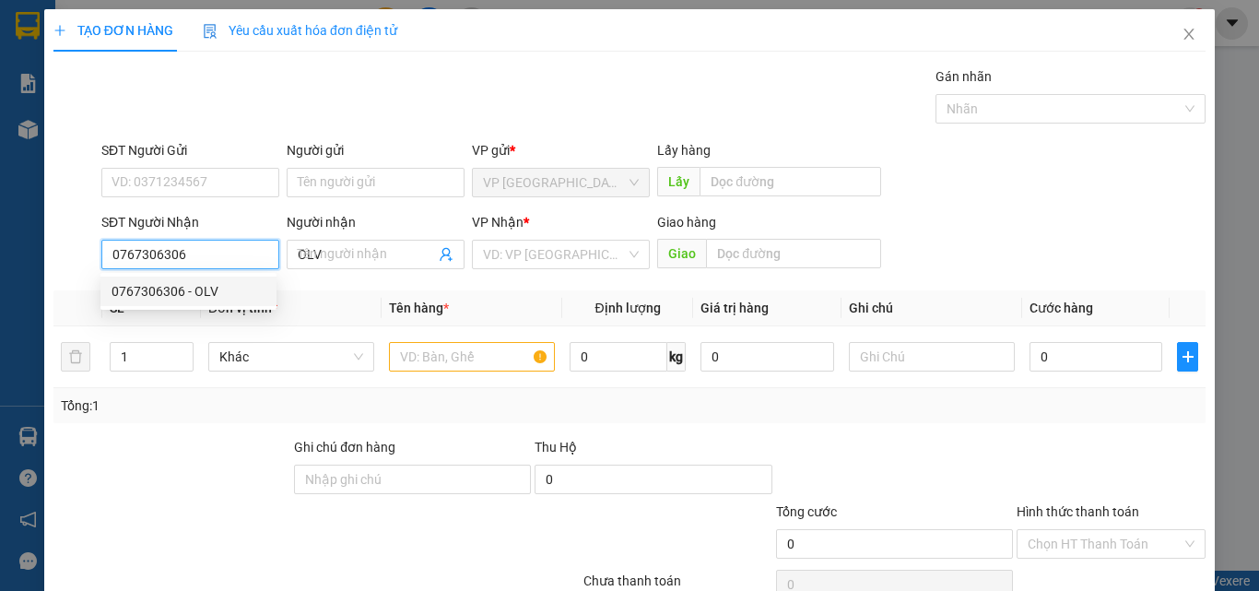
type input "70.000"
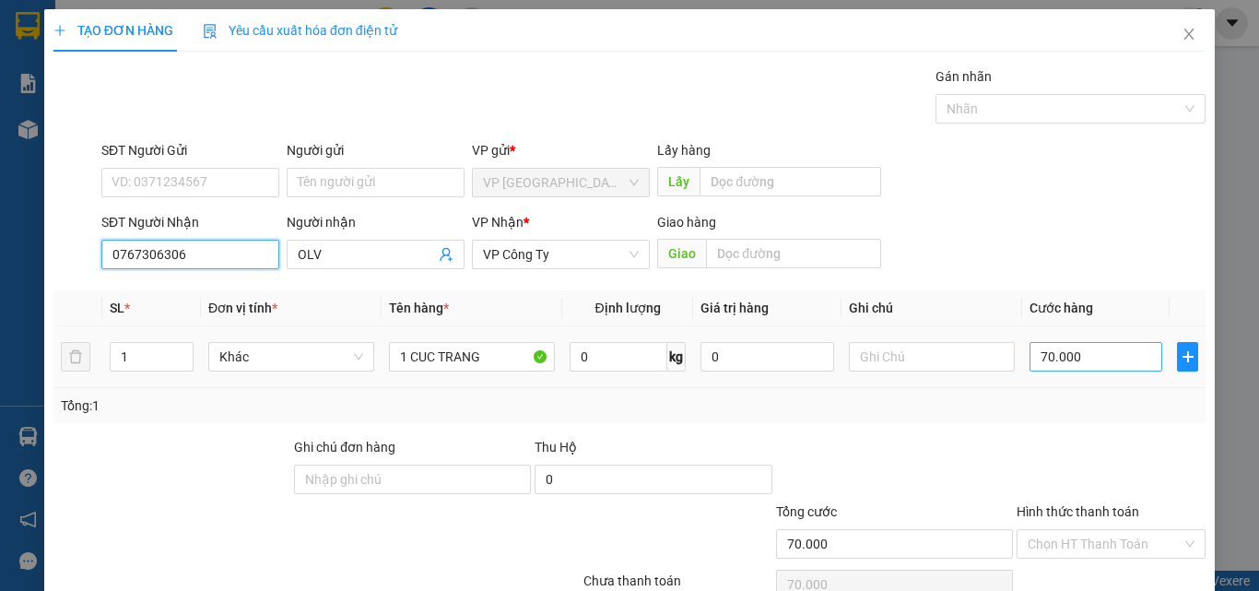
type input "0767306306"
click at [1042, 358] on input "70.000" at bounding box center [1095, 356] width 133 height 29
type input "0"
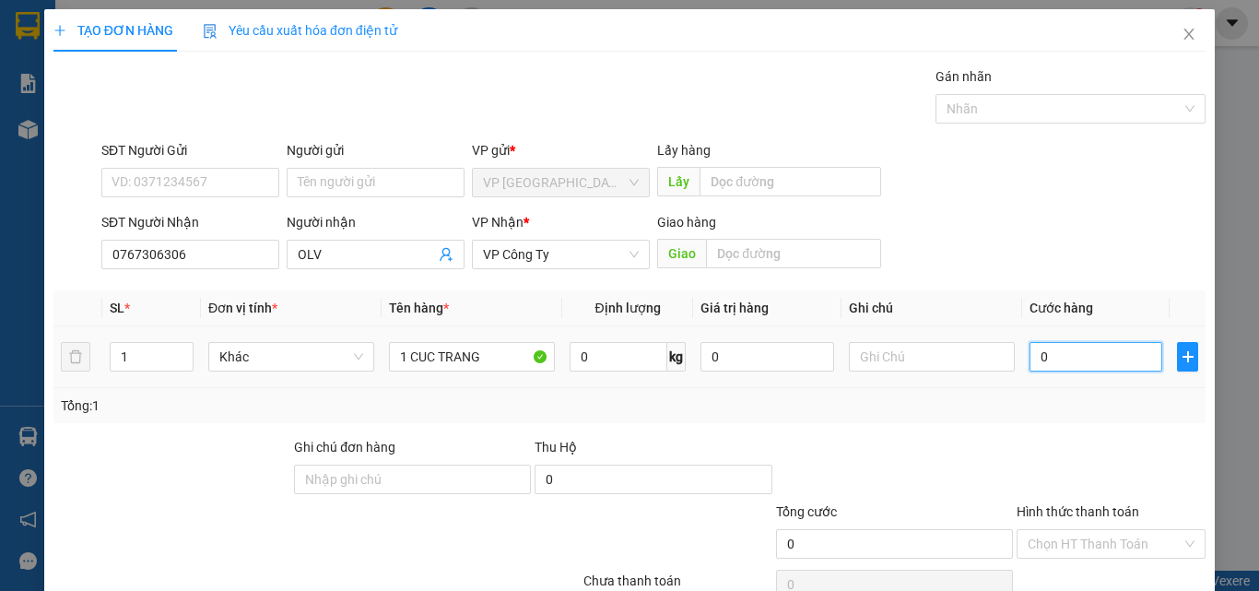
click at [1029, 357] on input "0" at bounding box center [1095, 356] width 133 height 29
type input "80"
type input "800"
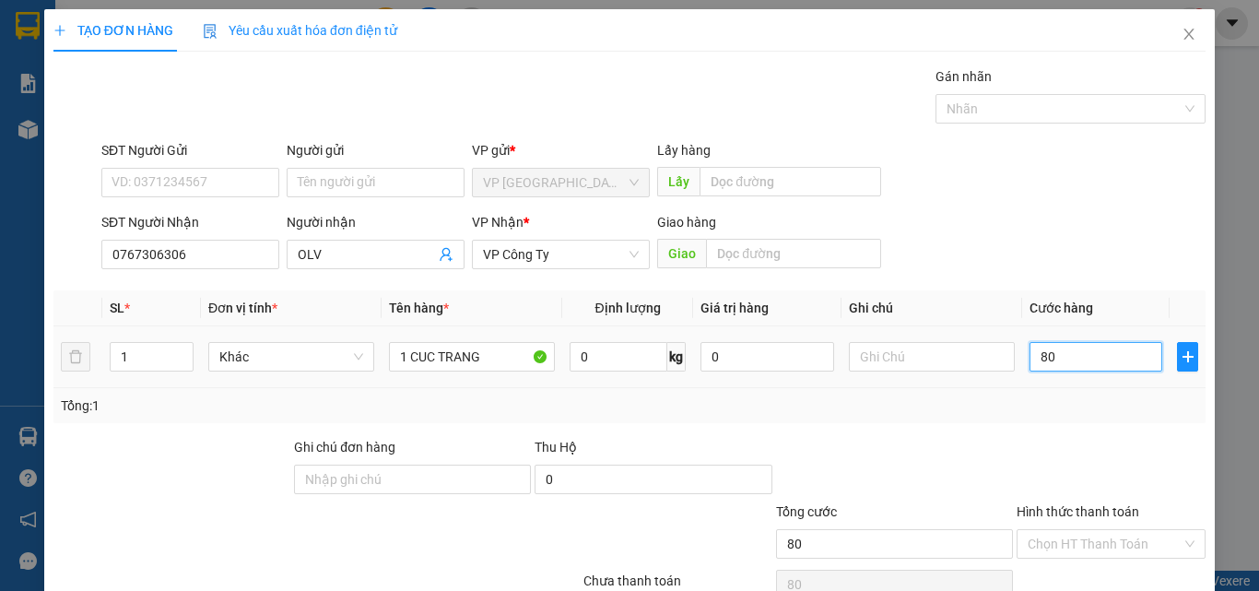
type input "800"
type input "8.000"
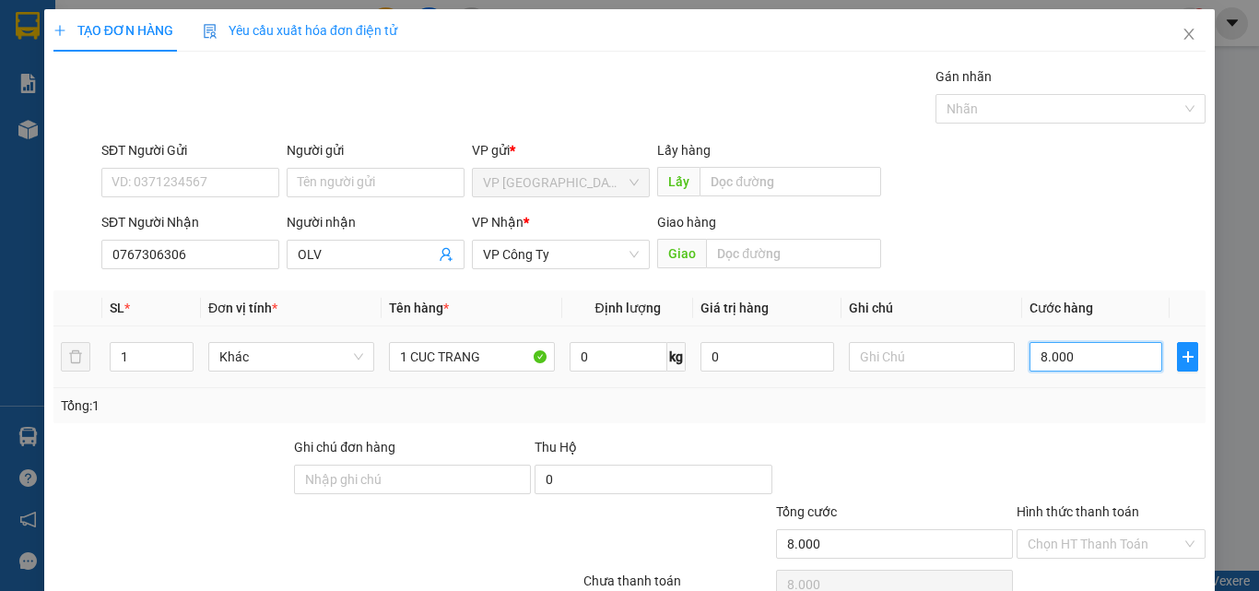
type input "80.000"
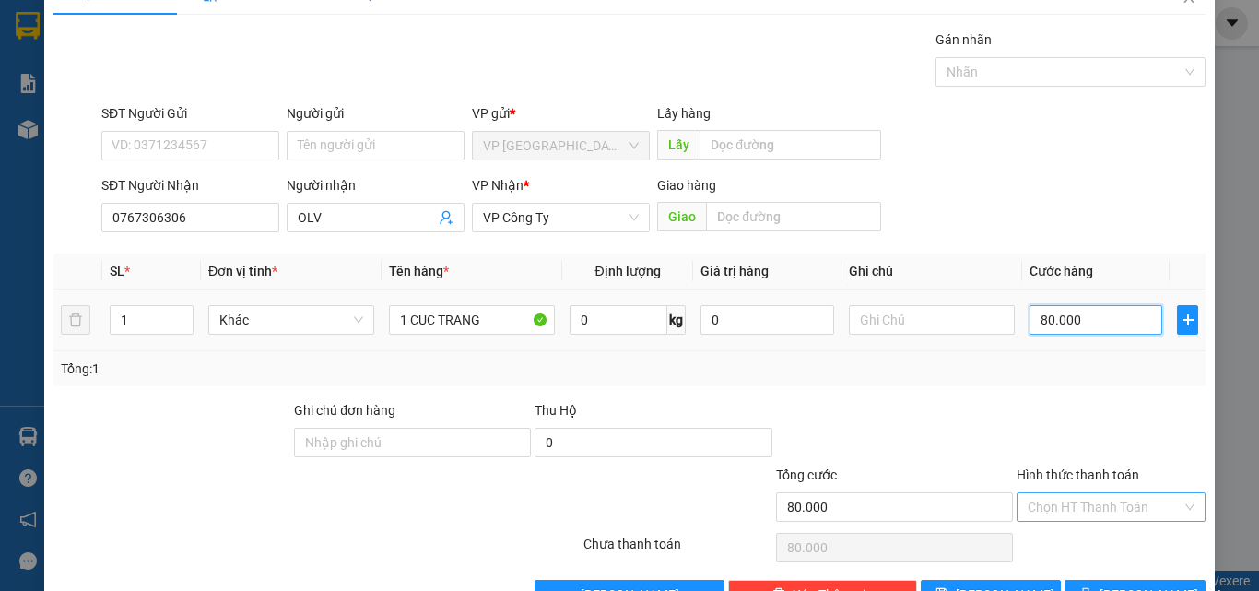
scroll to position [91, 0]
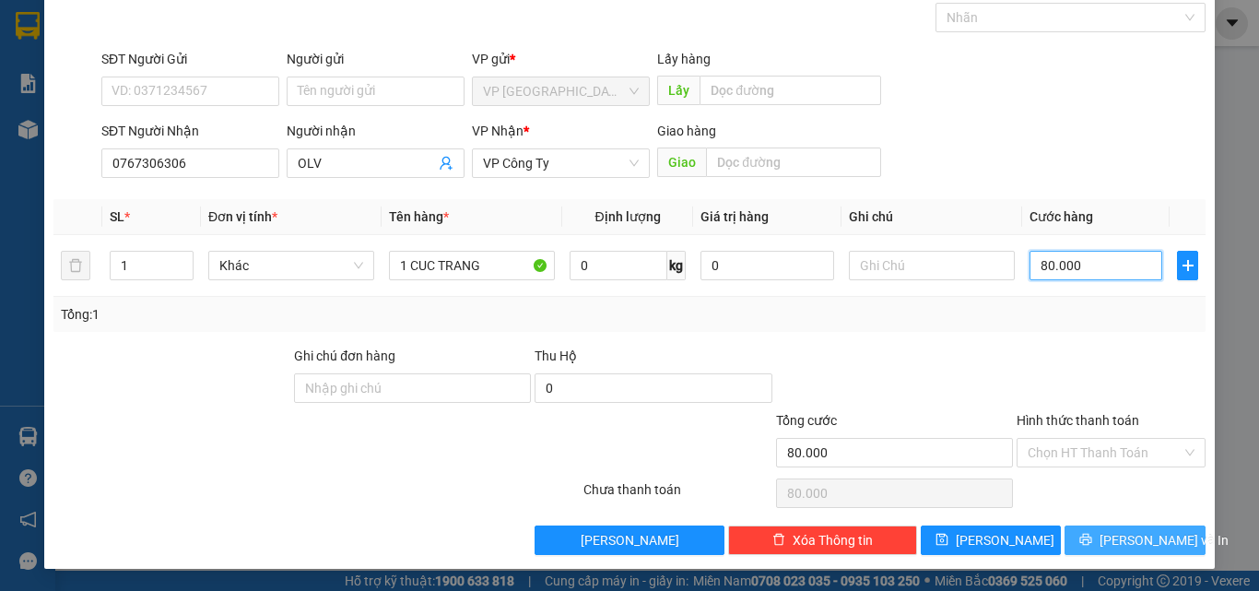
type input "80.000"
click at [1120, 534] on span "[PERSON_NAME] và In" at bounding box center [1163, 540] width 129 height 20
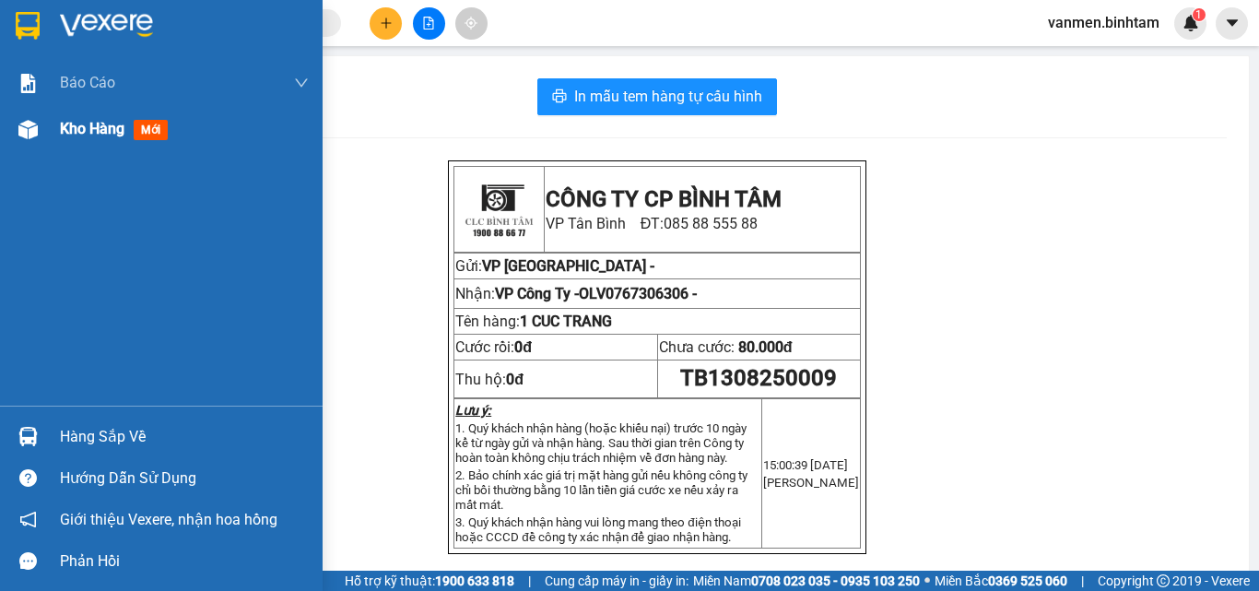
click at [32, 127] on img at bounding box center [27, 129] width 19 height 19
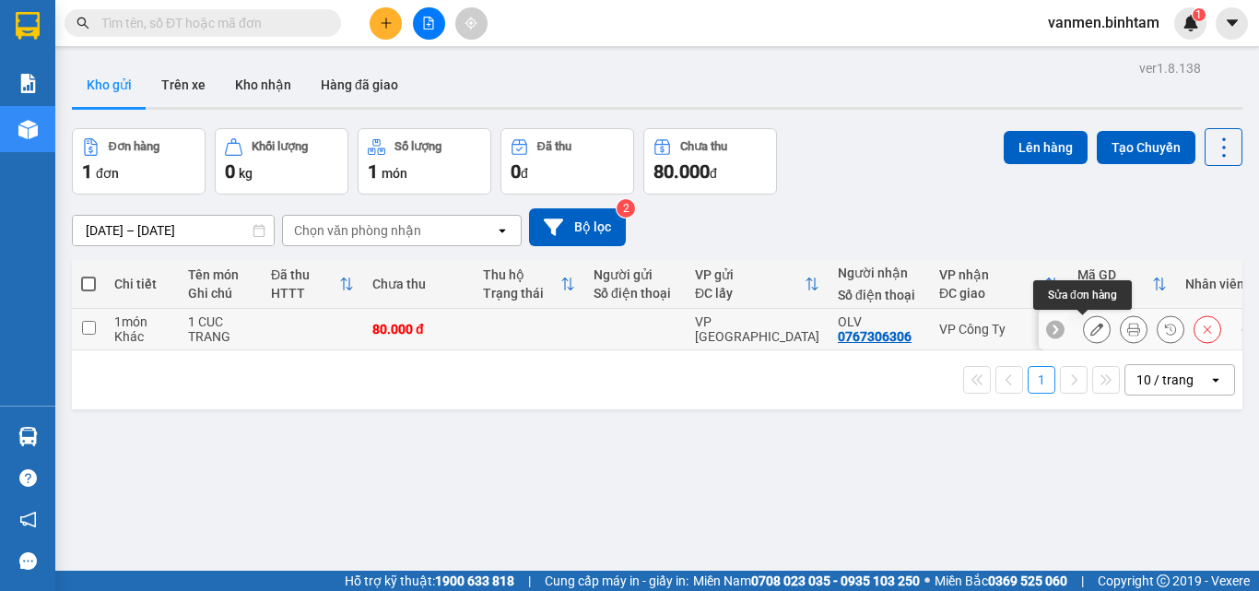
click at [1090, 324] on icon at bounding box center [1096, 329] width 13 height 13
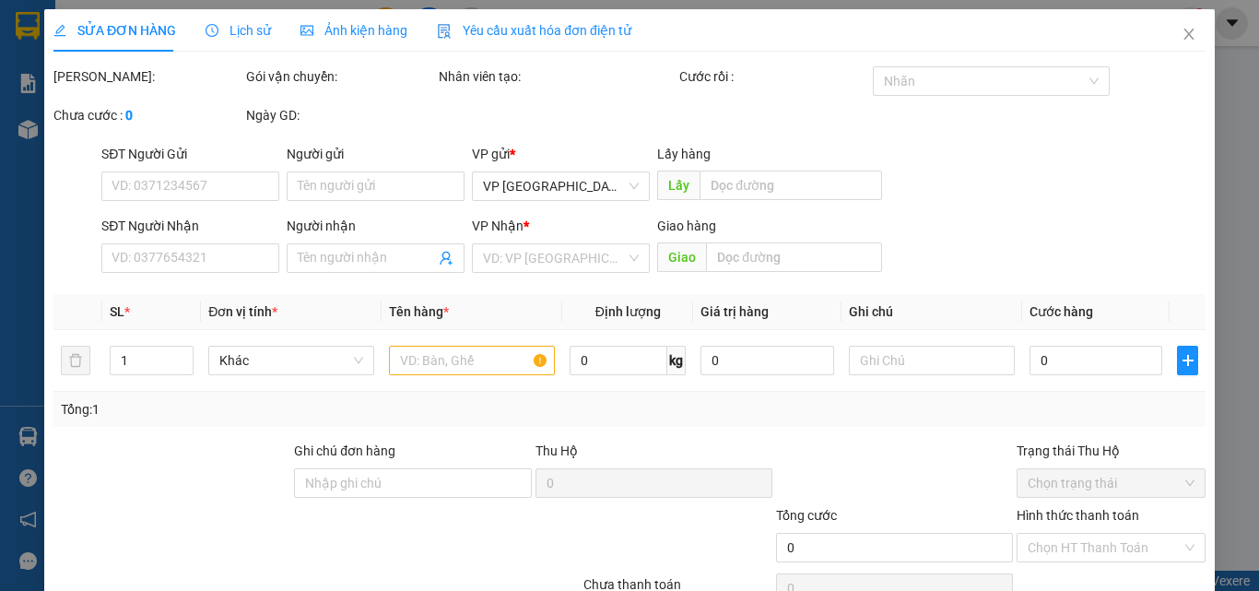
type input "0767306306"
type input "OLV"
type input "80.000"
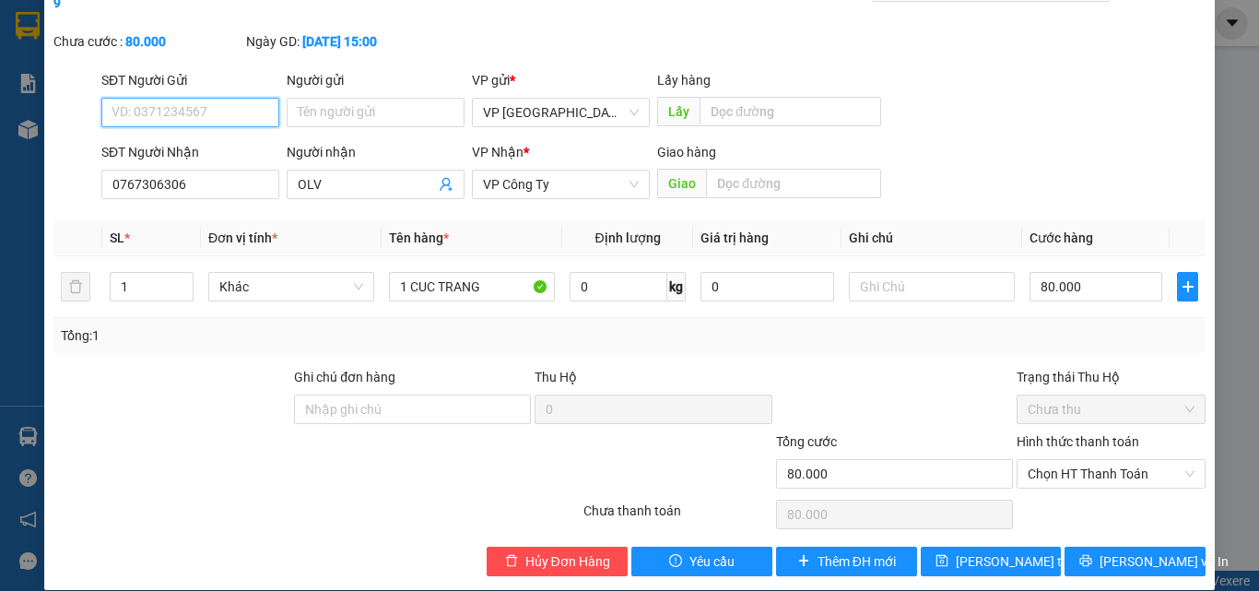
scroll to position [95, 0]
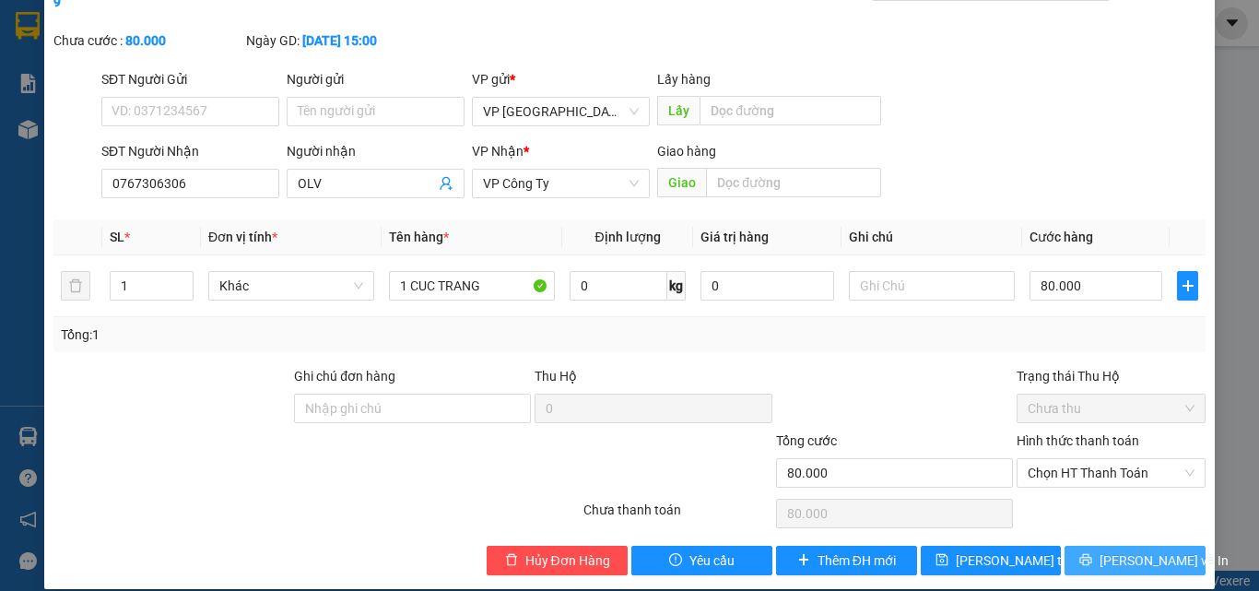
click at [1117, 550] on span "[PERSON_NAME] và In" at bounding box center [1163, 560] width 129 height 20
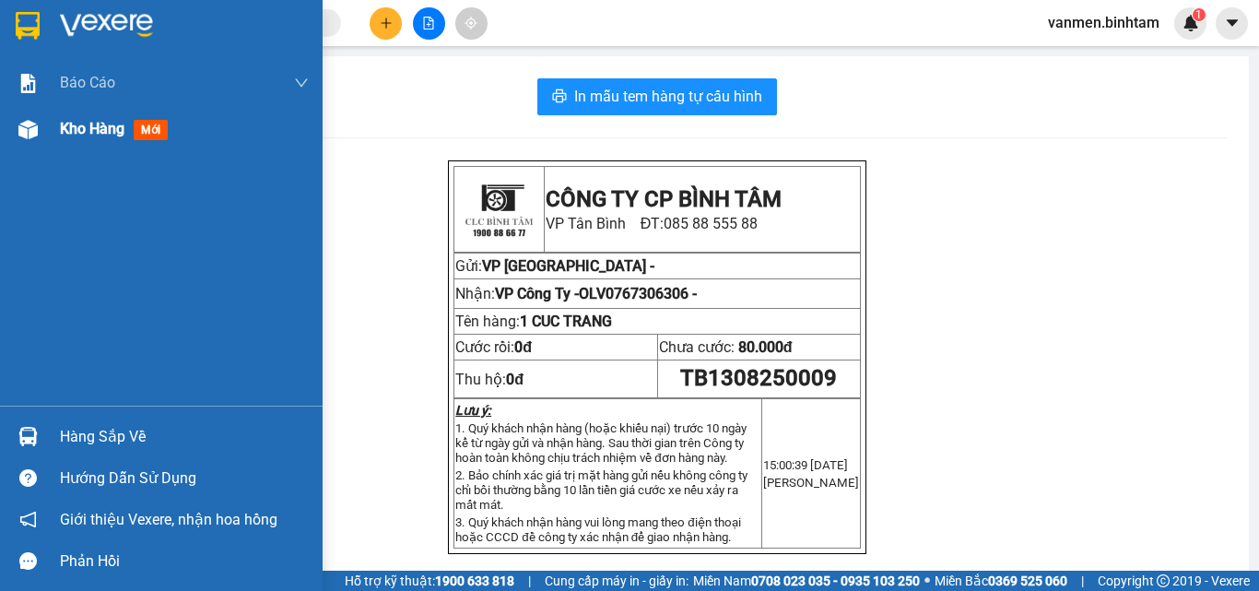
click at [22, 124] on img at bounding box center [27, 129] width 19 height 19
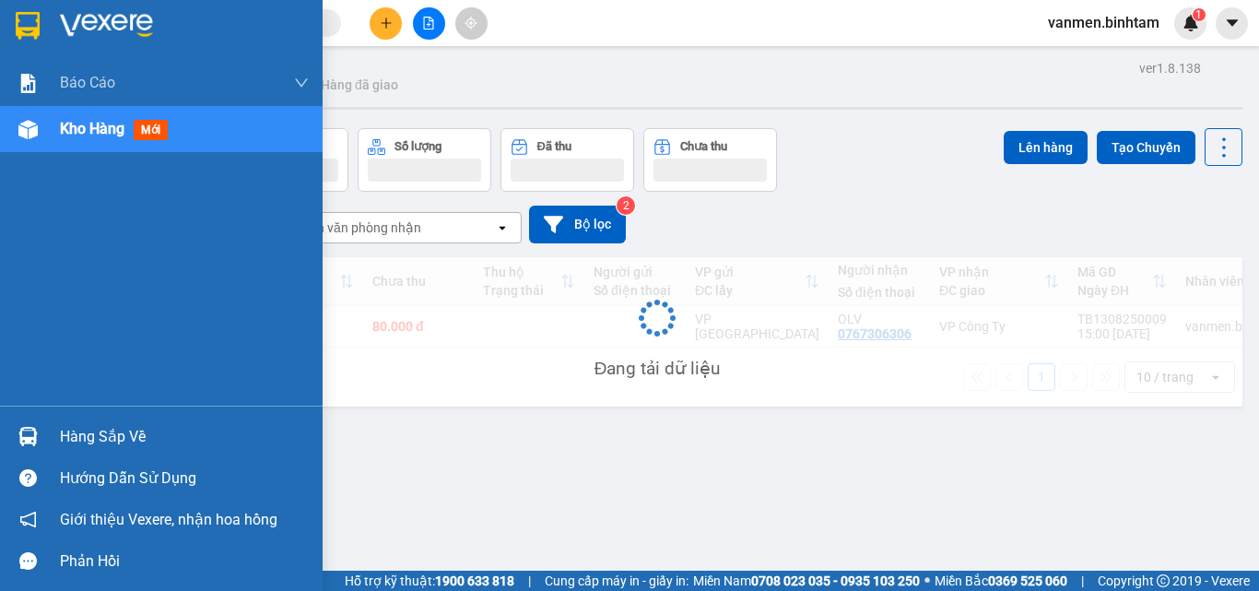
scroll to position [85, 0]
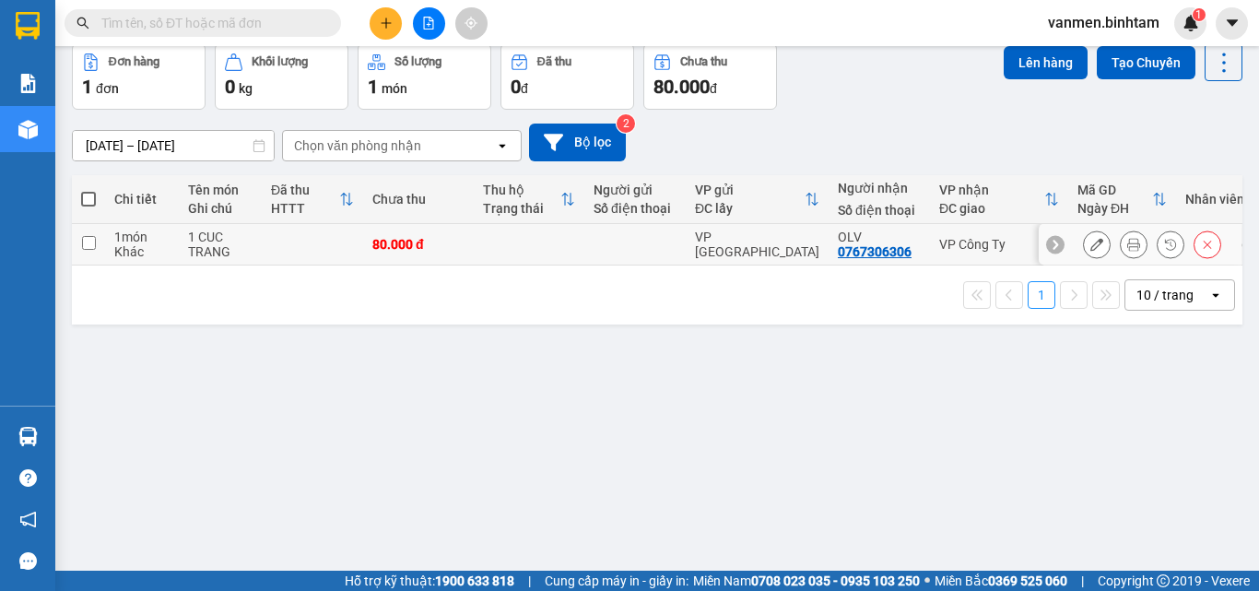
click at [95, 247] on input "checkbox" at bounding box center [89, 243] width 14 height 14
checkbox input "true"
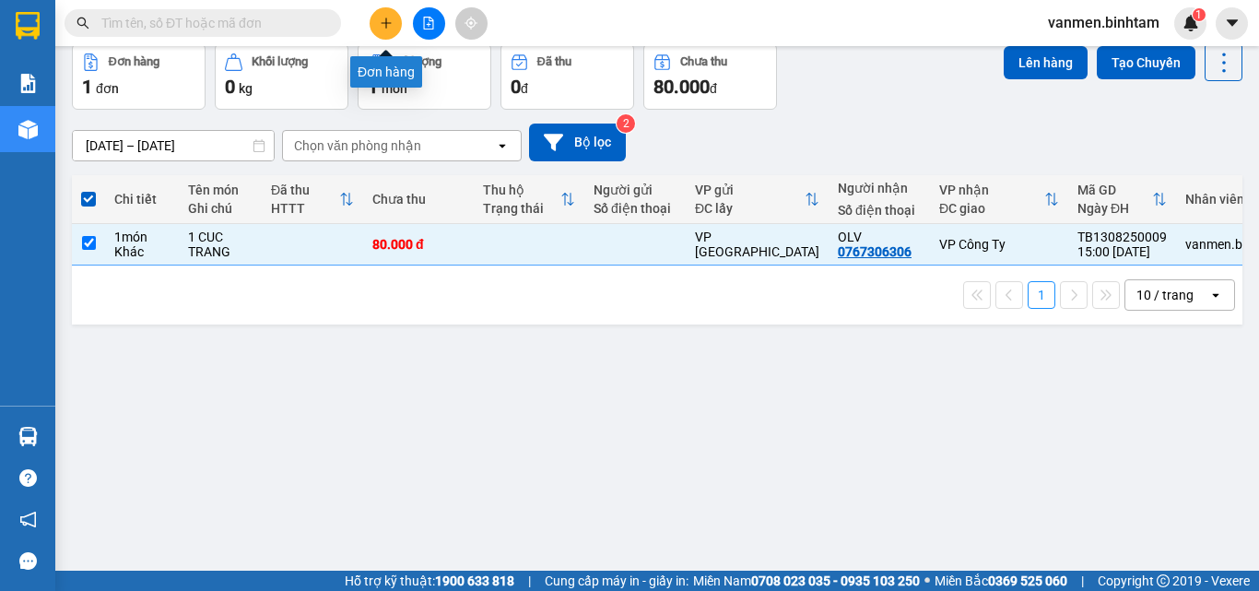
click at [382, 25] on icon "plus" at bounding box center [386, 23] width 13 height 13
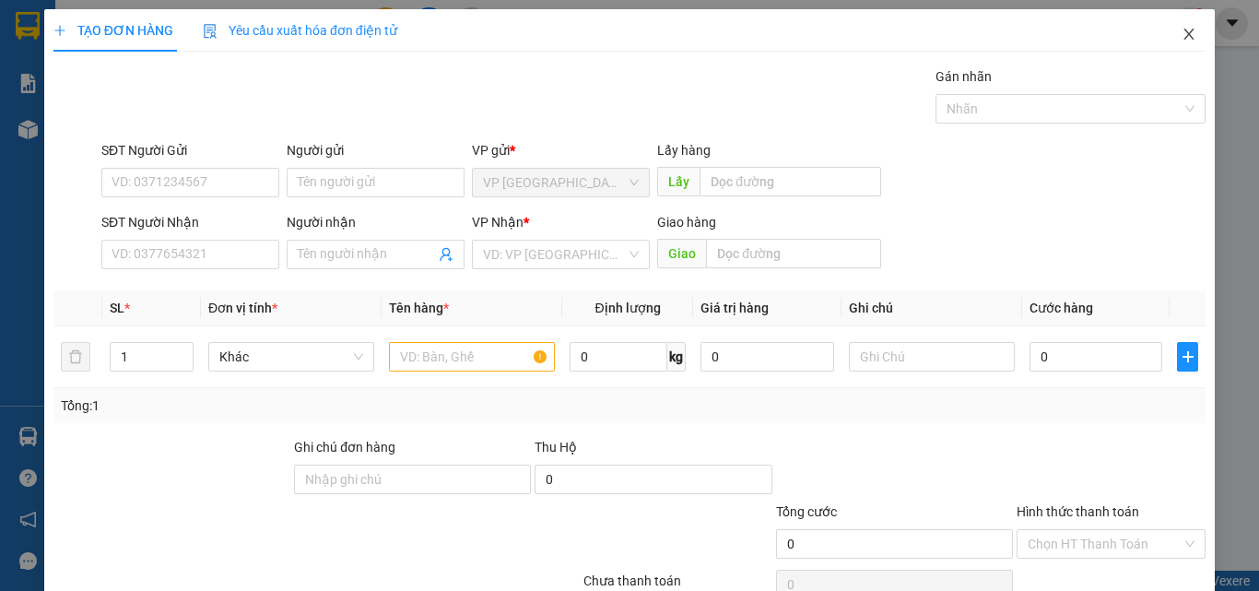
click at [1184, 34] on icon "close" at bounding box center [1189, 34] width 10 height 11
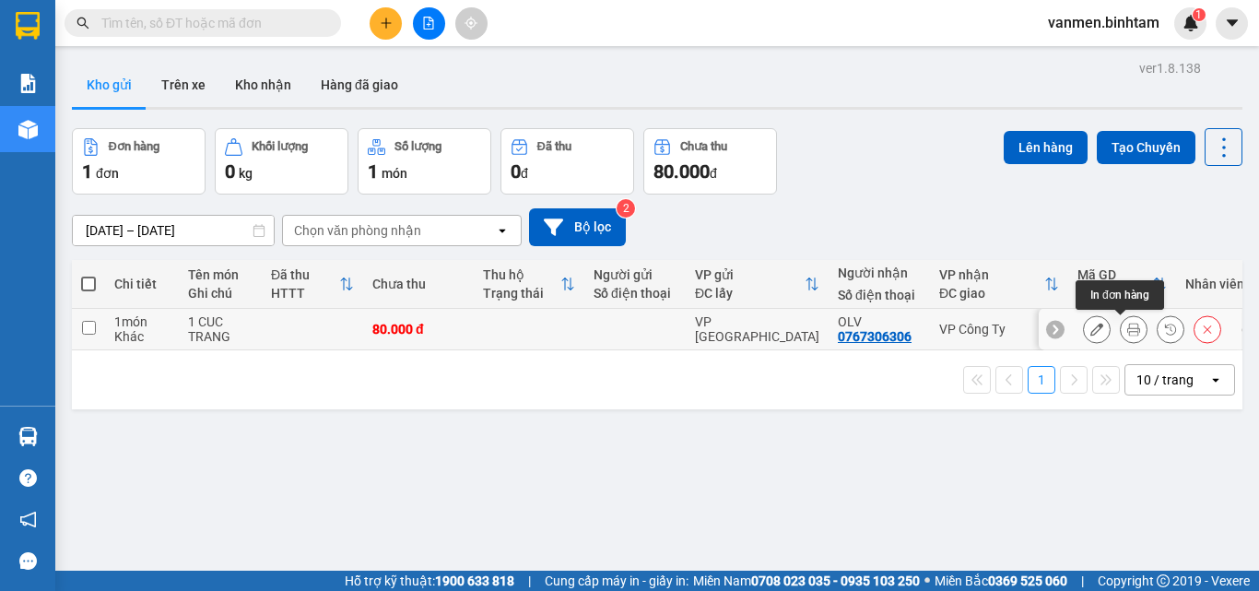
click at [1127, 327] on icon at bounding box center [1133, 329] width 13 height 13
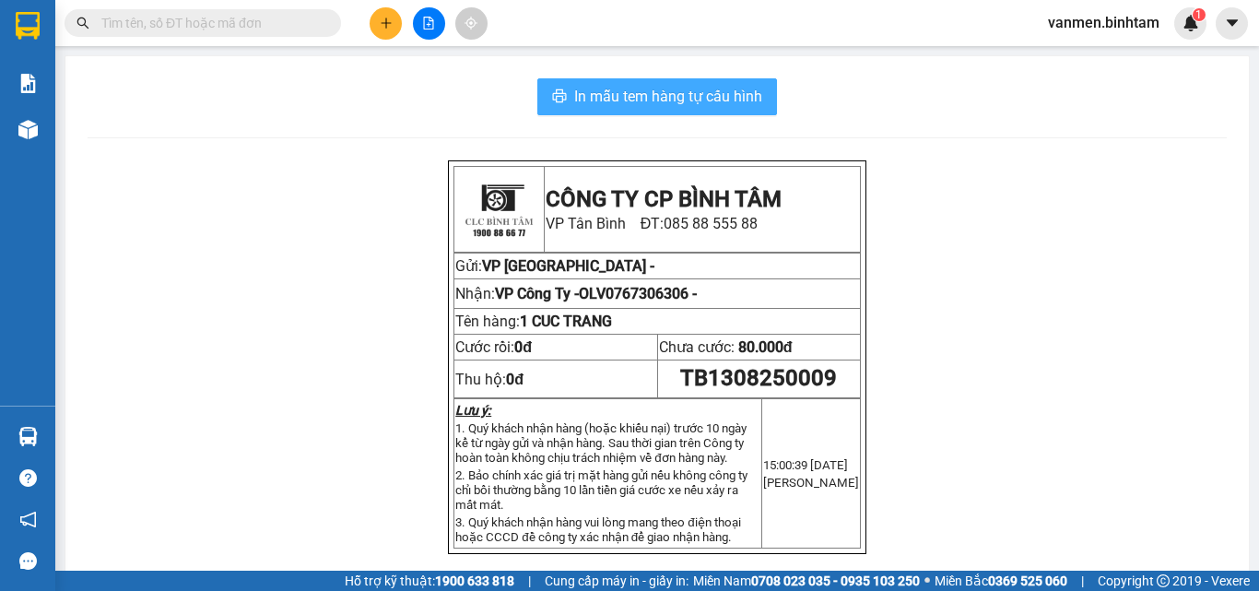
click at [686, 86] on span "In mẫu tem hàng tự cấu hình" at bounding box center [668, 96] width 188 height 23
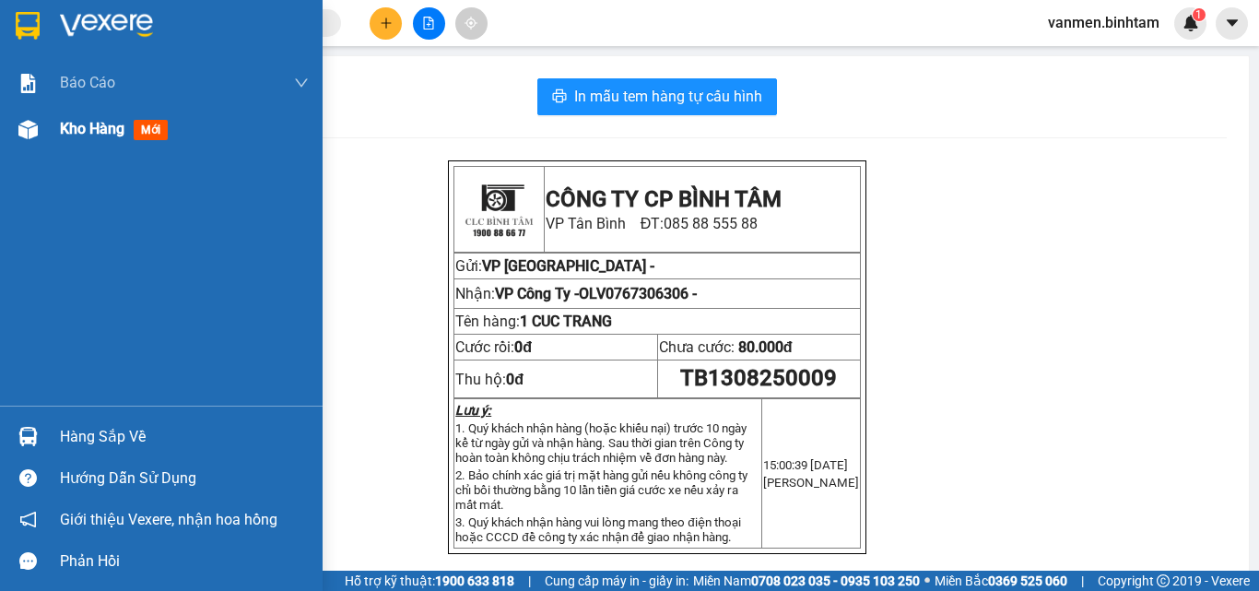
click at [32, 127] on img at bounding box center [27, 129] width 19 height 19
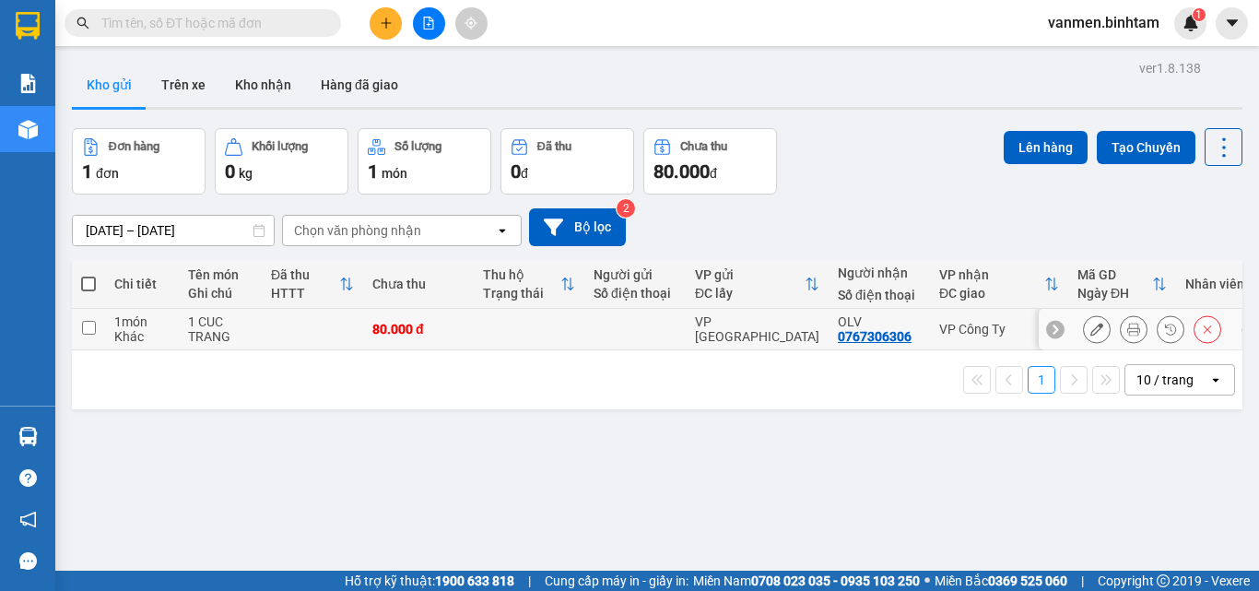
click at [93, 324] on input "checkbox" at bounding box center [89, 328] width 14 height 14
checkbox input "true"
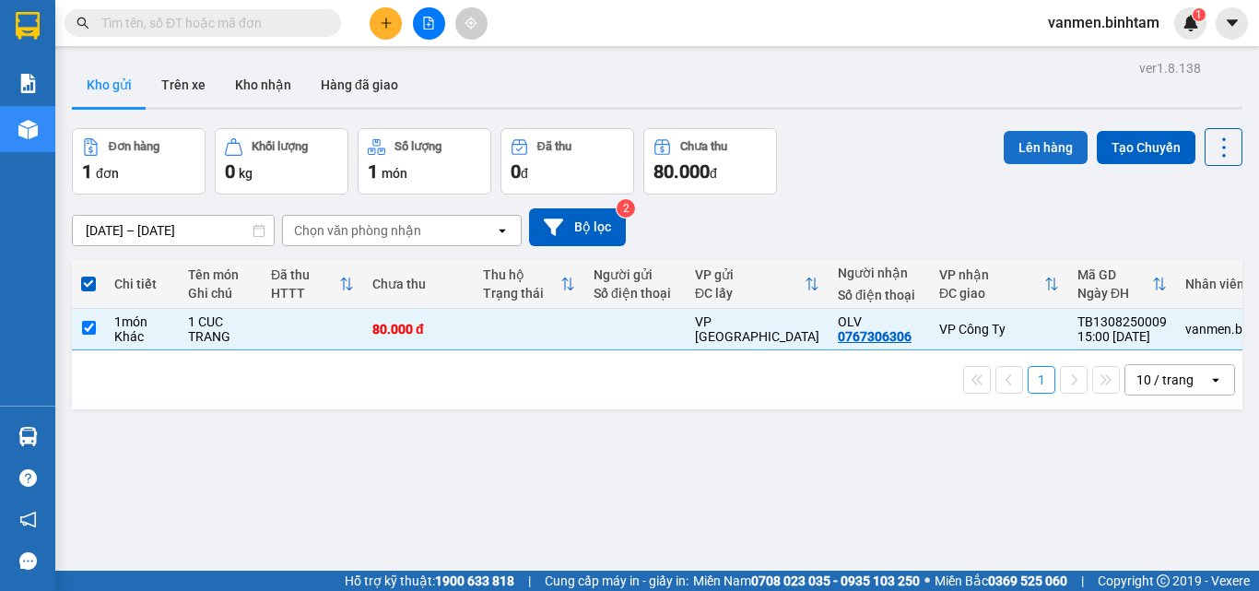
drag, startPoint x: 976, startPoint y: 144, endPoint x: 993, endPoint y: 143, distance: 17.5
click at [976, 143] on div "Đơn hàng 1 đơn Khối lượng 0 kg Số lượng 1 món Đã thu 0 đ Chưa thu 80.000 đ Lên …" at bounding box center [657, 161] width 1170 height 66
click at [1034, 142] on button "Lên hàng" at bounding box center [1045, 147] width 84 height 33
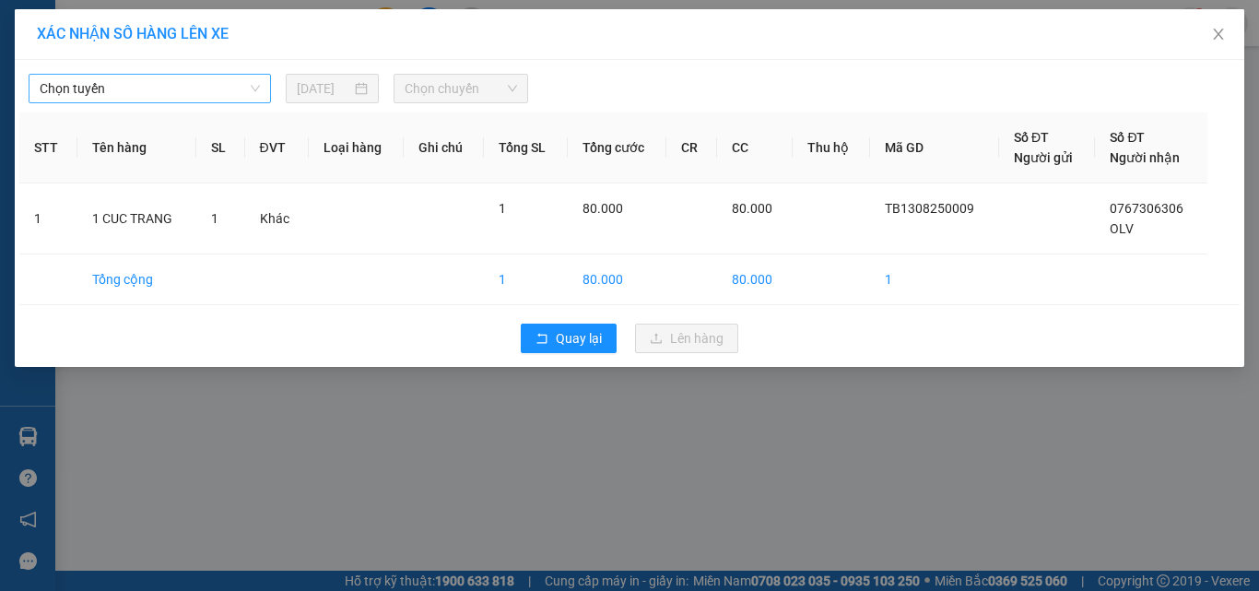
click at [101, 93] on span "Chọn tuyến" at bounding box center [150, 89] width 220 height 28
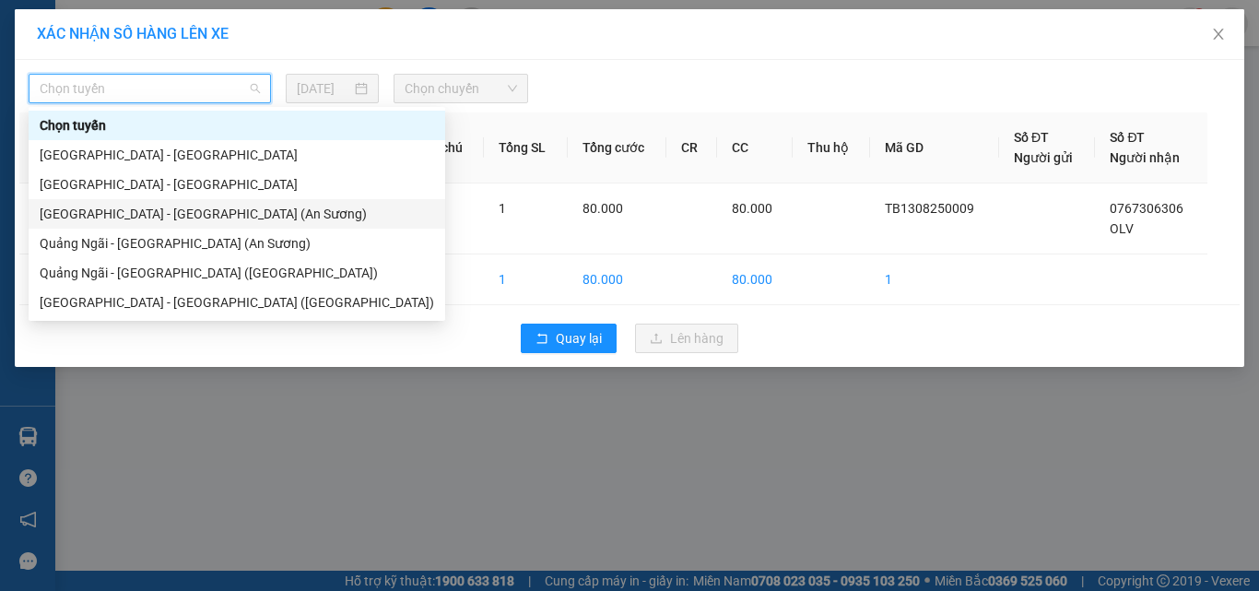
drag, startPoint x: 81, startPoint y: 214, endPoint x: 276, endPoint y: 153, distance: 203.7
click at [82, 214] on div "[GEOGRAPHIC_DATA] - [GEOGRAPHIC_DATA] (An Sương)" at bounding box center [237, 214] width 394 height 20
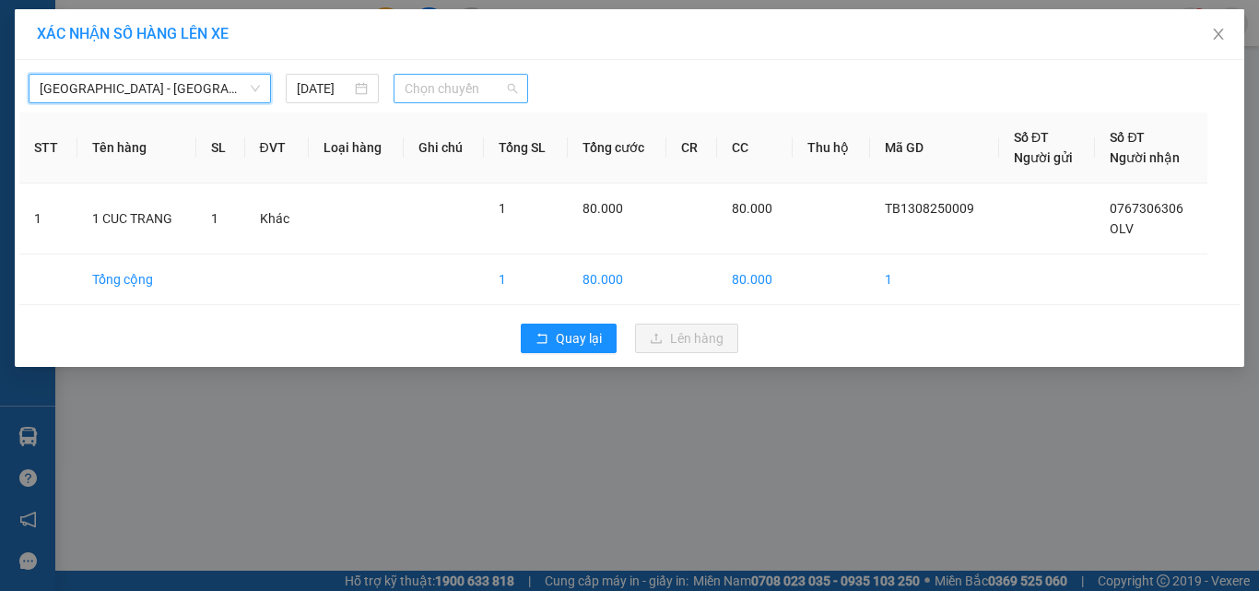
click at [431, 87] on span "Chọn chuyến" at bounding box center [461, 89] width 113 height 28
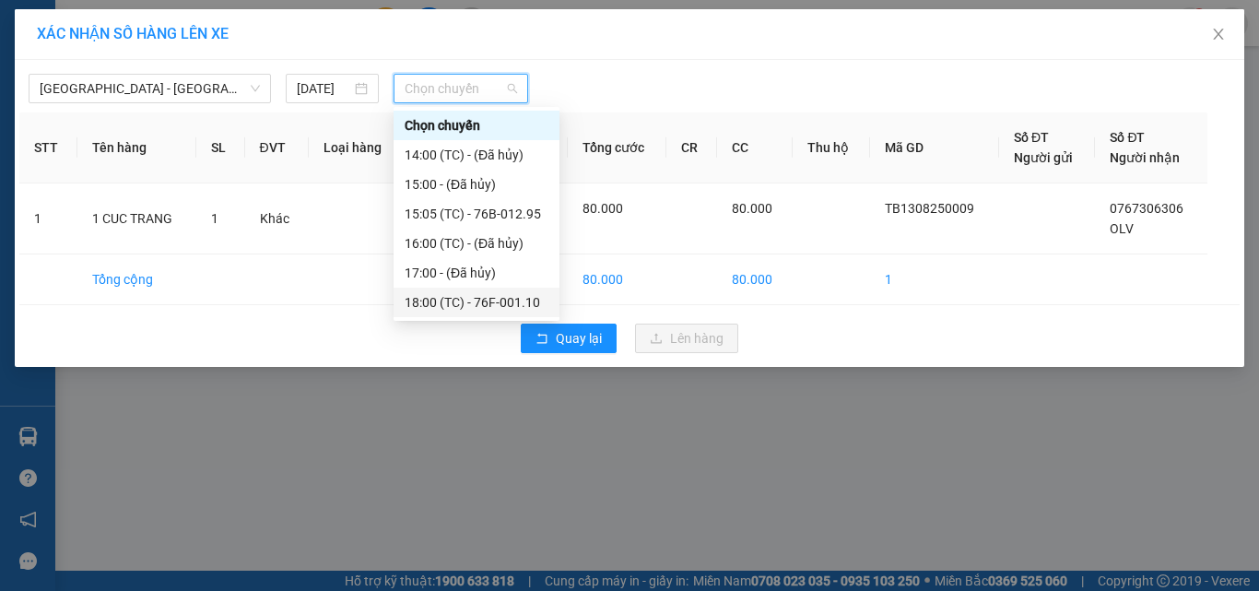
click at [452, 302] on div "18:00 (TC) - 76F-001.10" at bounding box center [477, 302] width 144 height 20
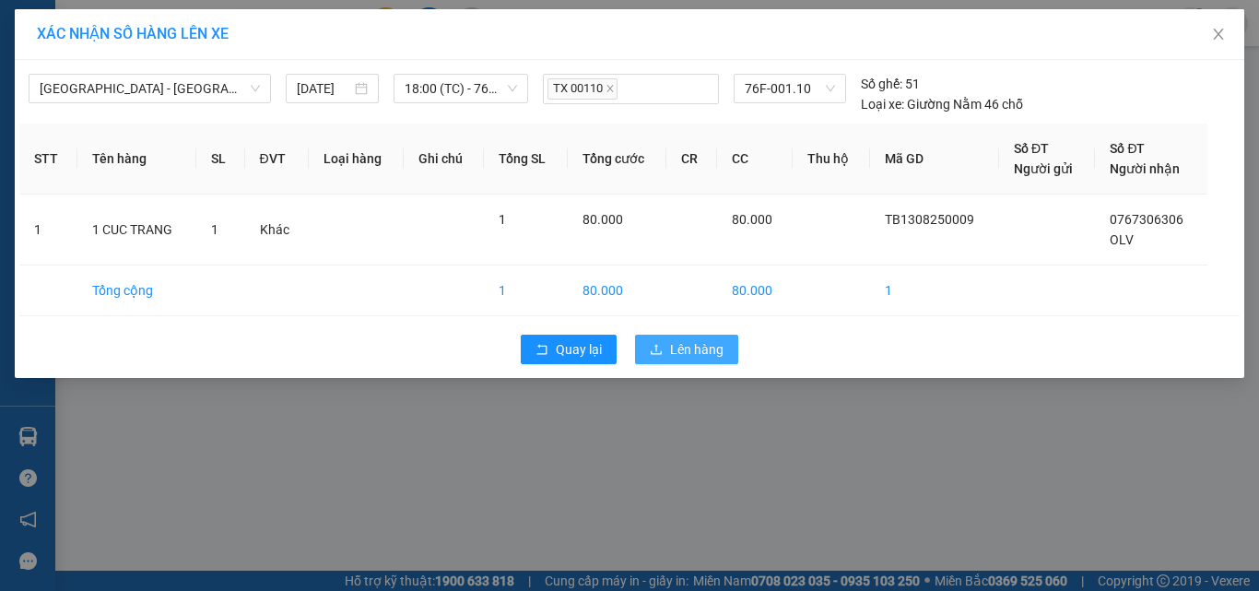
click at [698, 356] on span "Lên hàng" at bounding box center [696, 349] width 53 height 20
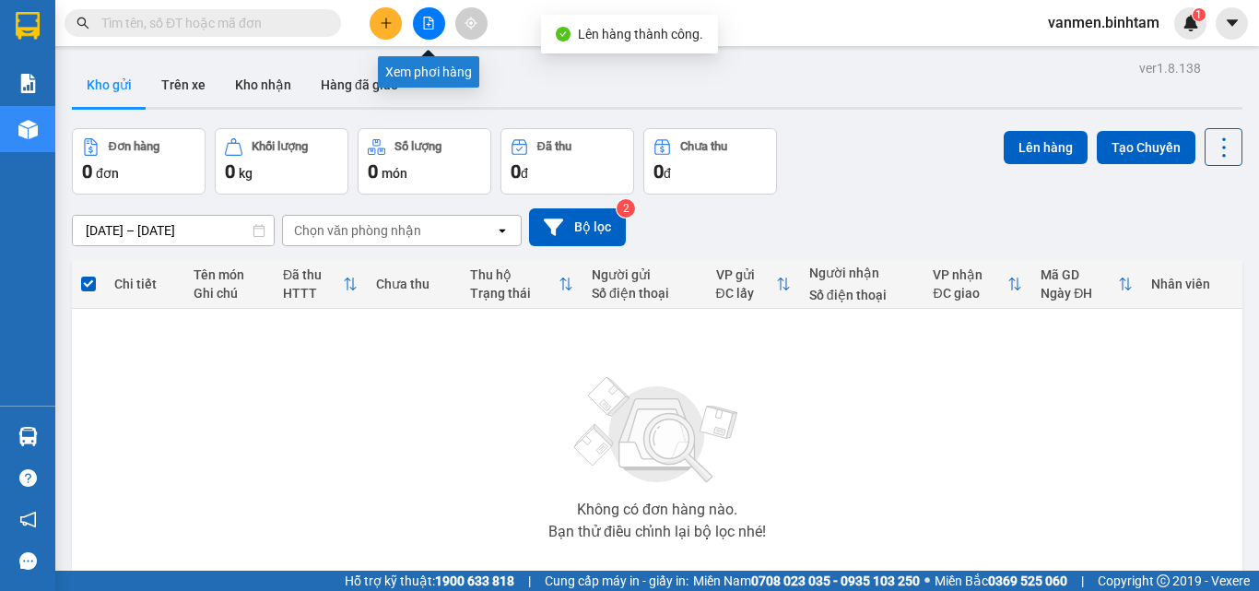
click at [417, 18] on button at bounding box center [429, 23] width 32 height 32
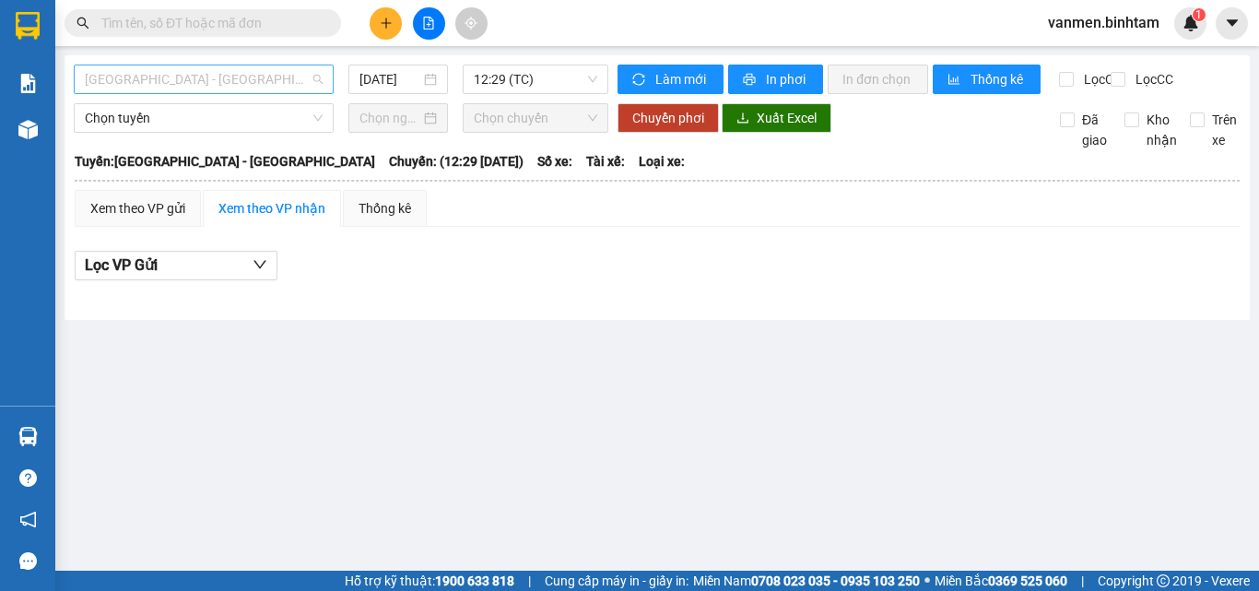
click at [241, 84] on span "[GEOGRAPHIC_DATA] - [GEOGRAPHIC_DATA]" at bounding box center [204, 79] width 238 height 28
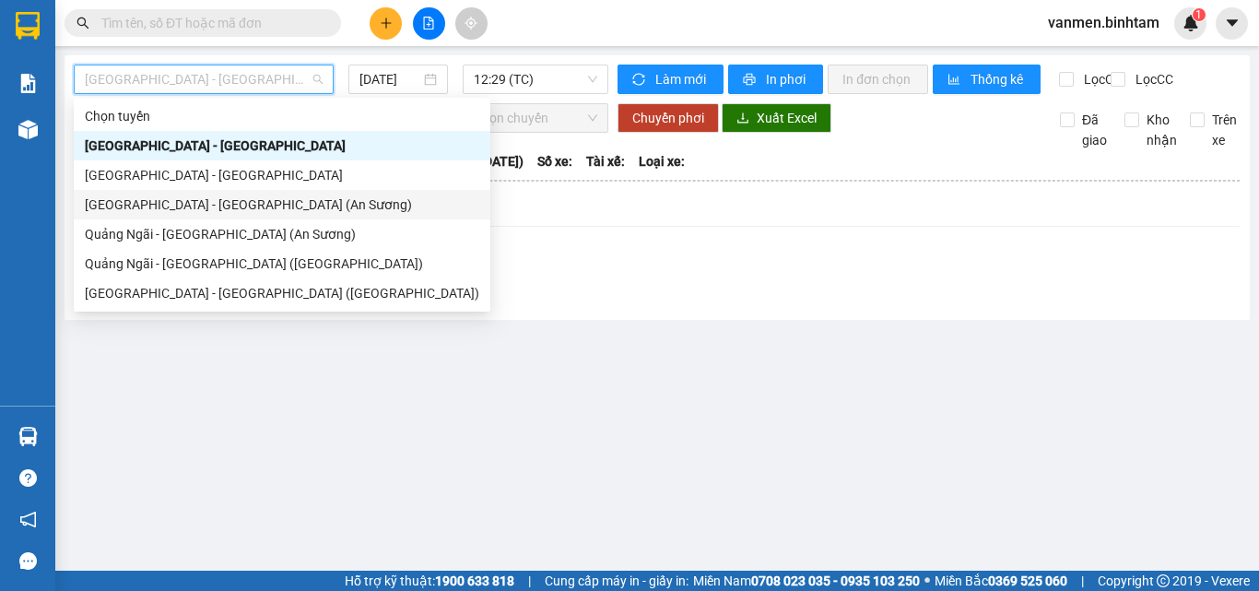
click at [178, 206] on div "[GEOGRAPHIC_DATA] - [GEOGRAPHIC_DATA] (An Sương)" at bounding box center [282, 204] width 394 height 20
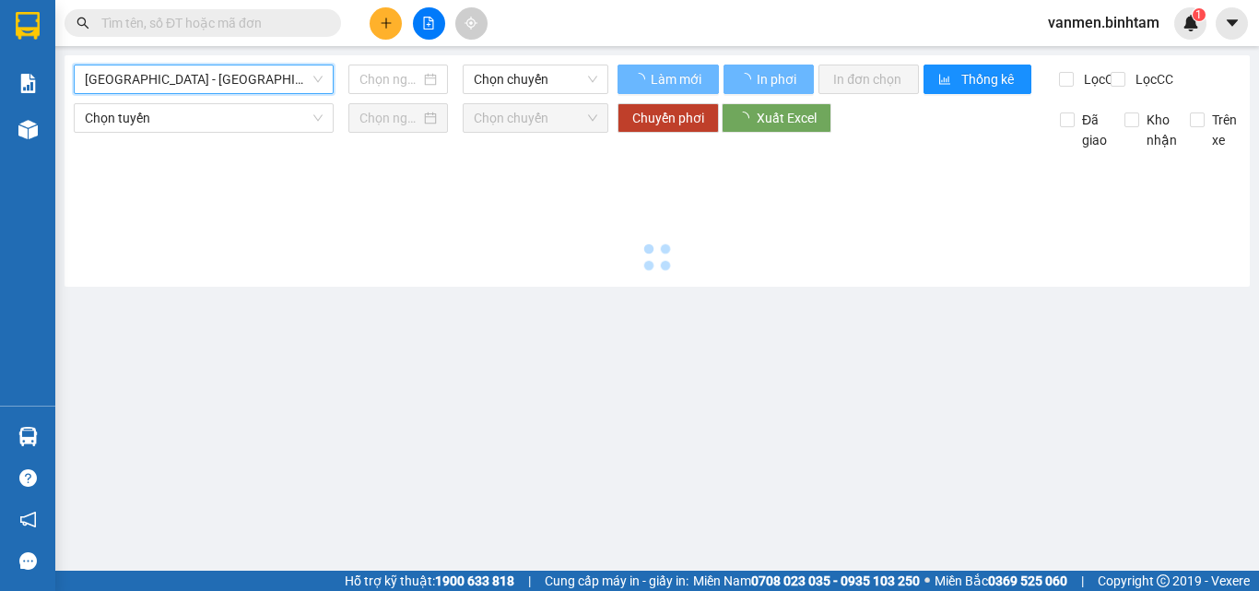
type input "[DATE]"
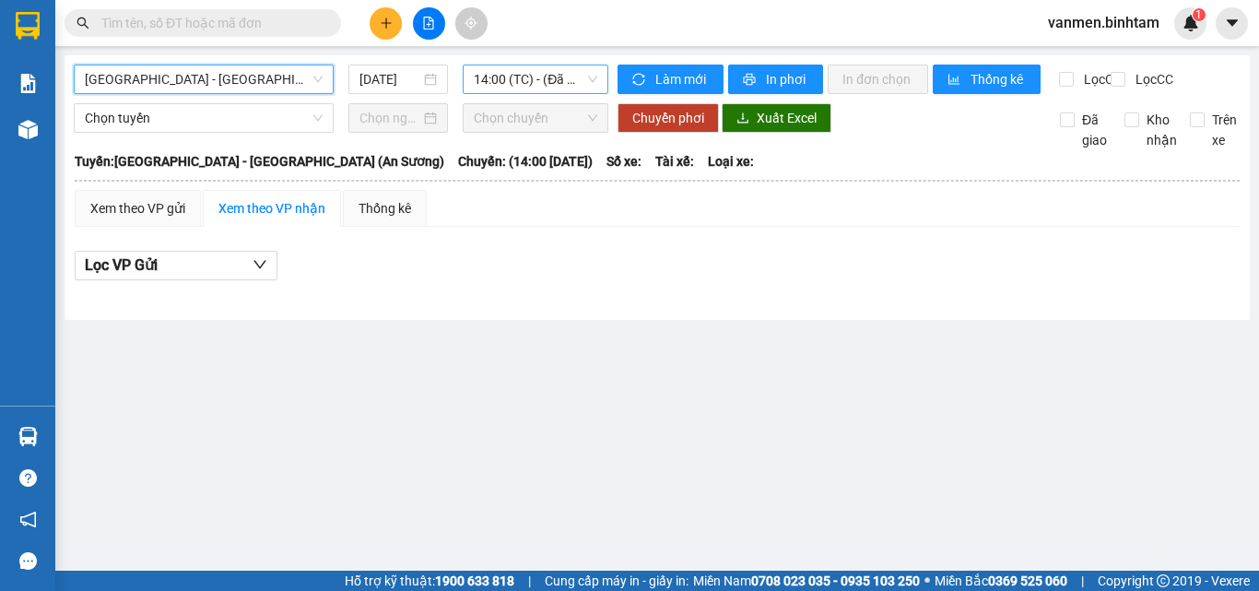
click at [501, 82] on span "14:00 (TC) - (Đã hủy)" at bounding box center [535, 79] width 123 height 28
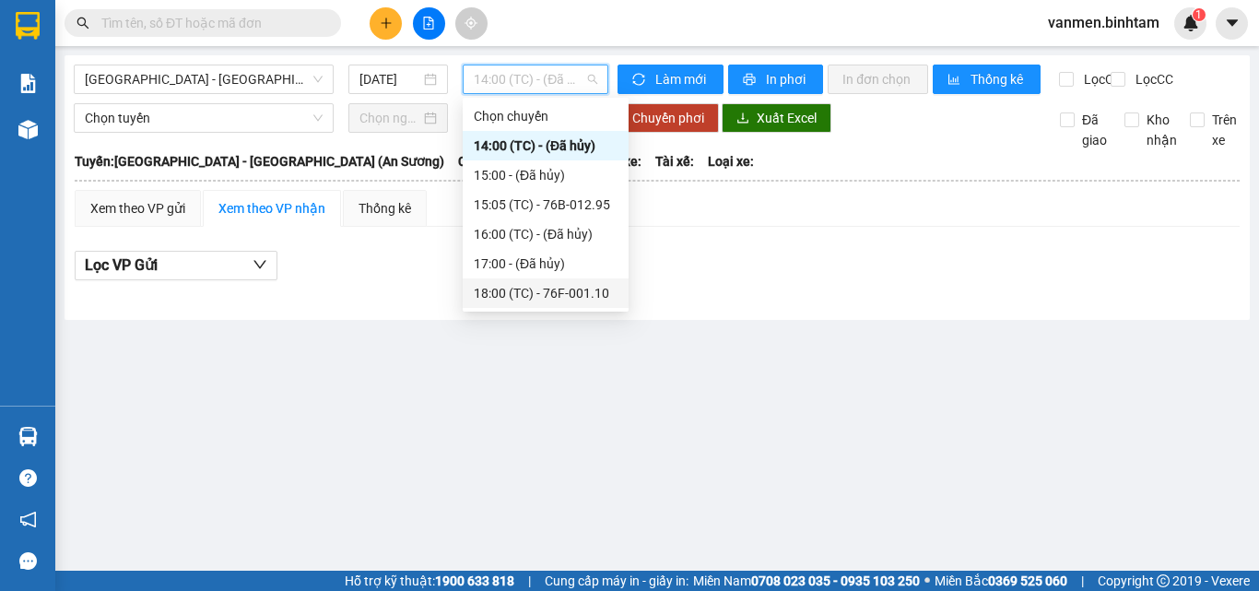
click at [511, 293] on div "18:00 (TC) - 76F-001.10" at bounding box center [546, 293] width 144 height 20
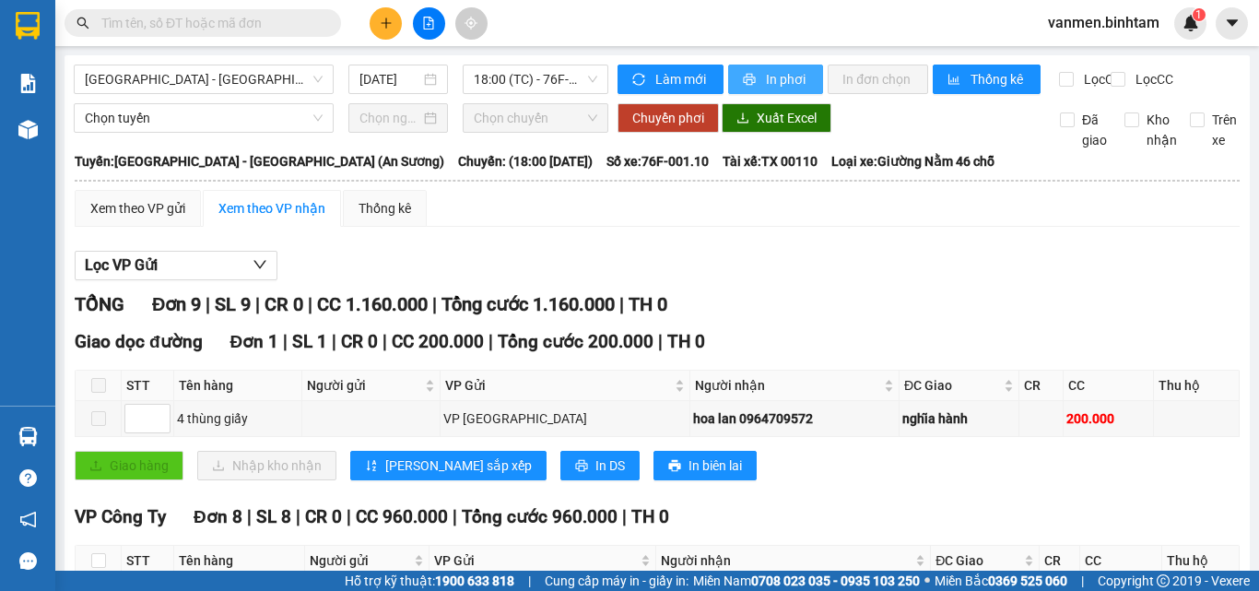
click at [767, 77] on span "In phơi" at bounding box center [787, 79] width 42 height 20
